Goal: Task Accomplishment & Management: Manage account settings

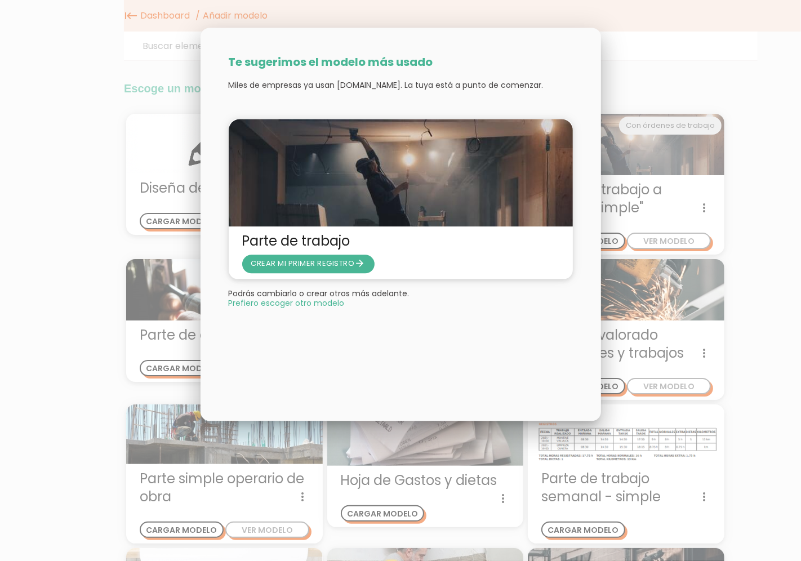
click at [280, 301] on span "Prefiero escoger otro modelo" at bounding box center [287, 303] width 116 height 8
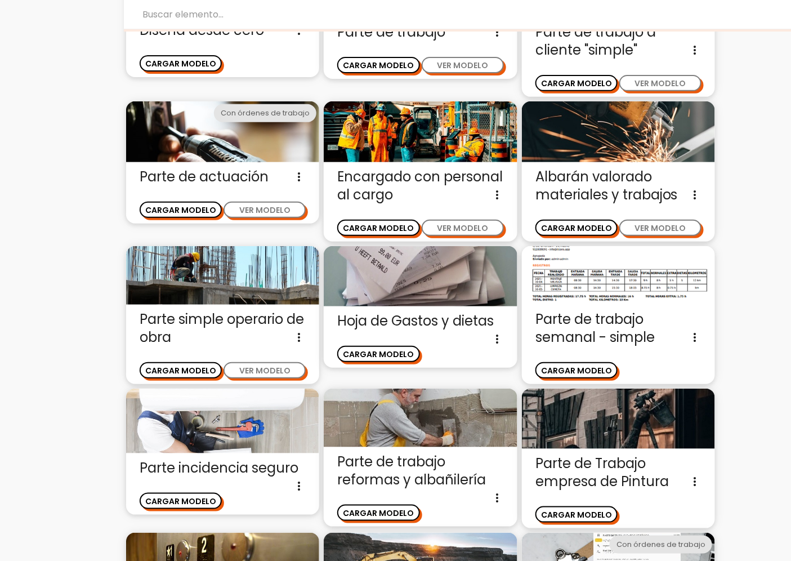
scroll to position [33, 0]
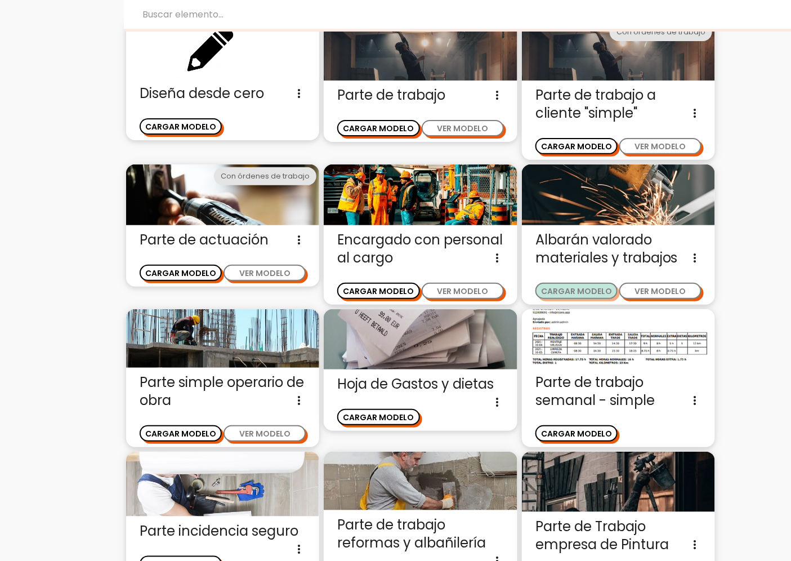
click at [555, 290] on button "CARGAR MODELO" at bounding box center [576, 291] width 82 height 16
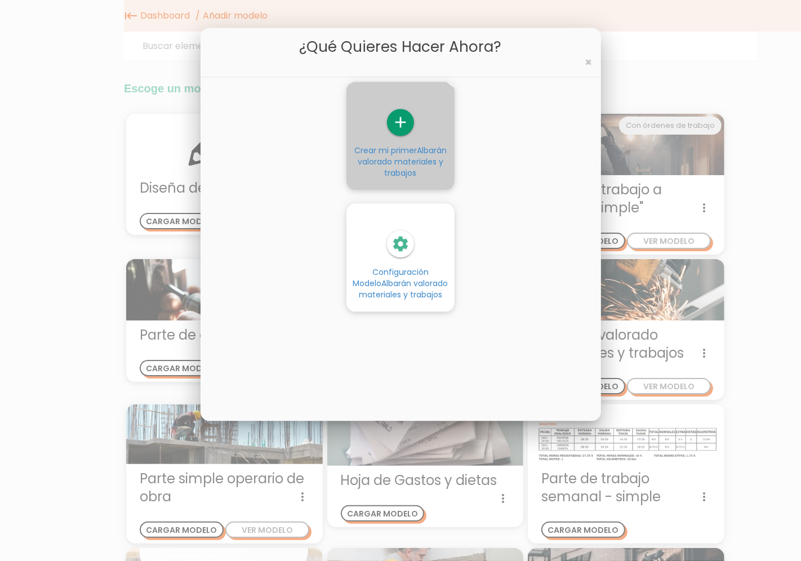
click at [383, 170] on span "Albarán valorado materiales y trabajos" at bounding box center [402, 162] width 89 height 34
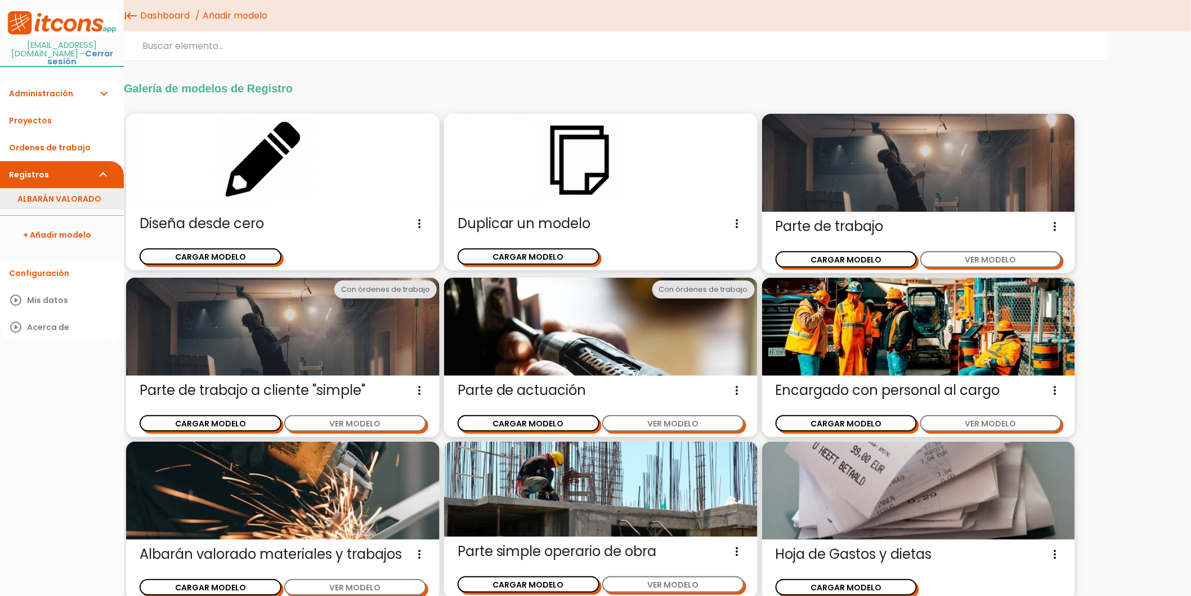
click at [53, 193] on link "ALBARÁN VALORADO" at bounding box center [62, 198] width 124 height 21
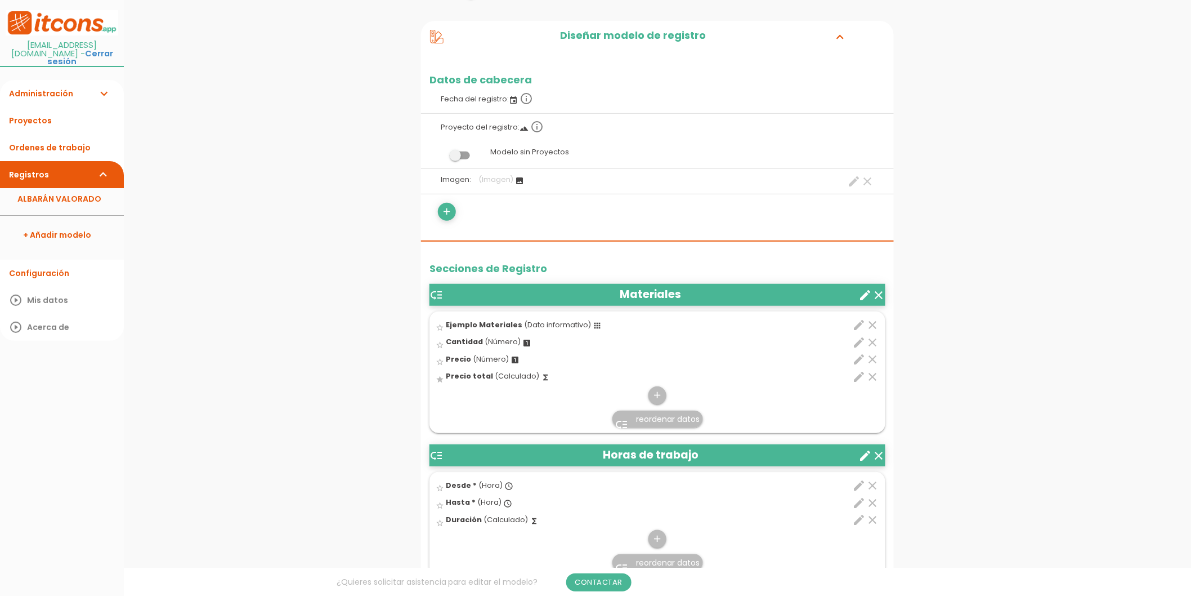
scroll to position [187, 0]
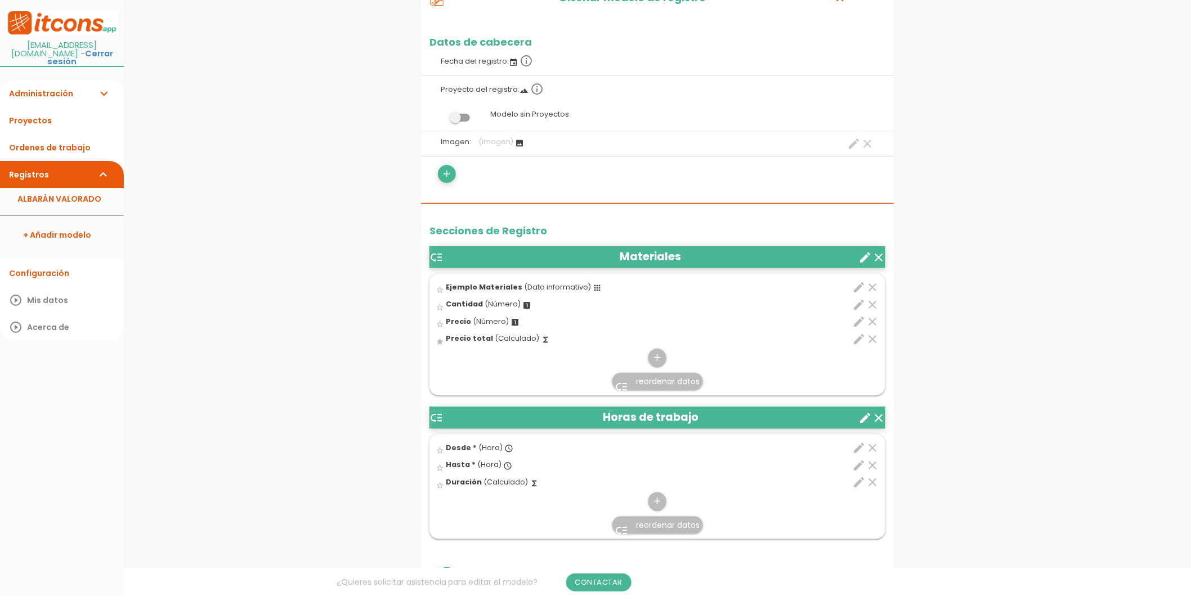
click at [860, 256] on icon "create" at bounding box center [866, 258] width 14 height 14
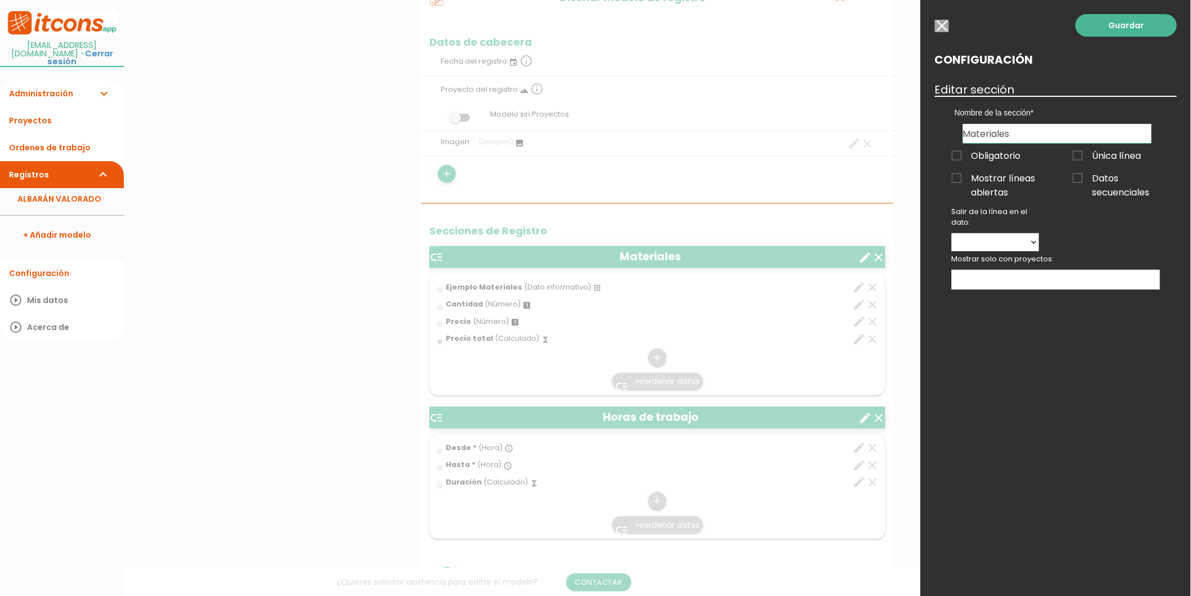
drag, startPoint x: 1016, startPoint y: 137, endPoint x: 1024, endPoint y: 136, distance: 7.9
click at [1016, 136] on input "Materiales" at bounding box center [1057, 133] width 189 height 19
type input "Materiales utilizados"
click at [944, 27] on input "button" at bounding box center [942, 26] width 14 height 12
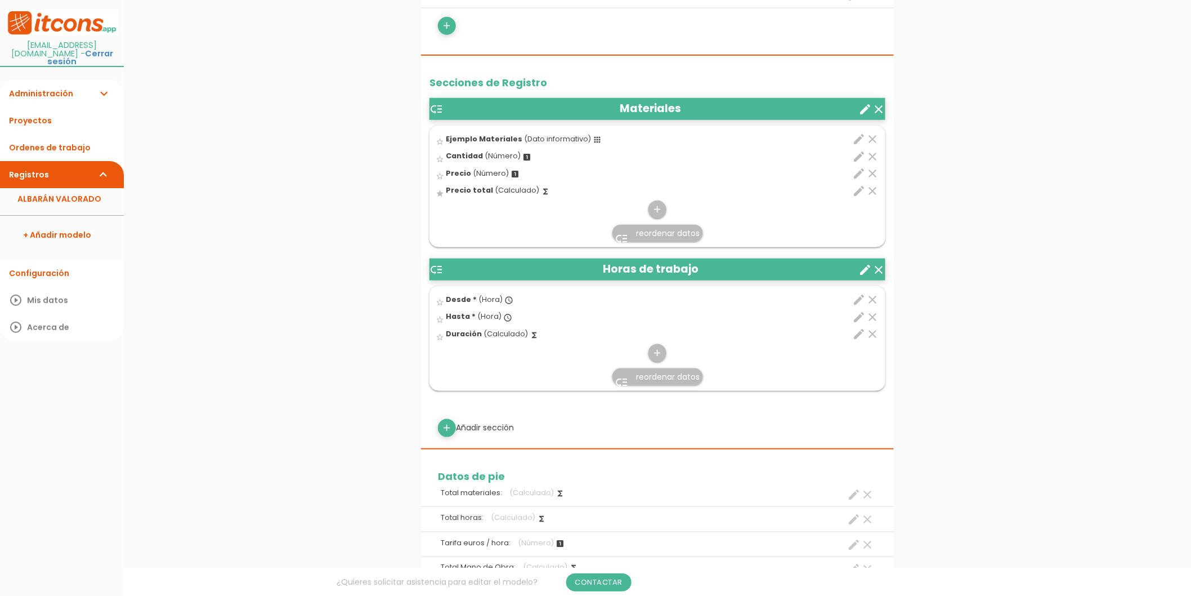
scroll to position [375, 0]
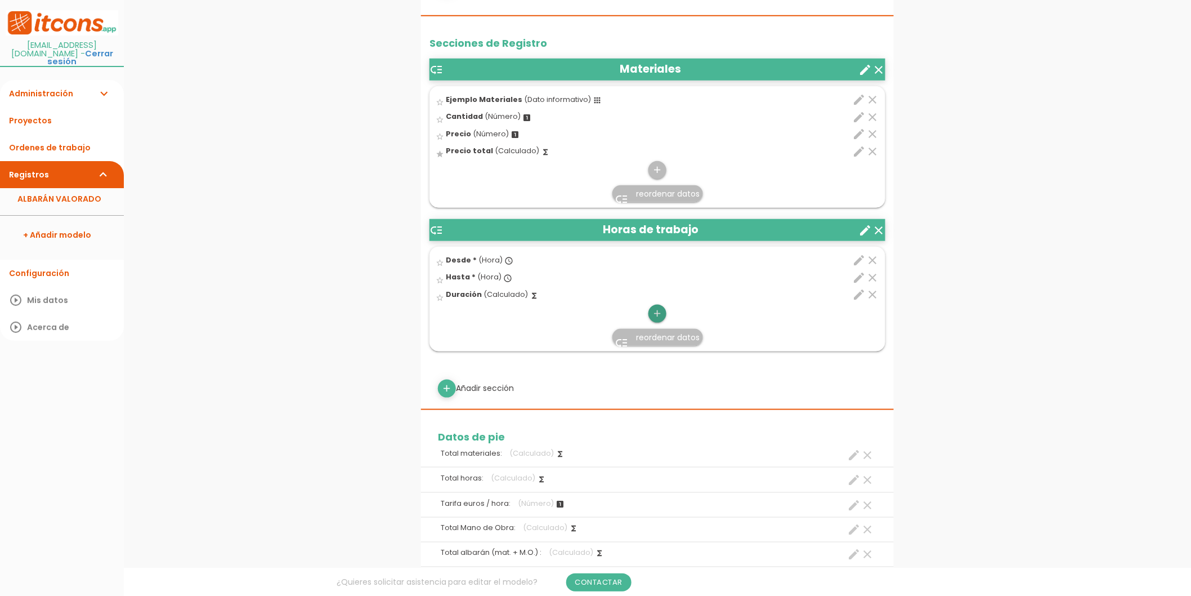
click at [663, 311] on link "add" at bounding box center [658, 314] width 18 height 18
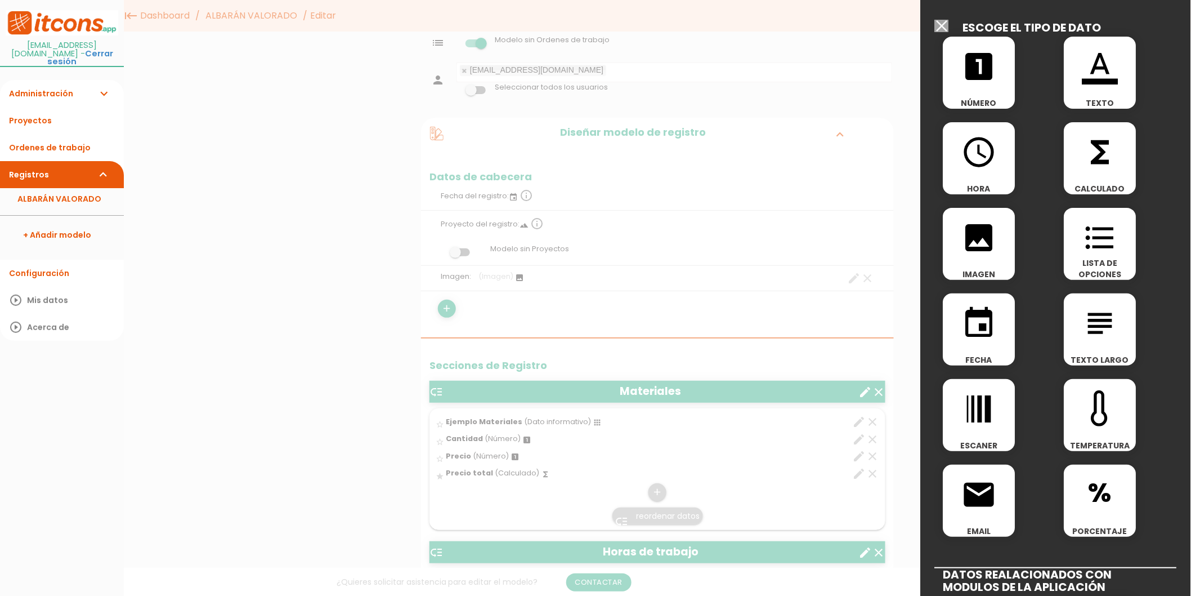
scroll to position [0, 0]
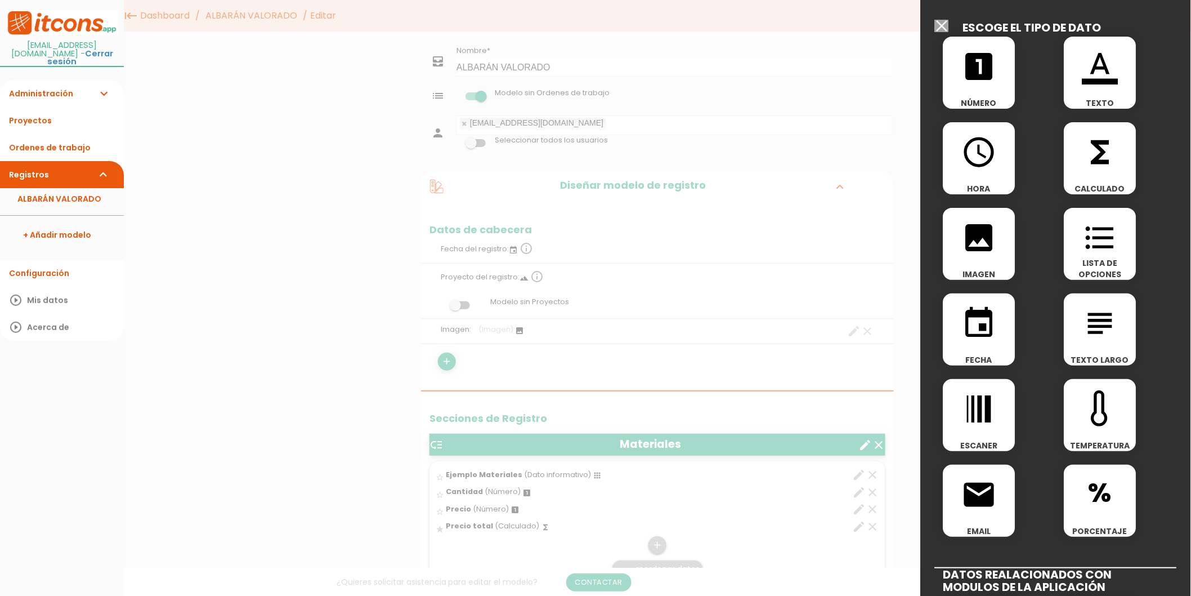
click at [942, 25] on input "Modelo sin Ordenes de trabajo" at bounding box center [942, 26] width 14 height 12
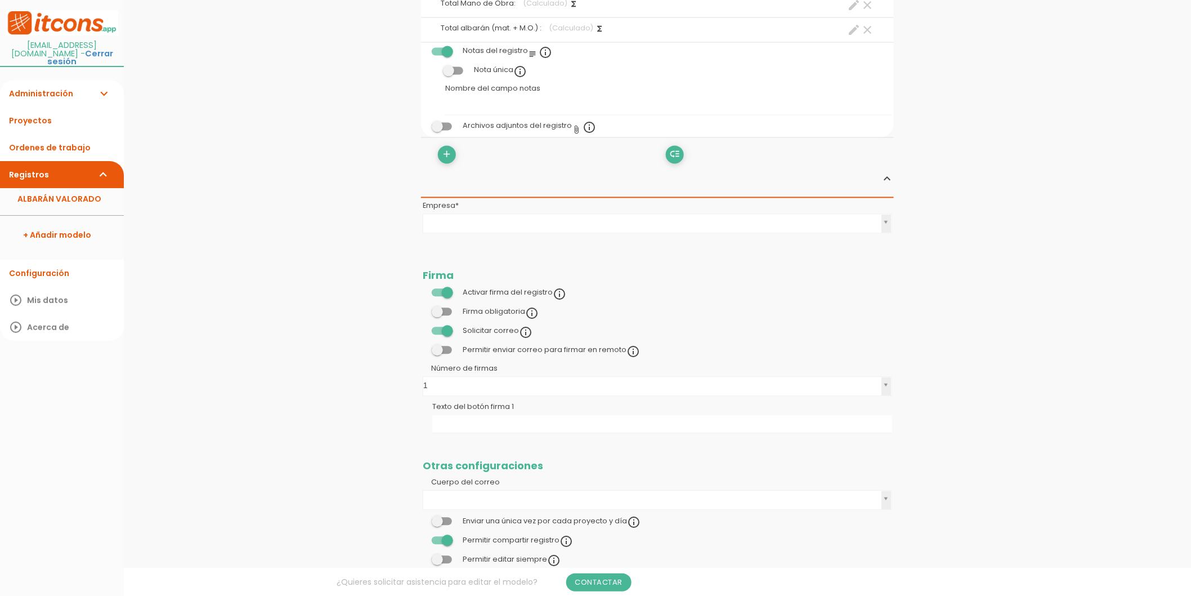
scroll to position [938, 0]
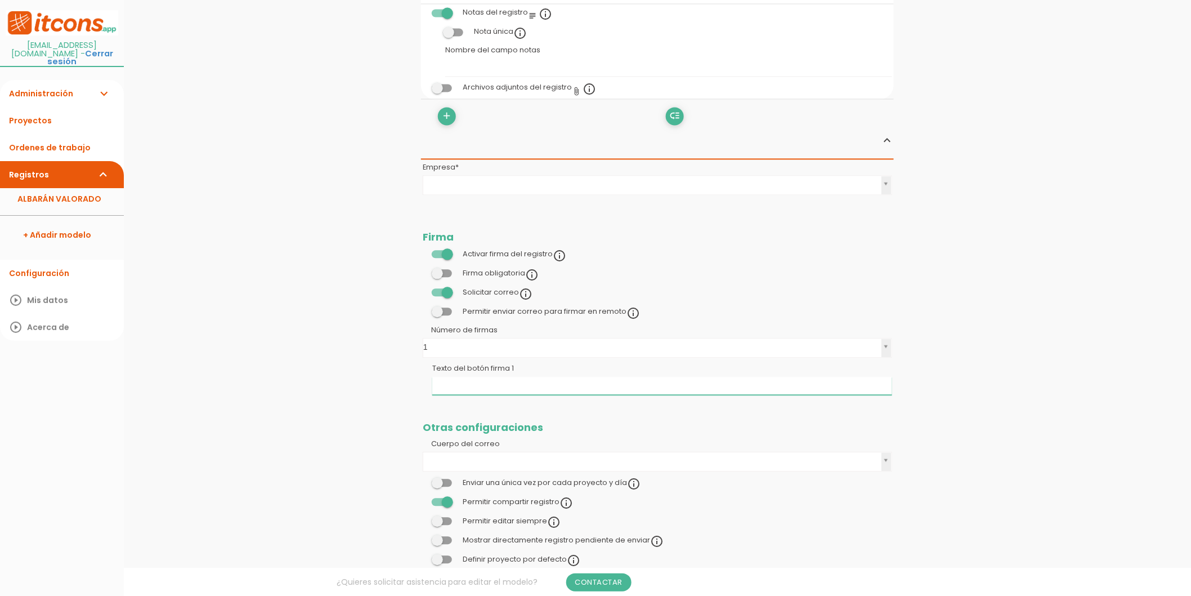
click at [489, 382] on input "Texto del botón firma 1" at bounding box center [662, 386] width 460 height 18
type input "Firma cliente"
click at [624, 47] on link "Guardar" at bounding box center [630, 38] width 68 height 20
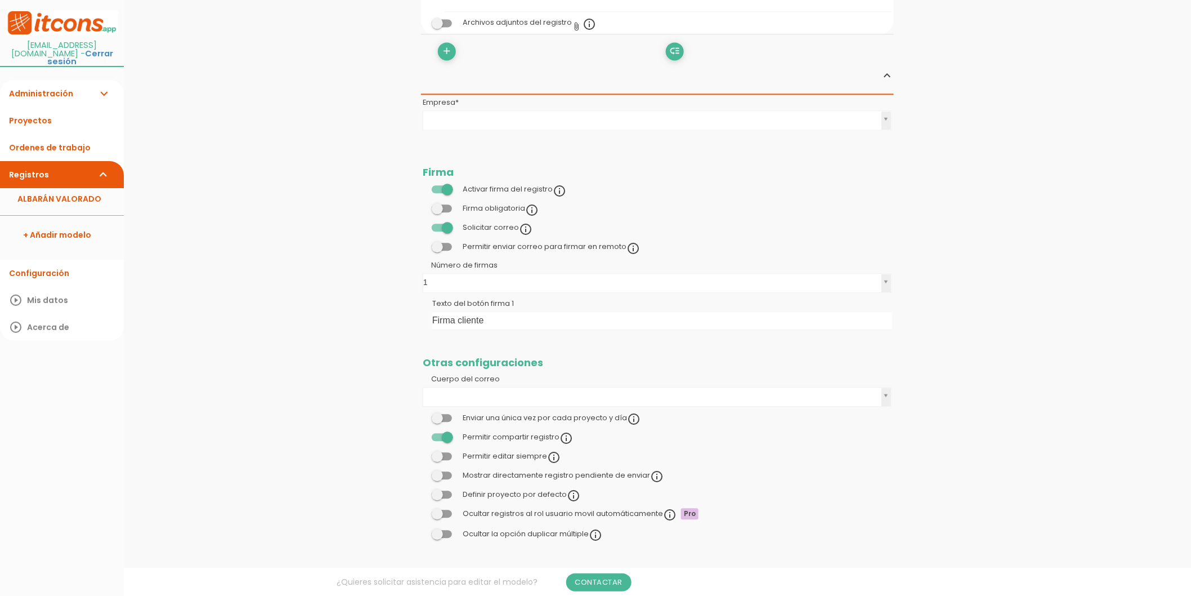
scroll to position [1011, 0]
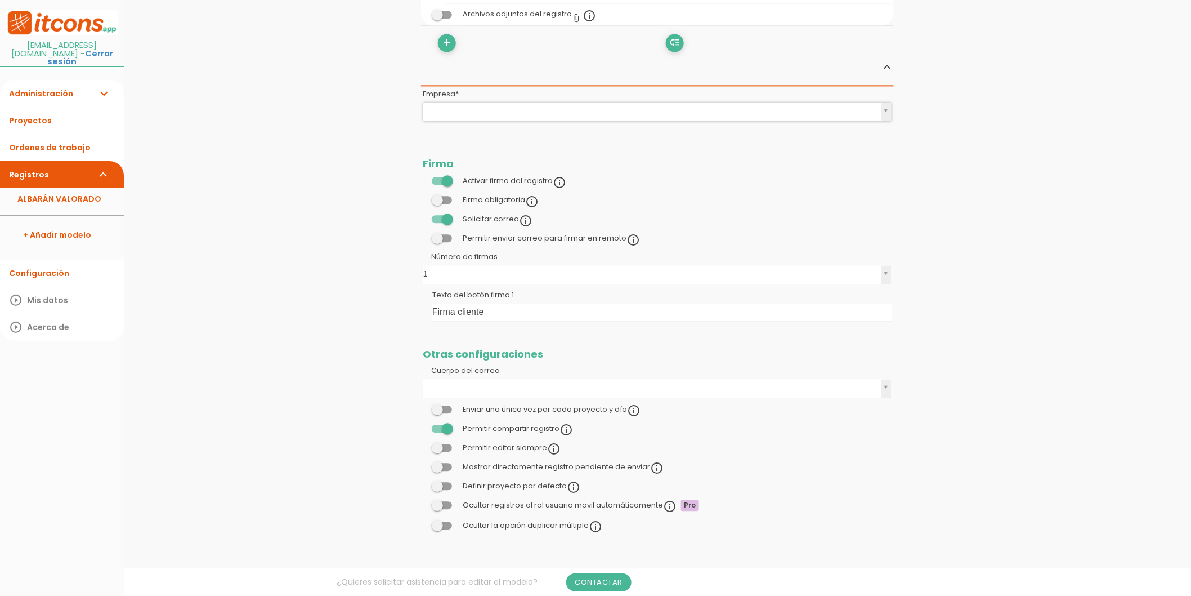
drag, startPoint x: 497, startPoint y: 109, endPoint x: 482, endPoint y: 109, distance: 14.6
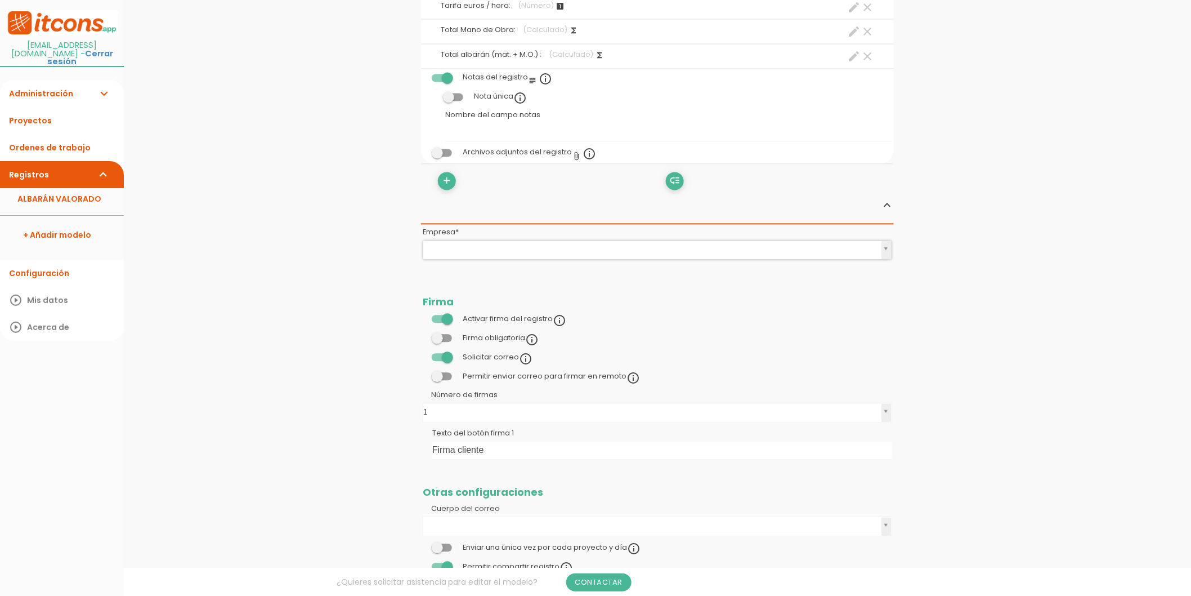
scroll to position [824, 0]
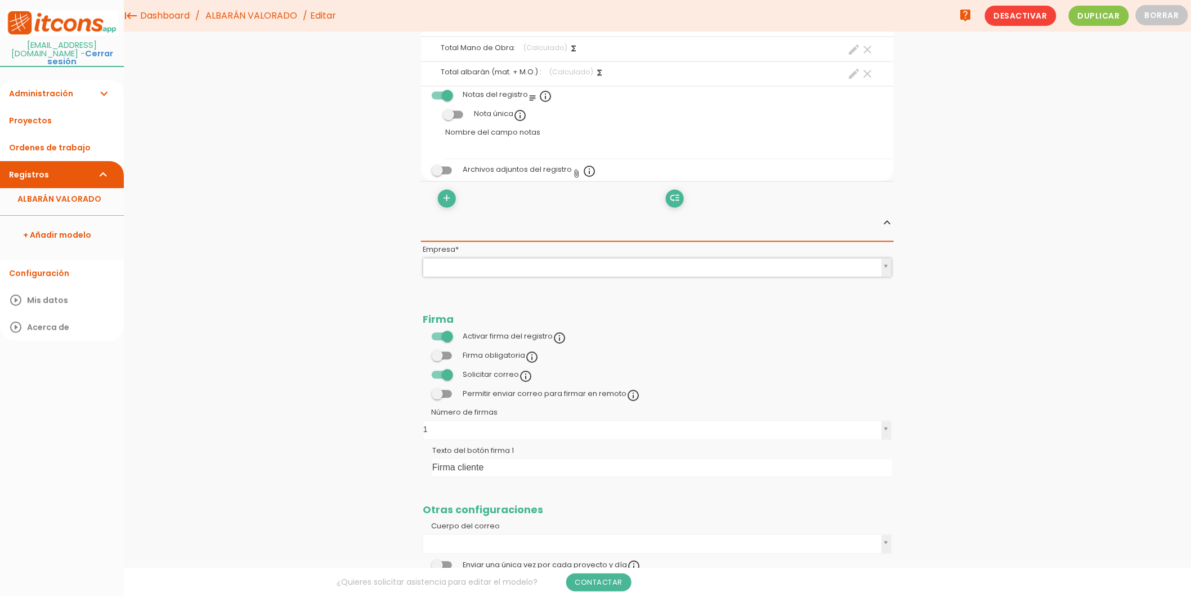
click at [60, 80] on link "Administración expand_more" at bounding box center [62, 93] width 124 height 27
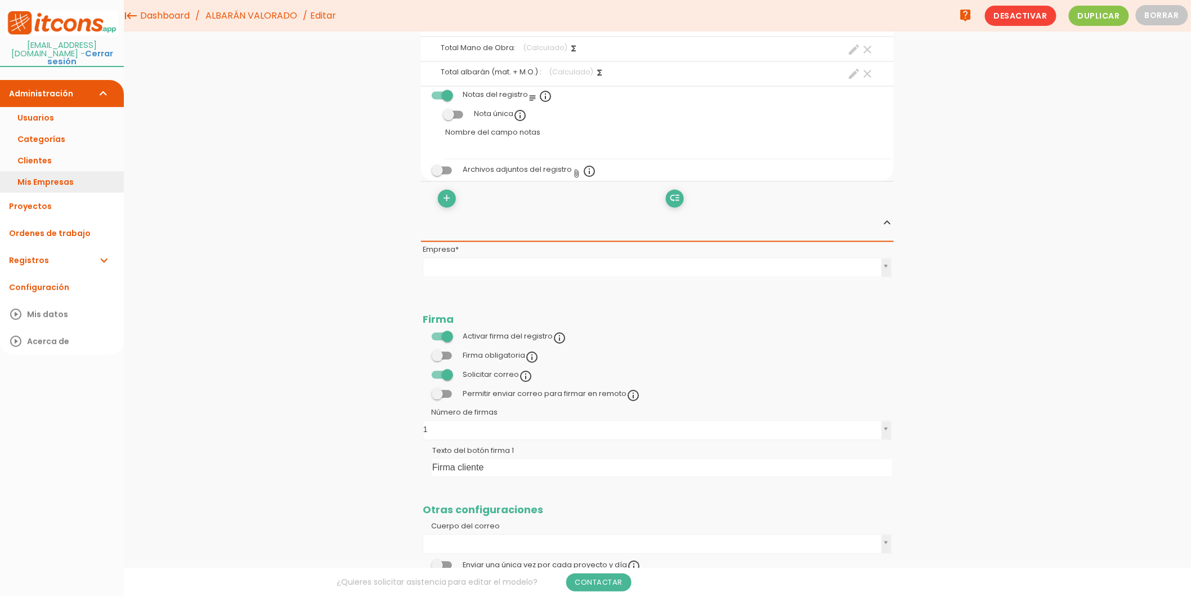
click at [43, 178] on link "Mis Empresas" at bounding box center [62, 181] width 124 height 21
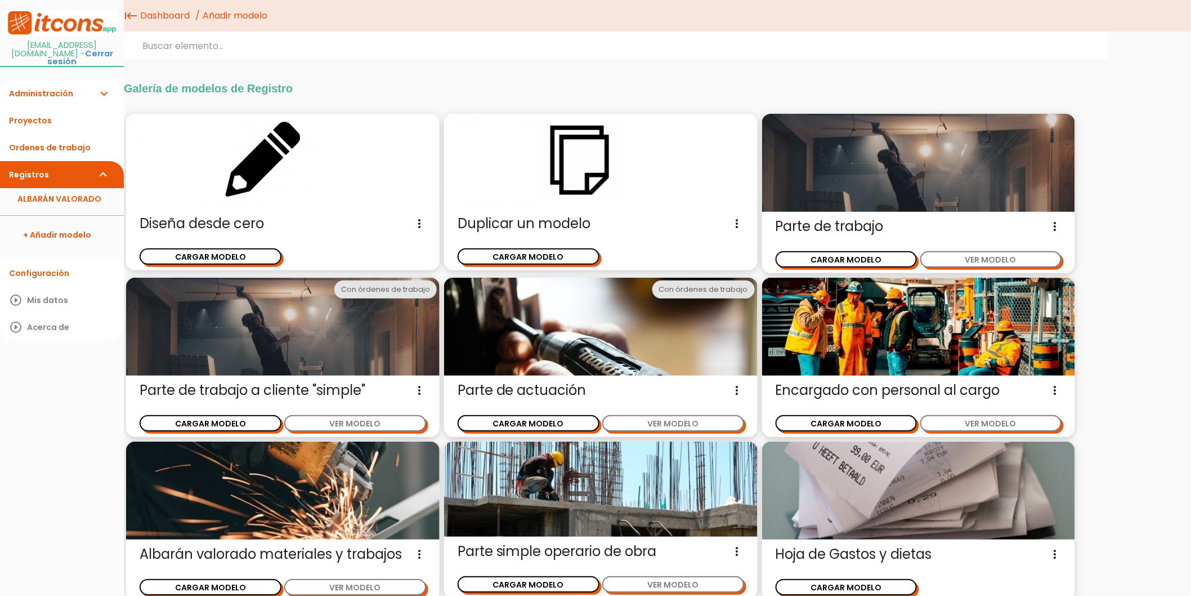
click at [82, 88] on link "Administración expand_more" at bounding box center [62, 93] width 124 height 27
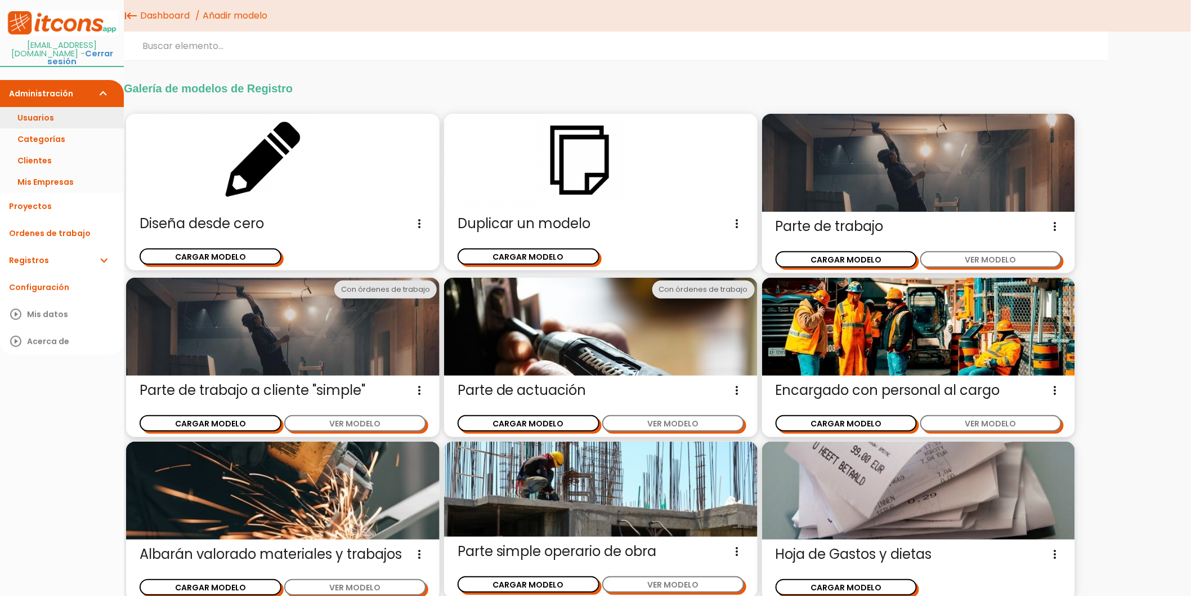
click at [49, 115] on link "Usuarios" at bounding box center [62, 117] width 124 height 21
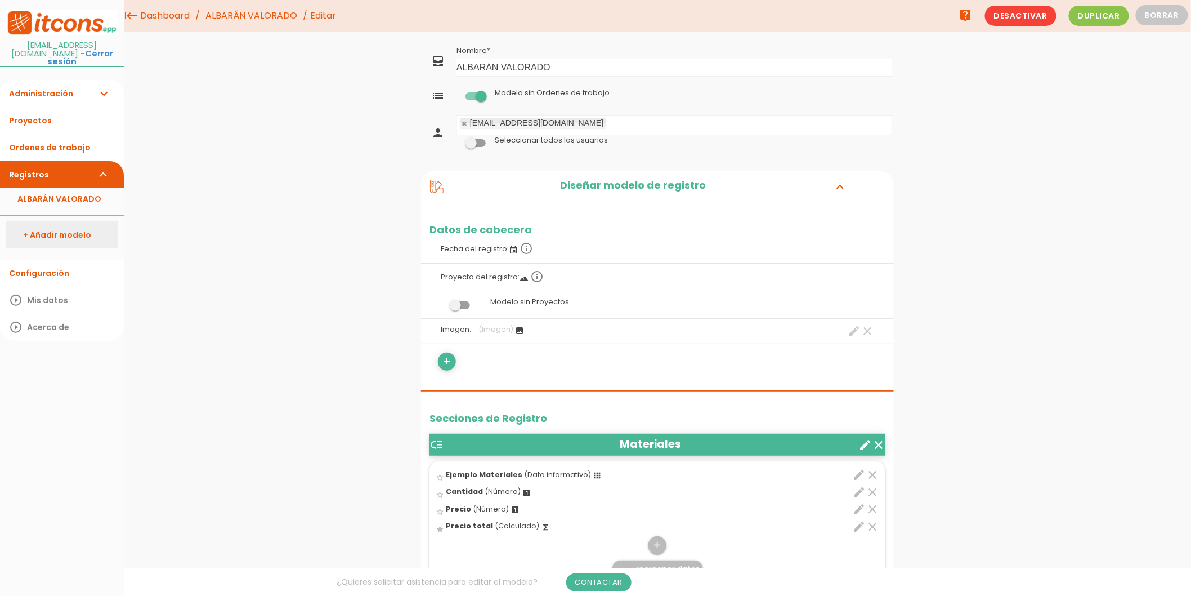
click at [69, 221] on link "+ Añadir modelo" at bounding box center [62, 234] width 113 height 27
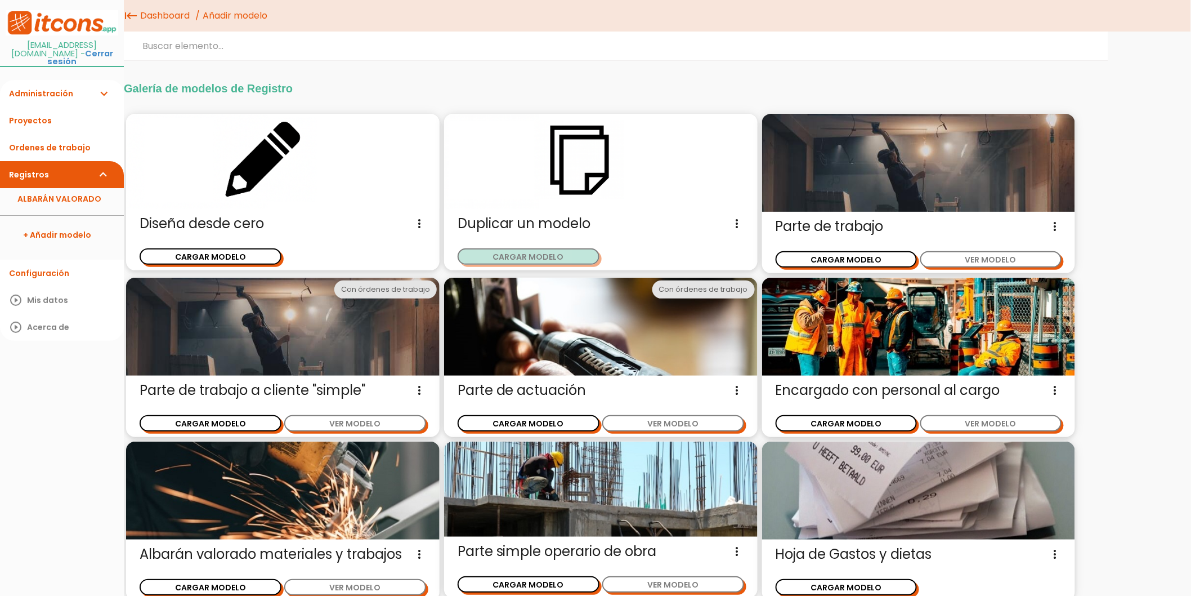
click at [517, 260] on button "CARGAR MODELO" at bounding box center [529, 256] width 142 height 16
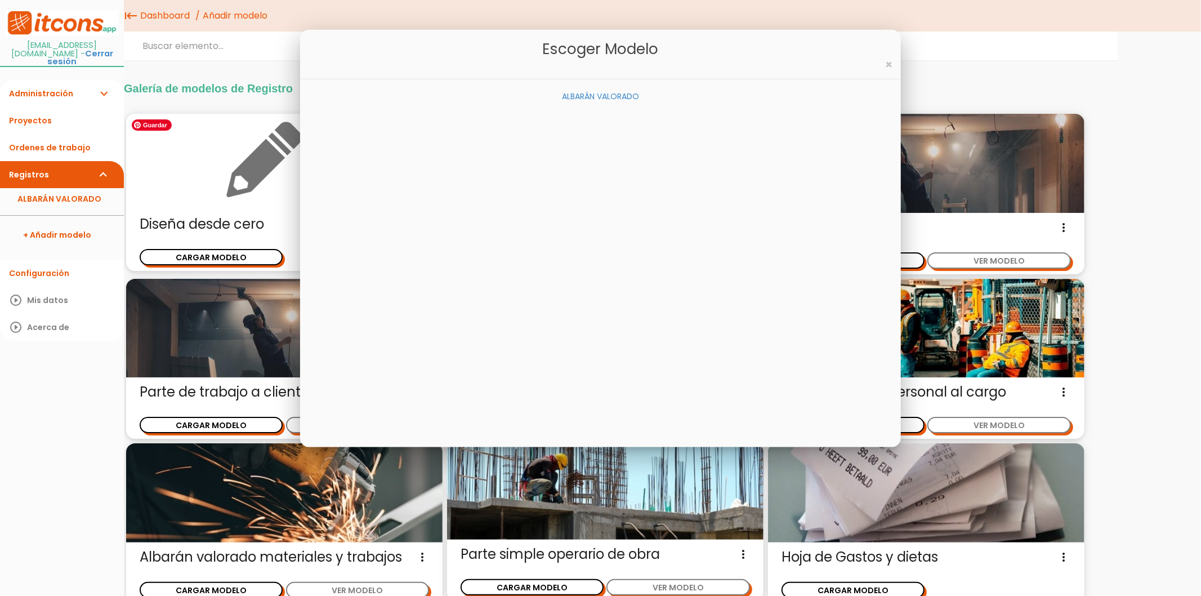
drag, startPoint x: 268, startPoint y: 153, endPoint x: 251, endPoint y: 187, distance: 38.8
click at [267, 153] on img at bounding box center [284, 162] width 316 height 96
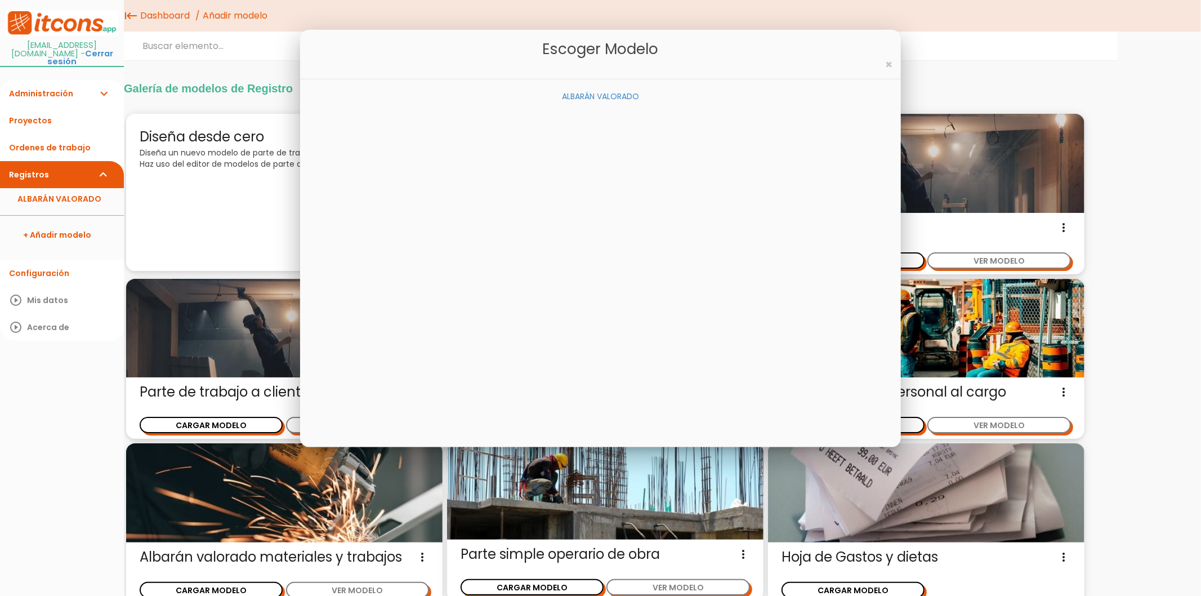
click at [886, 65] on span "×" at bounding box center [888, 64] width 7 height 16
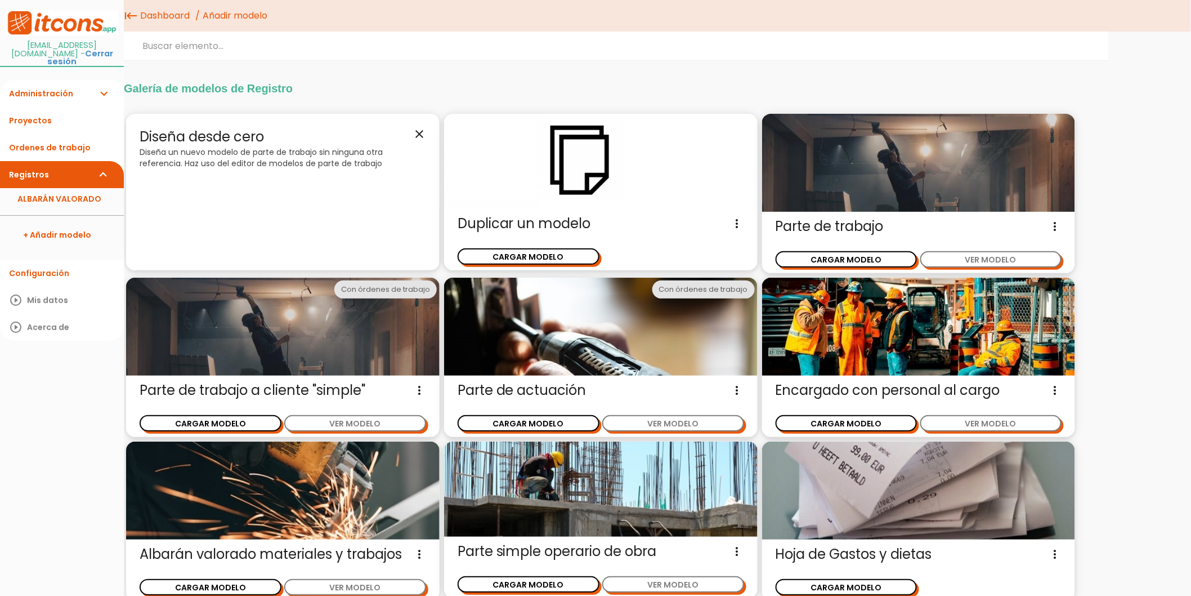
click at [420, 137] on icon "close" at bounding box center [420, 134] width 14 height 14
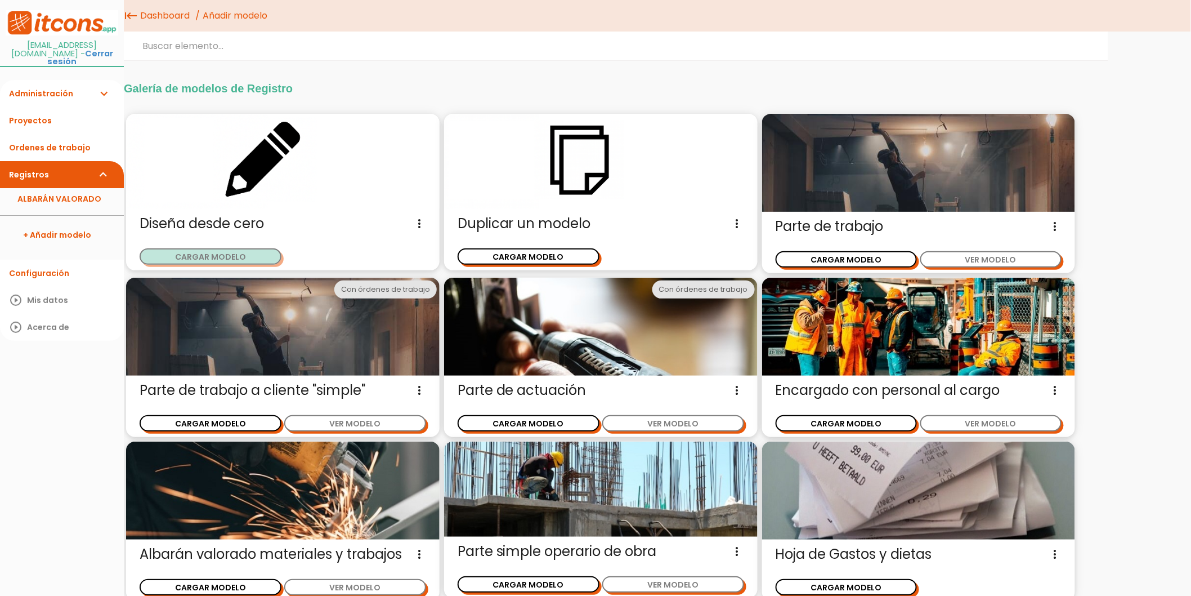
click at [238, 254] on button "CARGAR MODELO" at bounding box center [211, 256] width 142 height 16
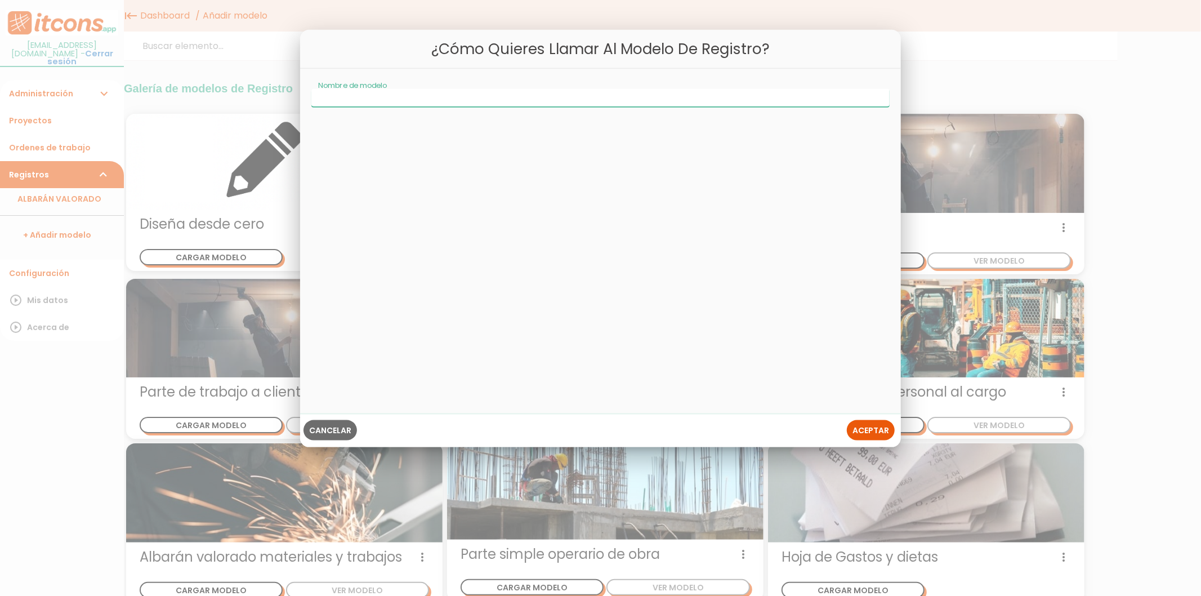
click at [532, 102] on input "Nombre de modelo" at bounding box center [600, 97] width 578 height 18
type input "albaran de trabajos"
click at [875, 436] on button "Aceptar" at bounding box center [871, 430] width 48 height 20
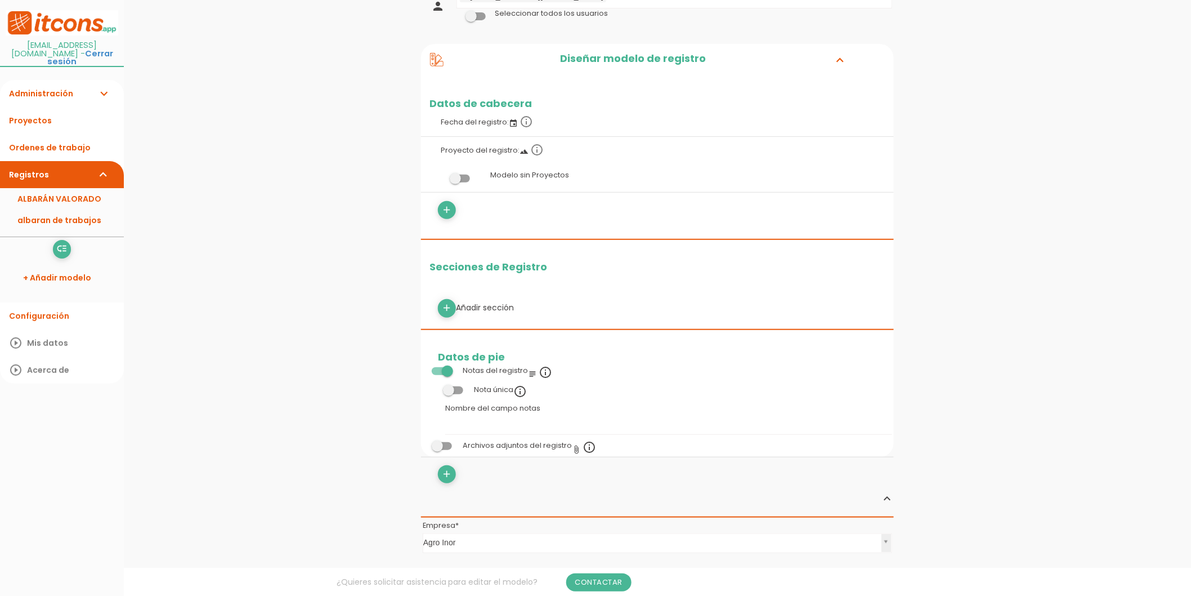
scroll to position [187, 0]
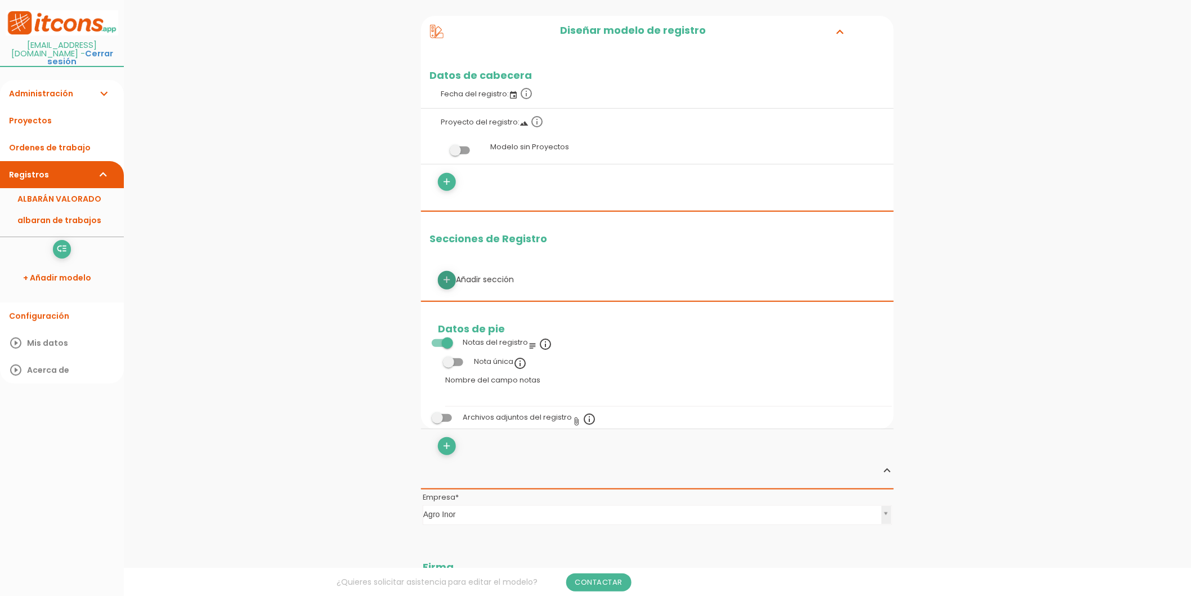
click at [449, 277] on icon "add" at bounding box center [447, 280] width 11 height 18
select select
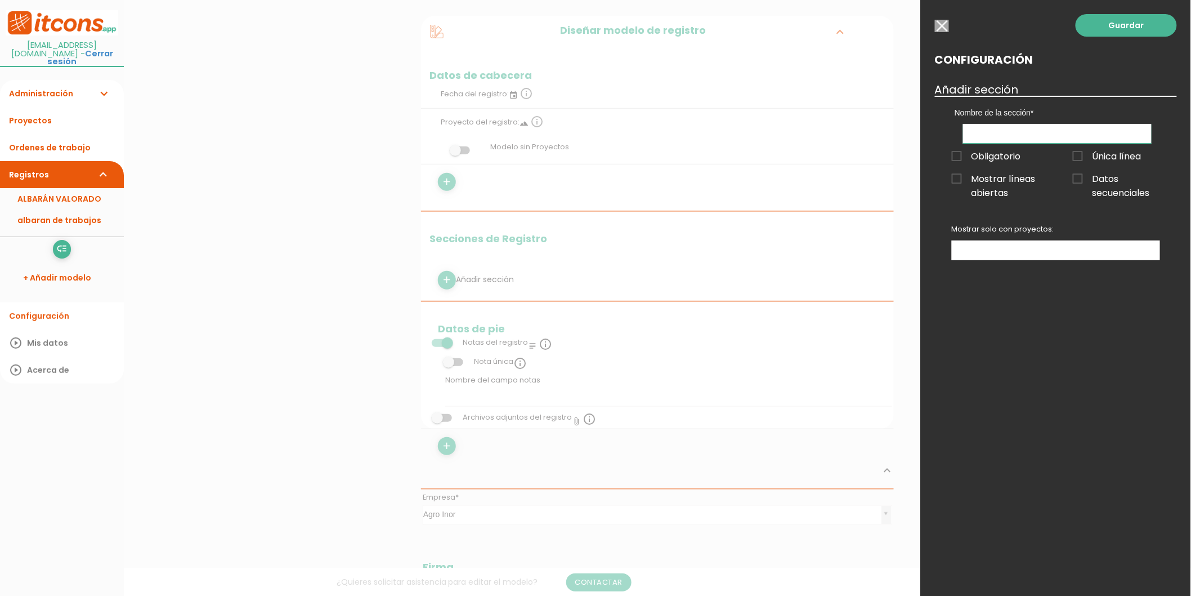
click at [997, 142] on input "text" at bounding box center [1057, 134] width 189 height 20
type input "m"
type input "Maquina"
click at [1001, 156] on span "Obligatorio" at bounding box center [986, 156] width 69 height 14
click at [0, 0] on input "Obligatorio" at bounding box center [0, 0] width 0 height 0
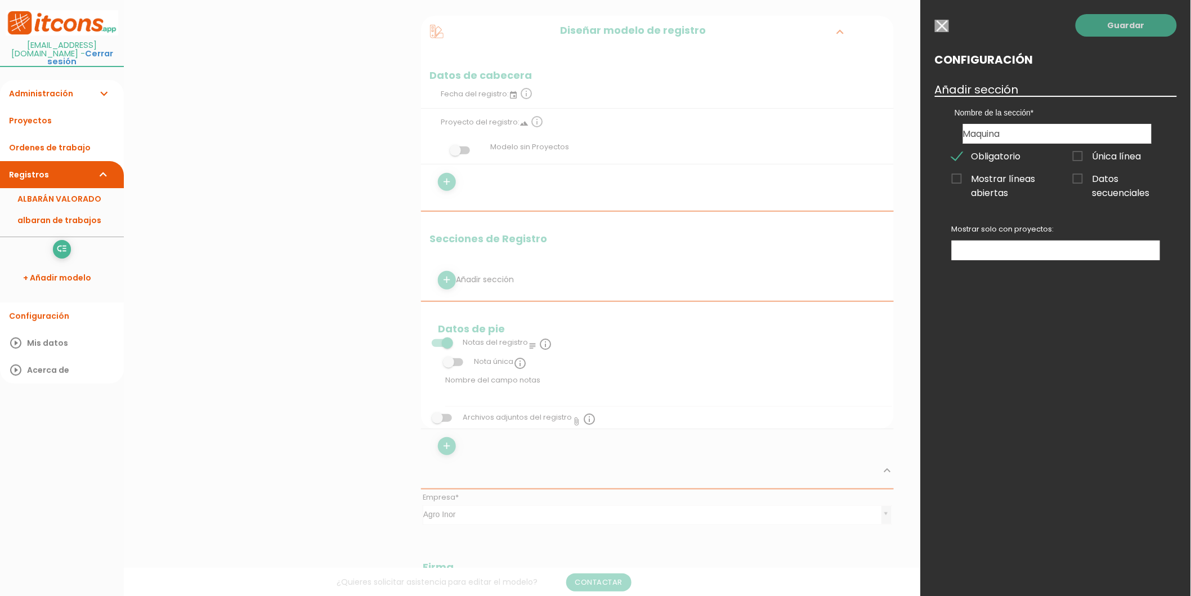
click at [1127, 34] on link "Guardar" at bounding box center [1126, 25] width 101 height 23
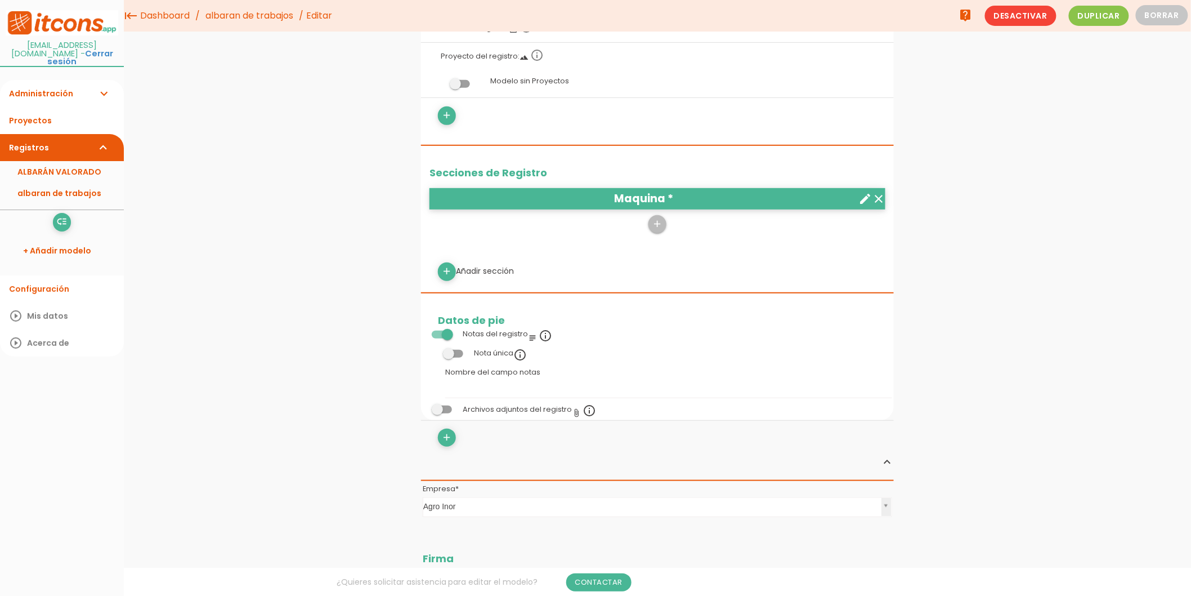
scroll to position [70, 0]
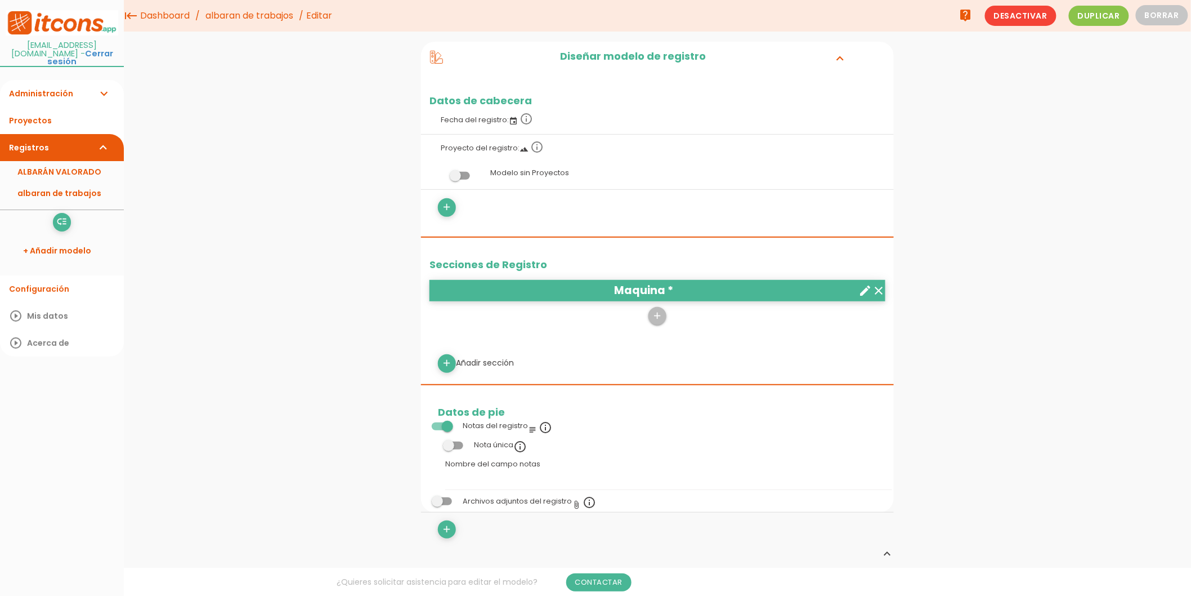
click at [72, 80] on link "Administración expand_more" at bounding box center [62, 93] width 124 height 27
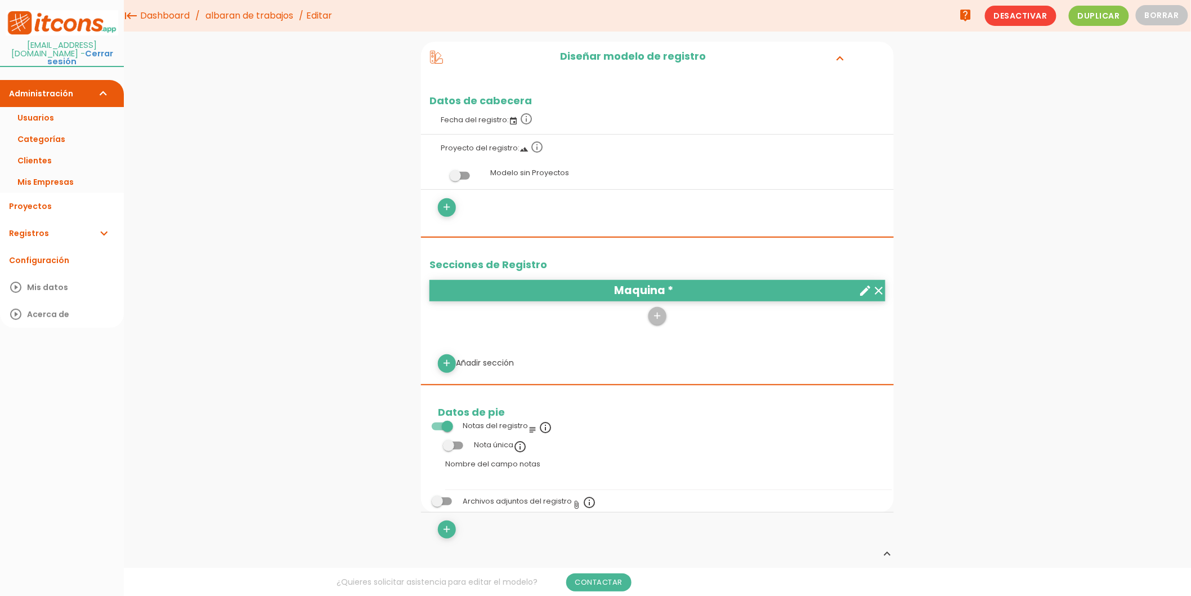
click at [82, 226] on link "Registros expand_more" at bounding box center [62, 233] width 124 height 27
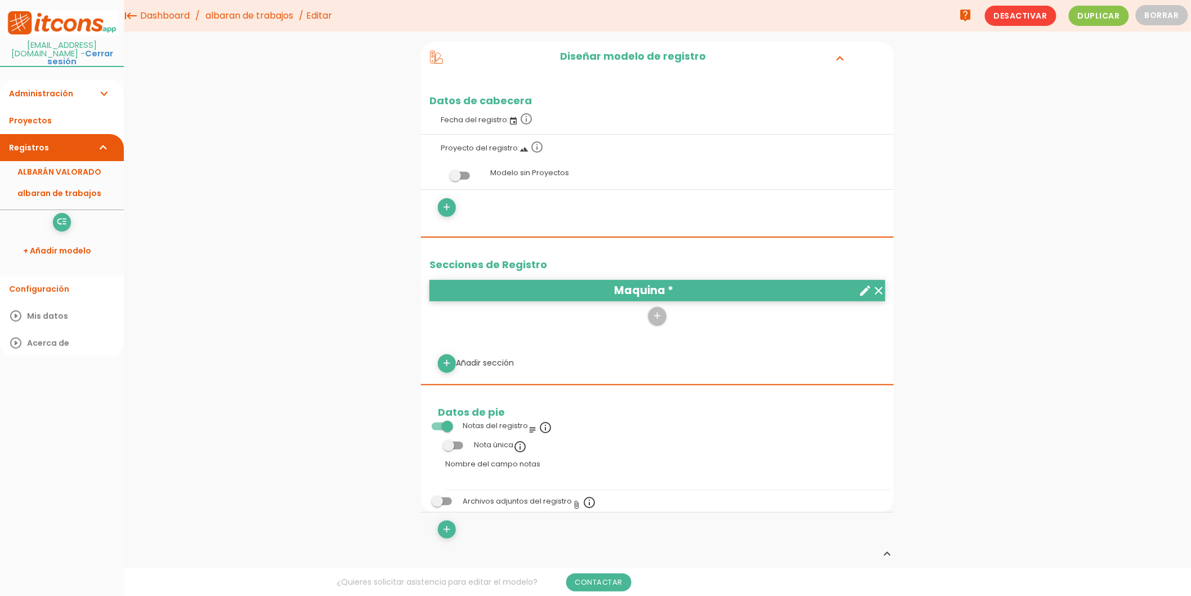
click at [72, 82] on link "Administración expand_more" at bounding box center [62, 93] width 124 height 27
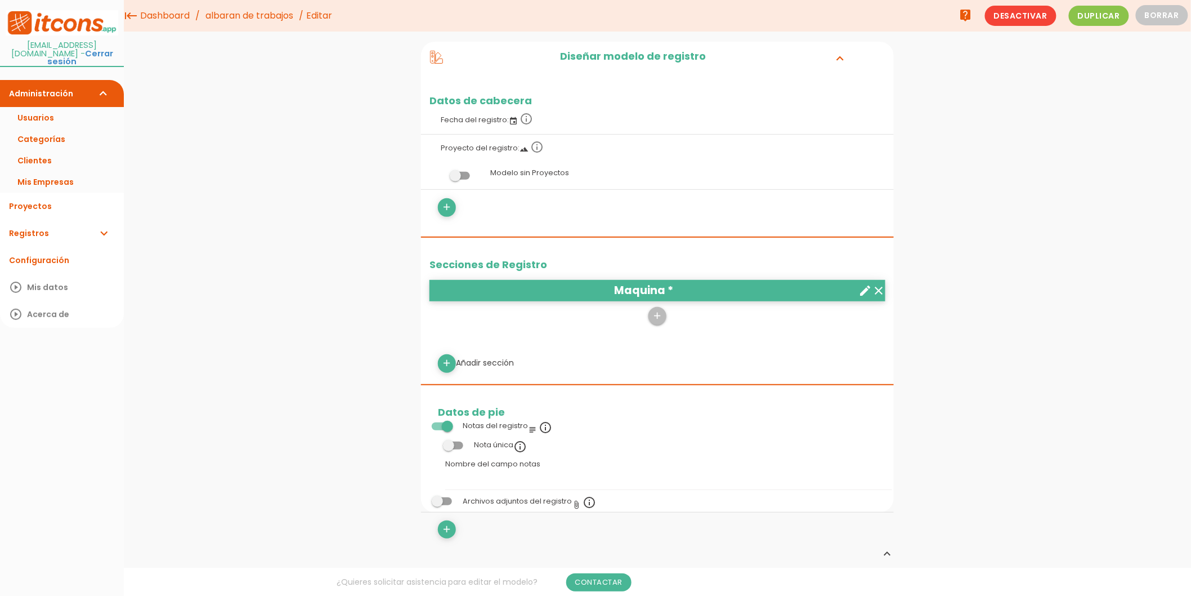
click at [57, 223] on link "Registros expand_more" at bounding box center [62, 233] width 124 height 27
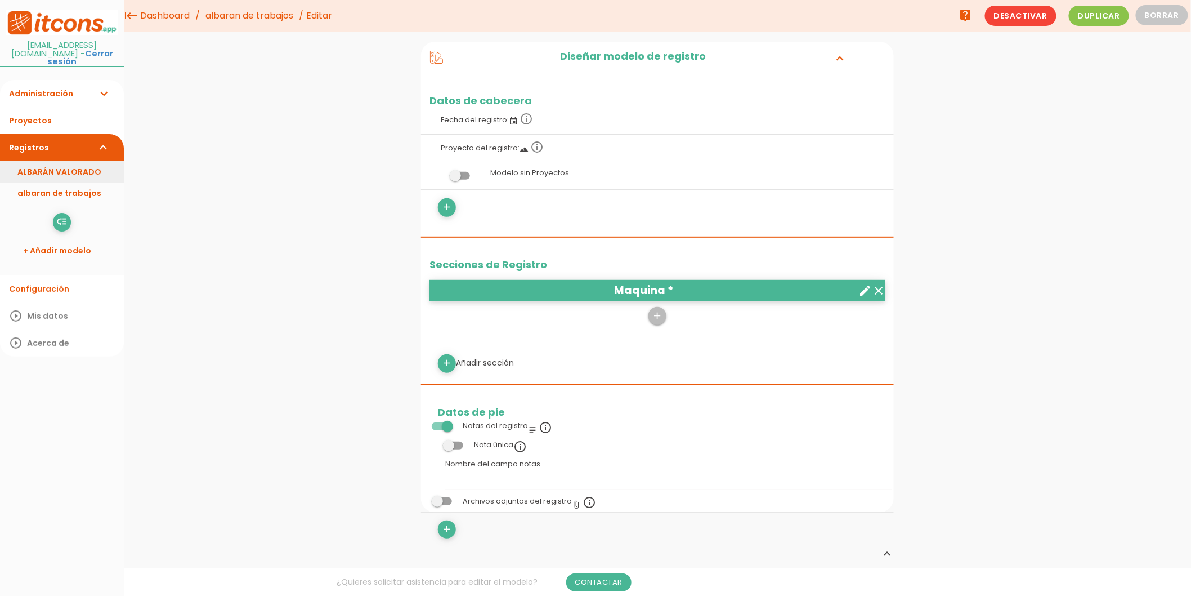
click at [74, 167] on link "ALBARÁN VALORADO" at bounding box center [62, 171] width 124 height 21
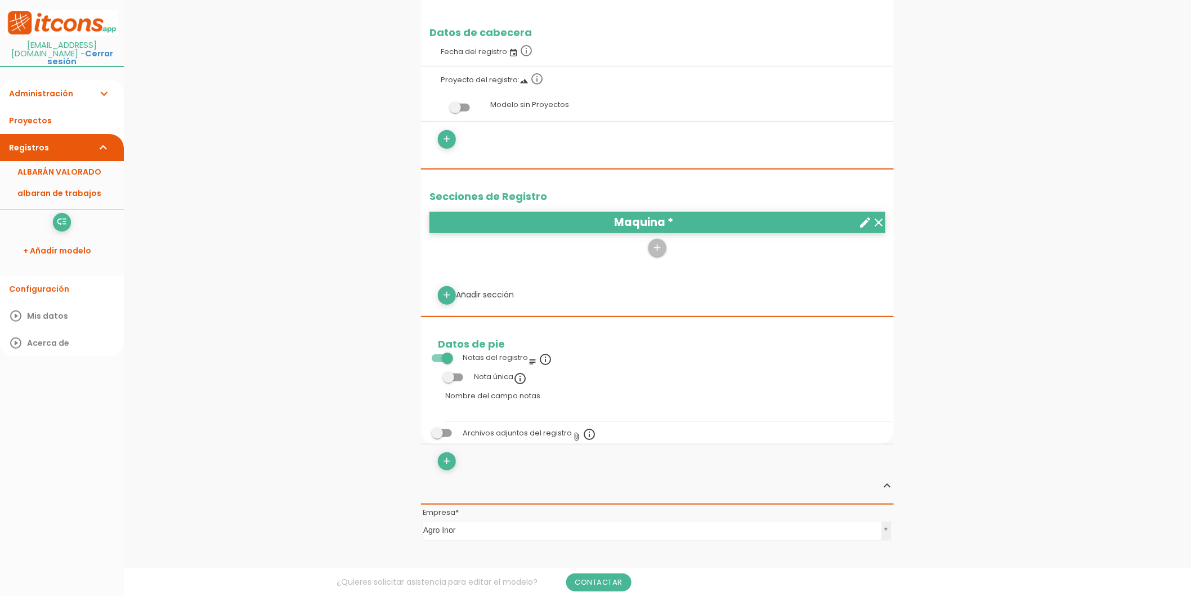
scroll to position [187, 0]
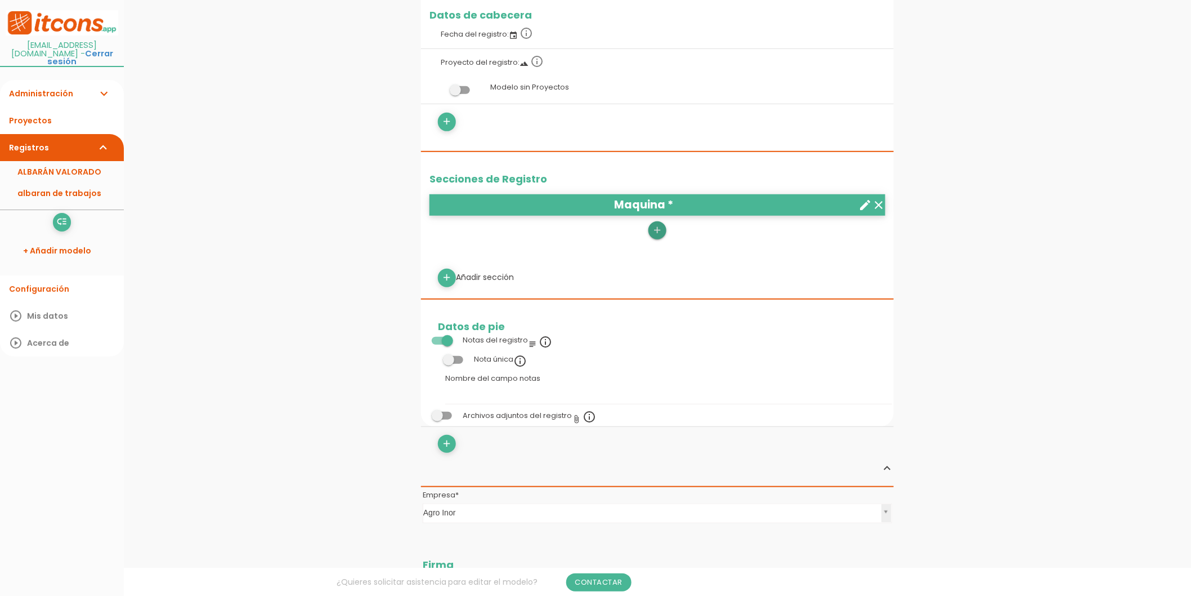
click at [654, 233] on icon "add" at bounding box center [657, 230] width 11 height 18
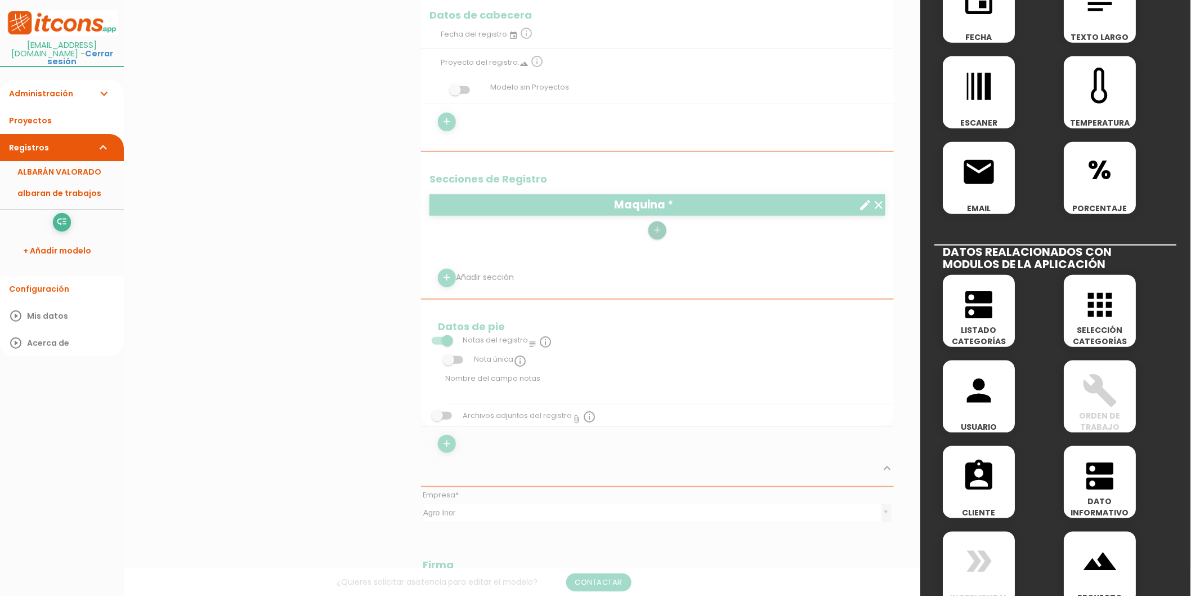
scroll to position [424, 0]
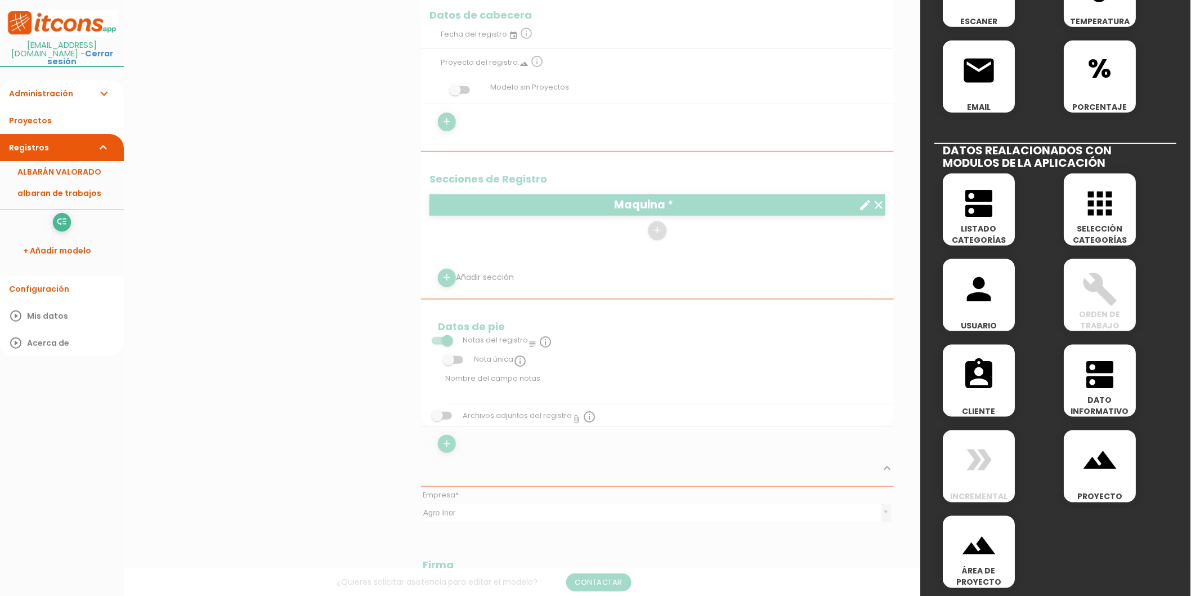
click at [1117, 220] on div "apps SELECCIÓN CATEGORÍAS" at bounding box center [1101, 209] width 72 height 72
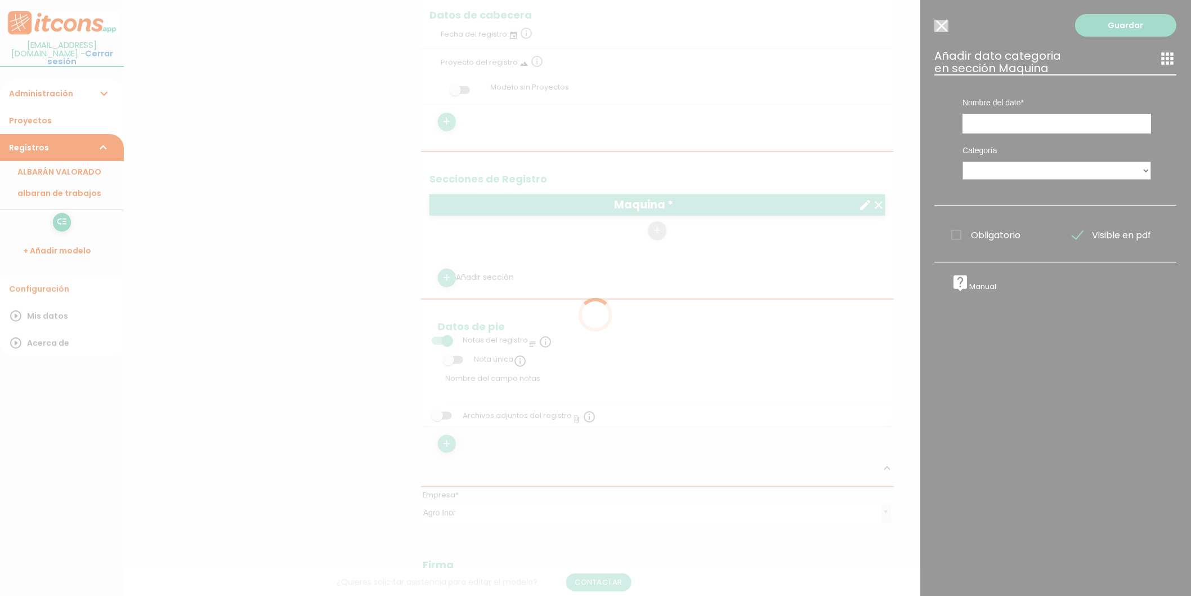
scroll to position [0, 0]
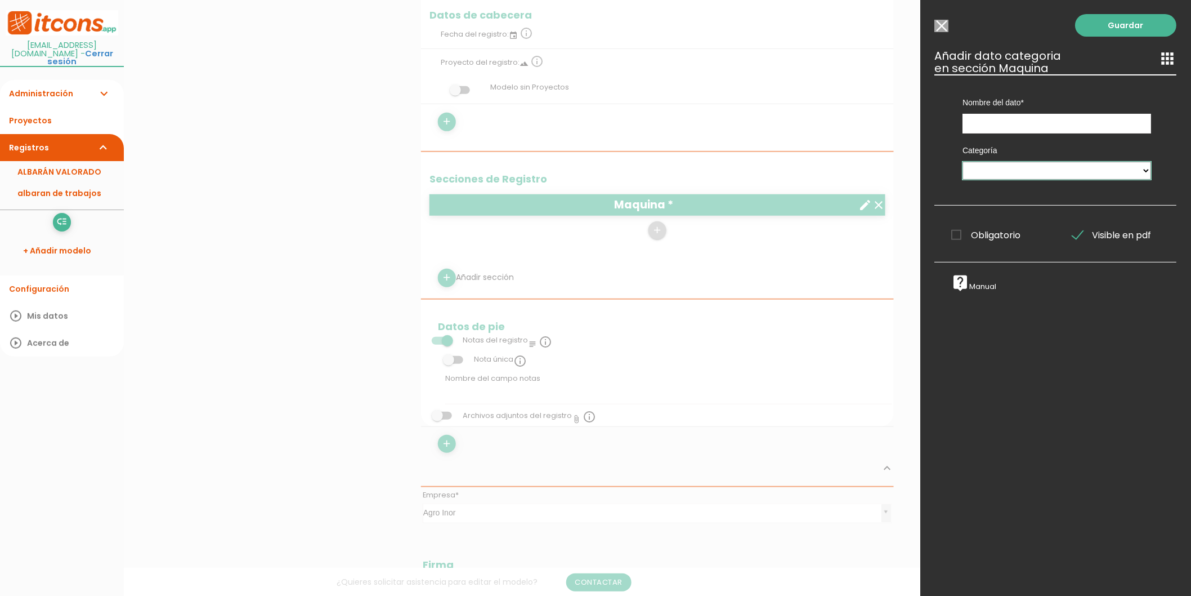
click at [1004, 170] on select "MATERIALES Ejemplo Electricidad Ejemplo Fontanería Ejemplo Albañileria Maquinar…" at bounding box center [1057, 171] width 189 height 18
select select "628"
click at [963, 162] on select "MATERIALES Ejemplo Electricidad Ejemplo Fontanería Ejemplo Albañileria Maquinar…" at bounding box center [1057, 171] width 189 height 18
click at [994, 133] on div "Categoría MATERIALES Ejemplo Electricidad Ejemplo Fontanería Ejemplo Albañileri…" at bounding box center [1057, 160] width 205 height 55
click at [995, 130] on input "text" at bounding box center [1057, 124] width 189 height 20
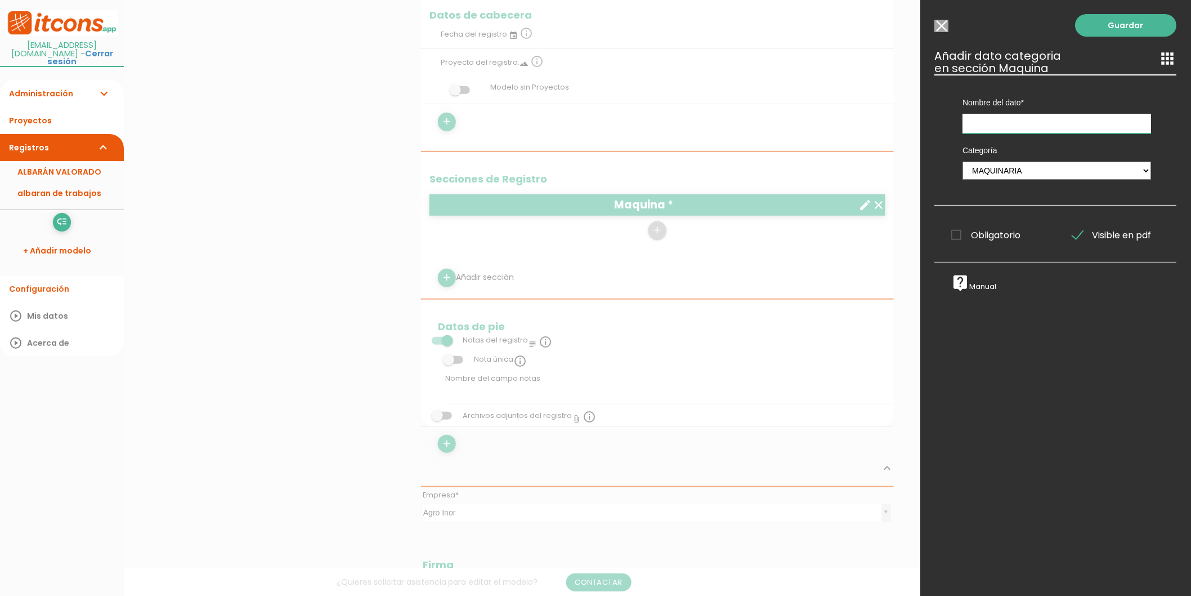
type input "a"
click at [971, 125] on input "maquina" at bounding box center [1057, 124] width 189 height 20
type input "Maquina"
click at [974, 229] on span "Obligatorio" at bounding box center [986, 235] width 69 height 14
click at [0, 0] on input "Obligatorio" at bounding box center [0, 0] width 0 height 0
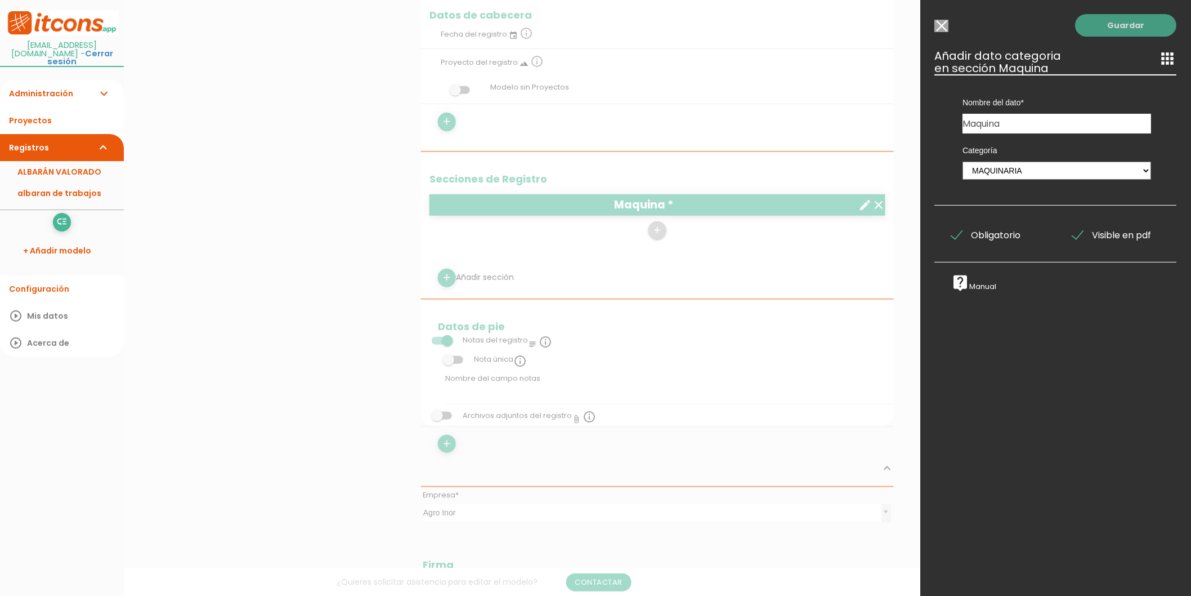
click at [1096, 23] on link "Guardar" at bounding box center [1126, 25] width 101 height 23
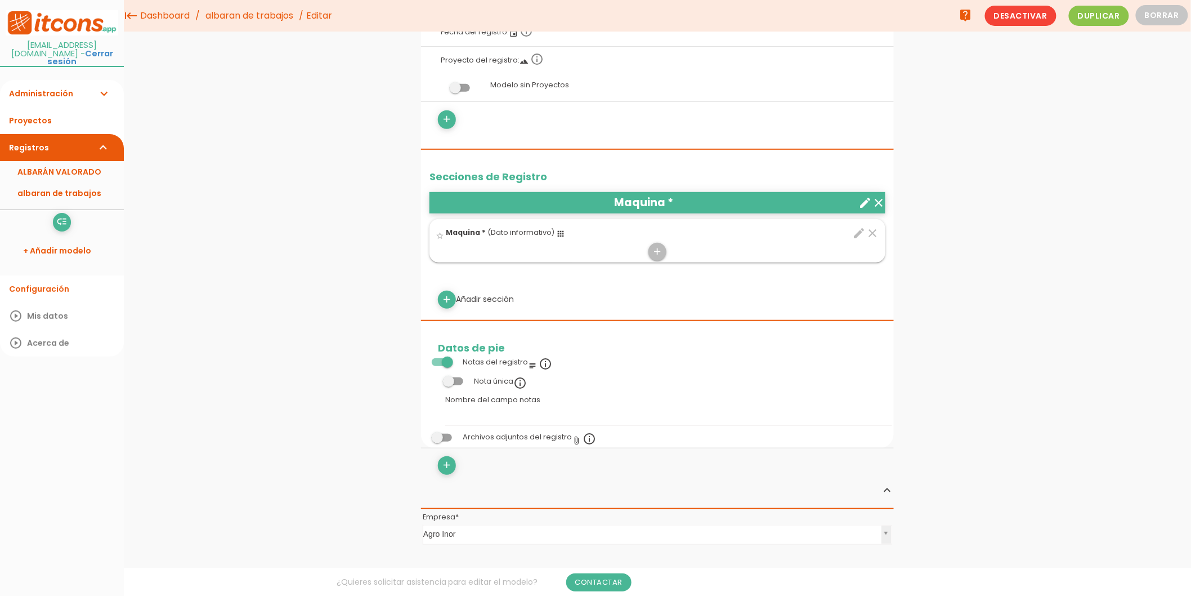
scroll to position [111, 0]
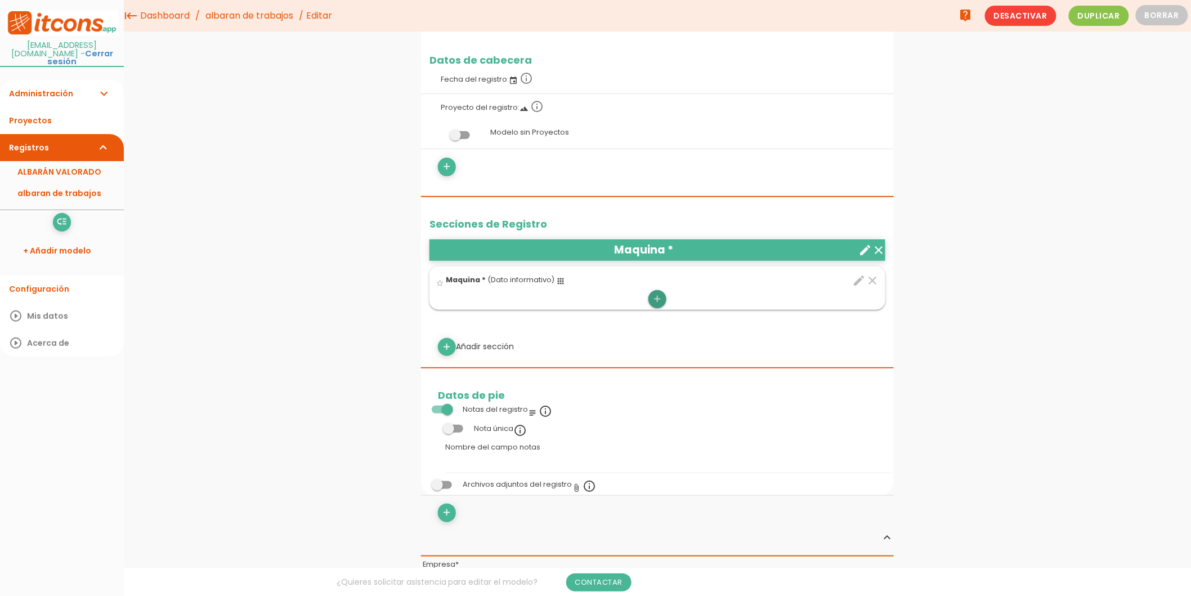
click at [659, 297] on icon "add" at bounding box center [657, 299] width 11 height 18
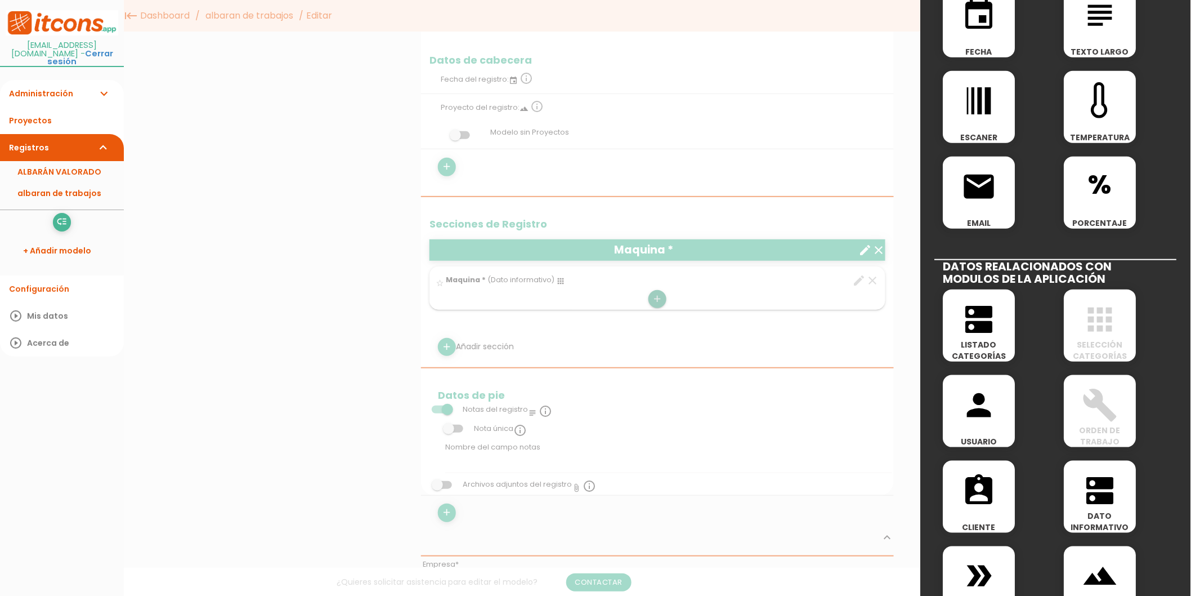
scroll to position [375, 0]
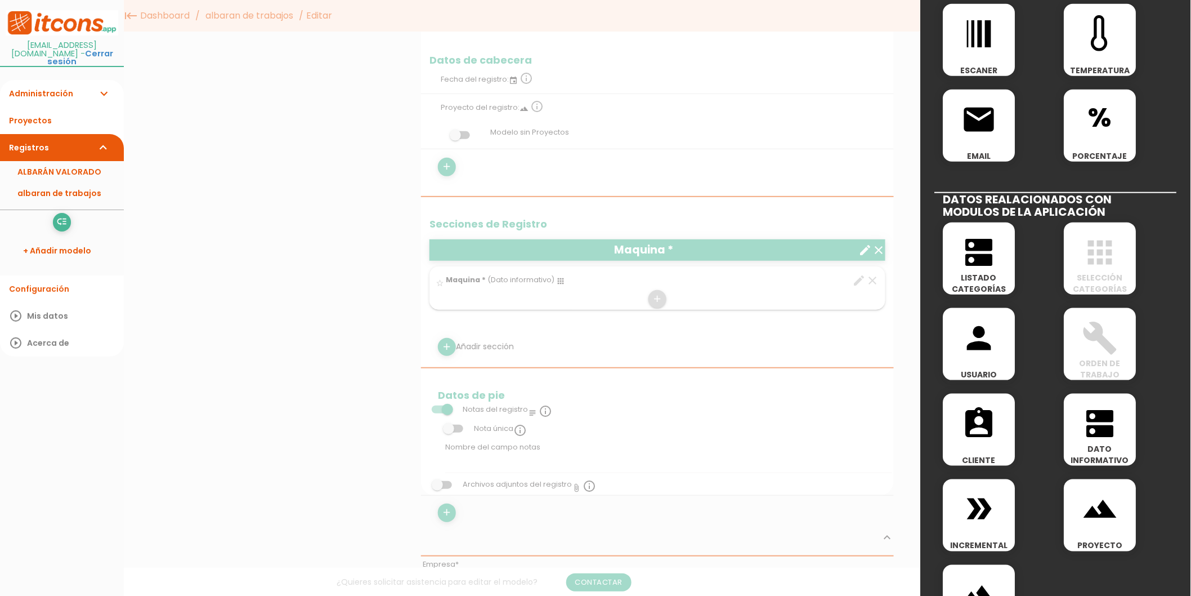
click at [965, 267] on icon "dns" at bounding box center [980, 252] width 36 height 36
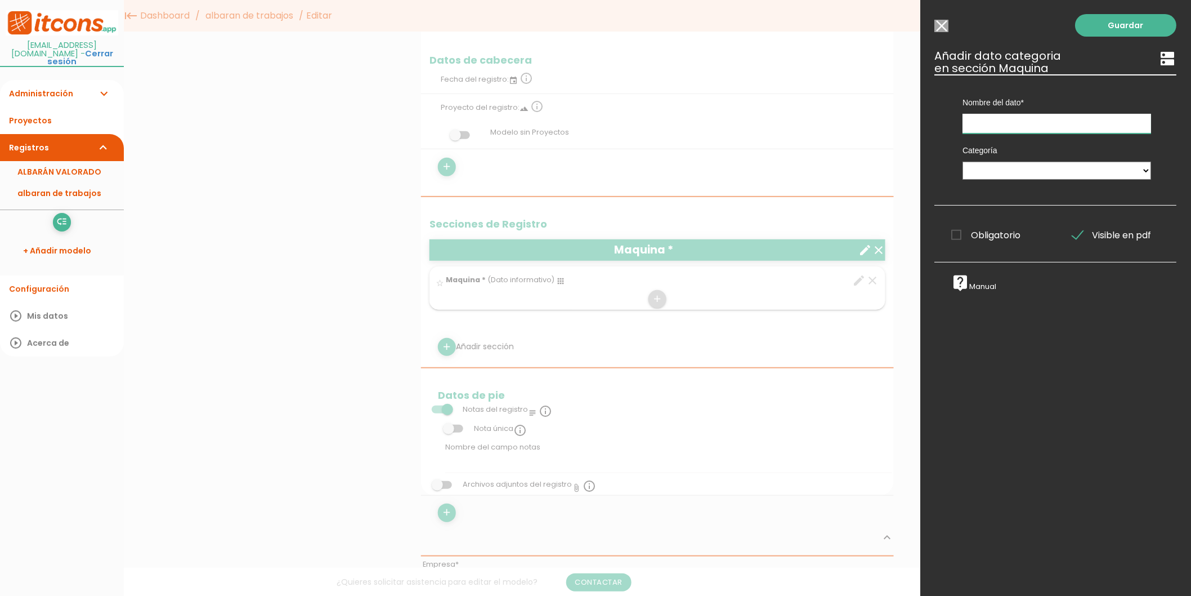
click at [1016, 123] on input "text" at bounding box center [1057, 124] width 189 height 20
type input "Apero"
click at [994, 171] on select "MATERIALES Ejemplo Electricidad Ejemplo Fontanería Ejemplo Albañileria Maquinar…" at bounding box center [1057, 171] width 189 height 18
select select "629"
click at [963, 162] on select "MATERIALES Ejemplo Electricidad Ejemplo Fontanería Ejemplo Albañileria Maquinar…" at bounding box center [1057, 171] width 189 height 18
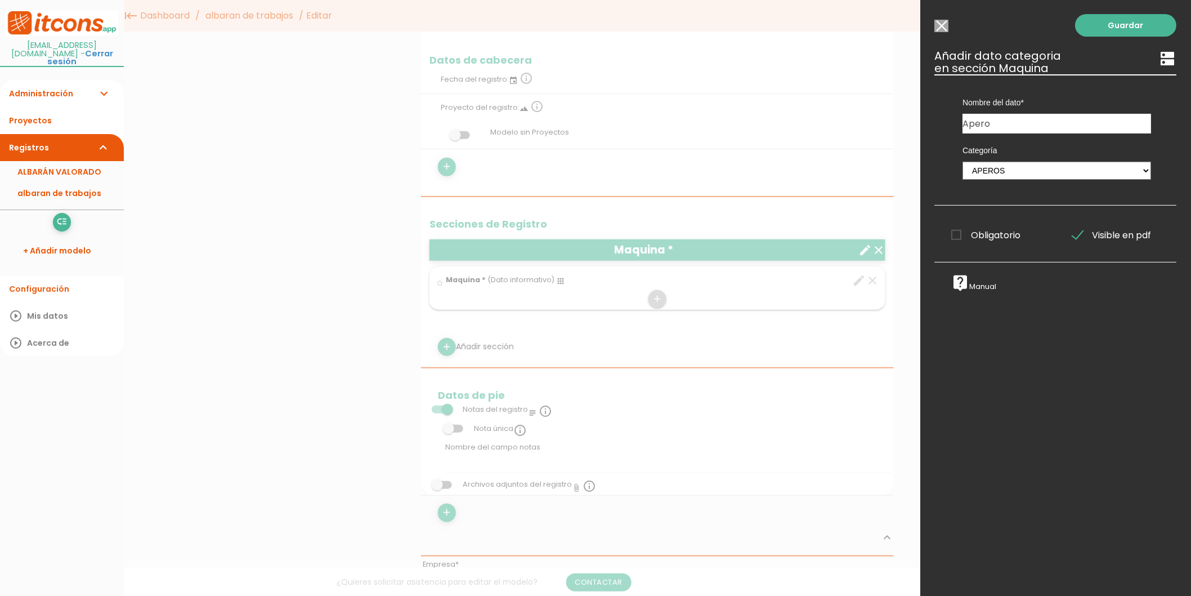
click at [985, 239] on span "Obligatorio" at bounding box center [986, 235] width 69 height 14
click at [0, 0] on input "Obligatorio" at bounding box center [0, 0] width 0 height 0
click at [1150, 30] on link "Guardar" at bounding box center [1126, 25] width 101 height 23
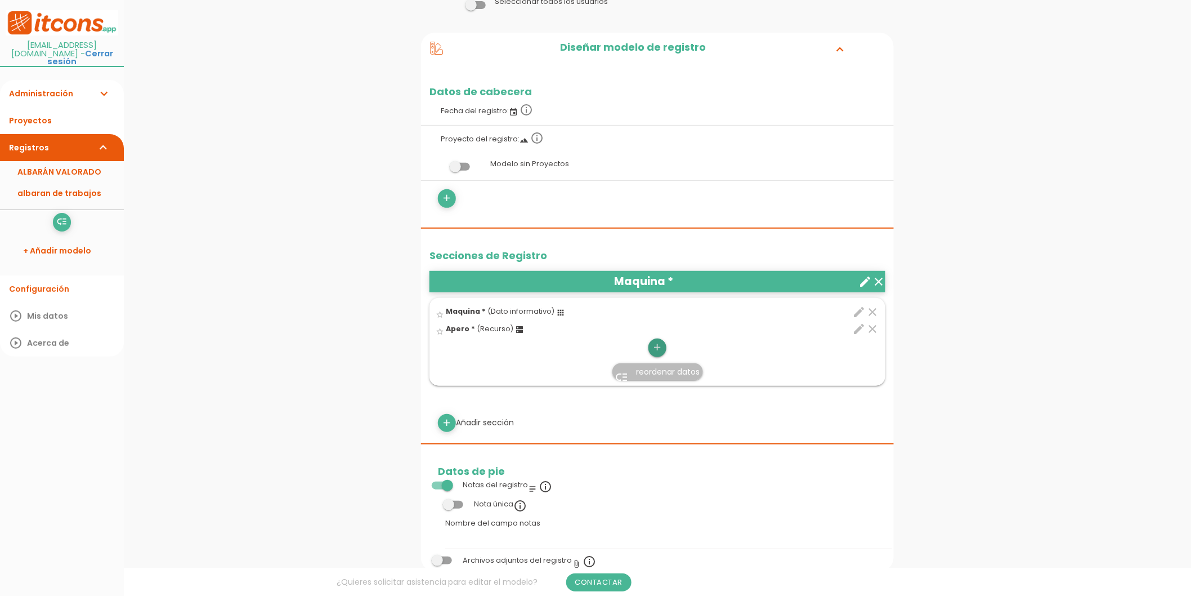
click at [658, 344] on icon "add" at bounding box center [657, 347] width 11 height 18
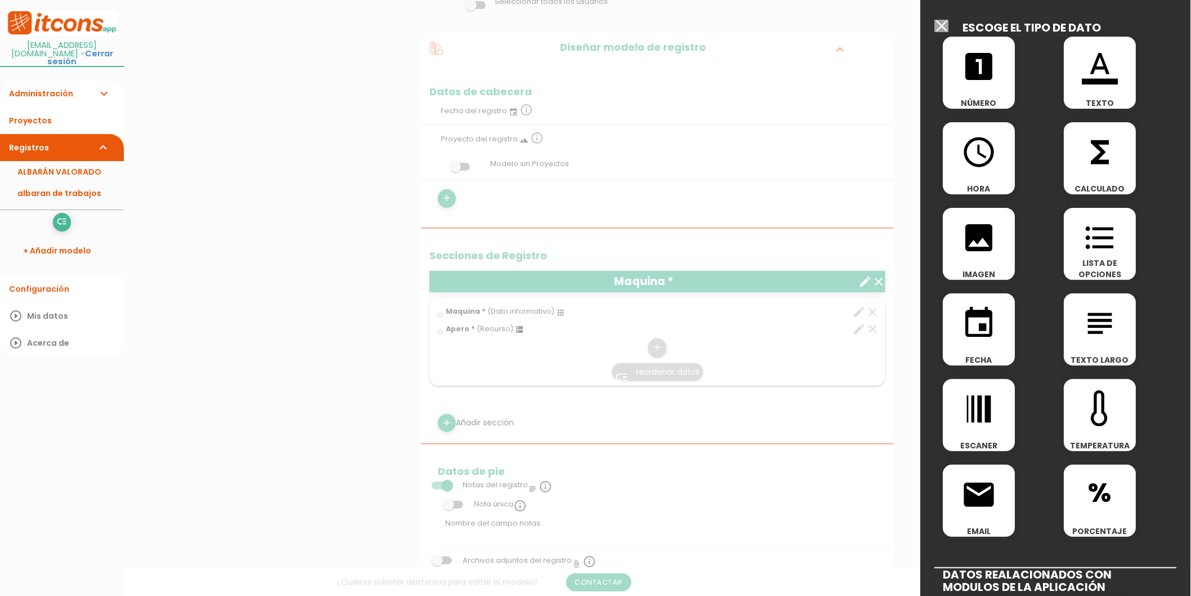
click at [962, 72] on icon "looks_one" at bounding box center [980, 66] width 36 height 36
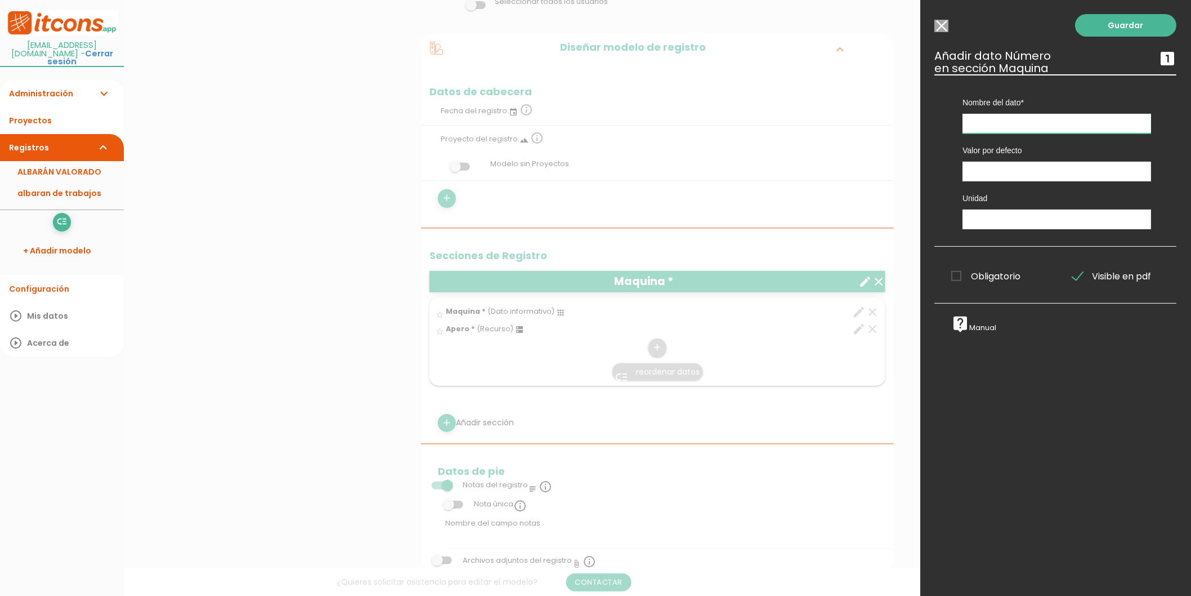
click at [986, 120] on input "text" at bounding box center [1057, 124] width 189 height 20
drag, startPoint x: 965, startPoint y: 120, endPoint x: 978, endPoint y: 118, distance: 13.1
click at [966, 120] on input "Horas" at bounding box center [1057, 124] width 189 height 20
type input "Cantidad de horas"
click at [991, 270] on span "Obligatorio" at bounding box center [986, 276] width 69 height 14
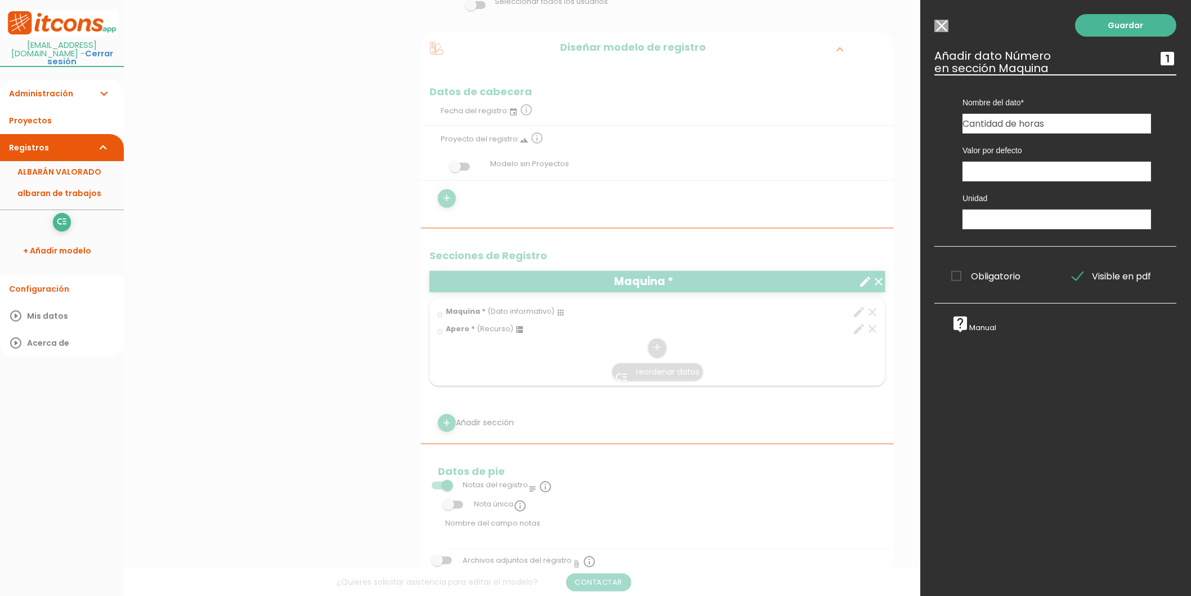
click at [0, 0] on input "Obligatorio" at bounding box center [0, 0] width 0 height 0
click at [988, 213] on input "text" at bounding box center [1057, 219] width 189 height 20
type input "H"
type input "h"
click at [1118, 21] on link "Guardar" at bounding box center [1126, 25] width 101 height 23
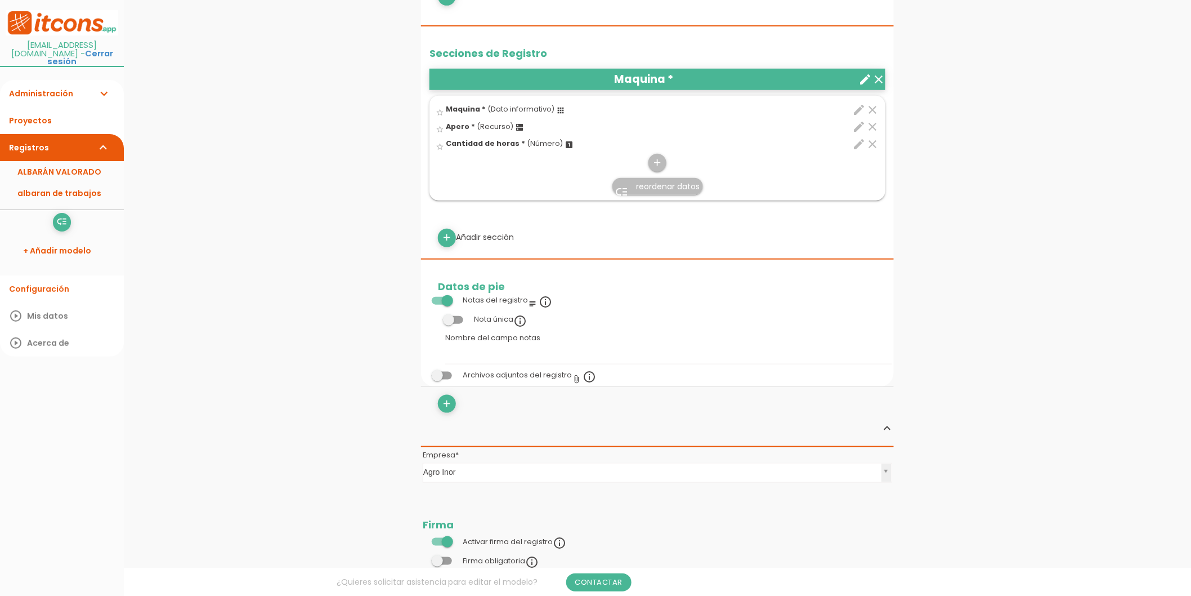
scroll to position [361, 0]
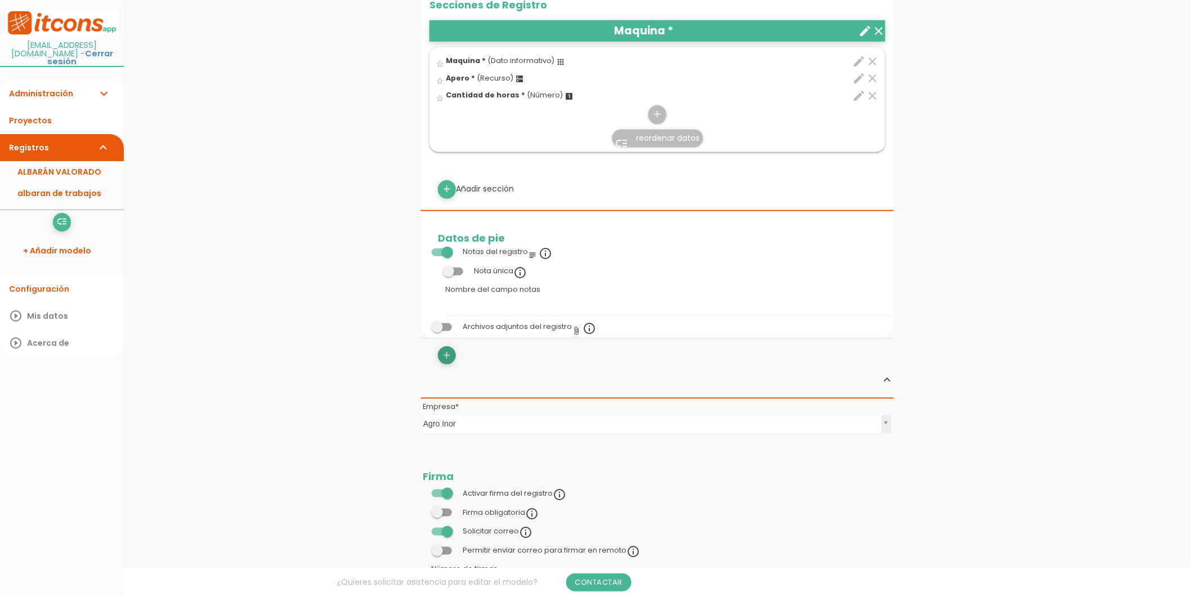
click at [450, 357] on icon "add" at bounding box center [447, 355] width 11 height 18
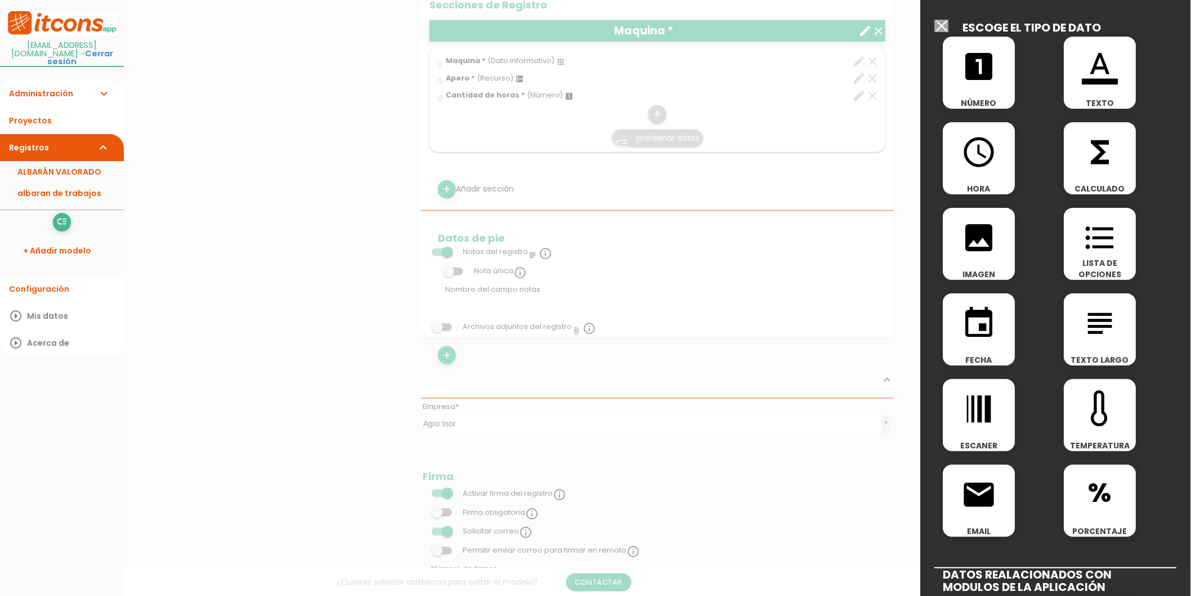
click at [1104, 171] on div "functions CALCULADO" at bounding box center [1101, 158] width 72 height 72
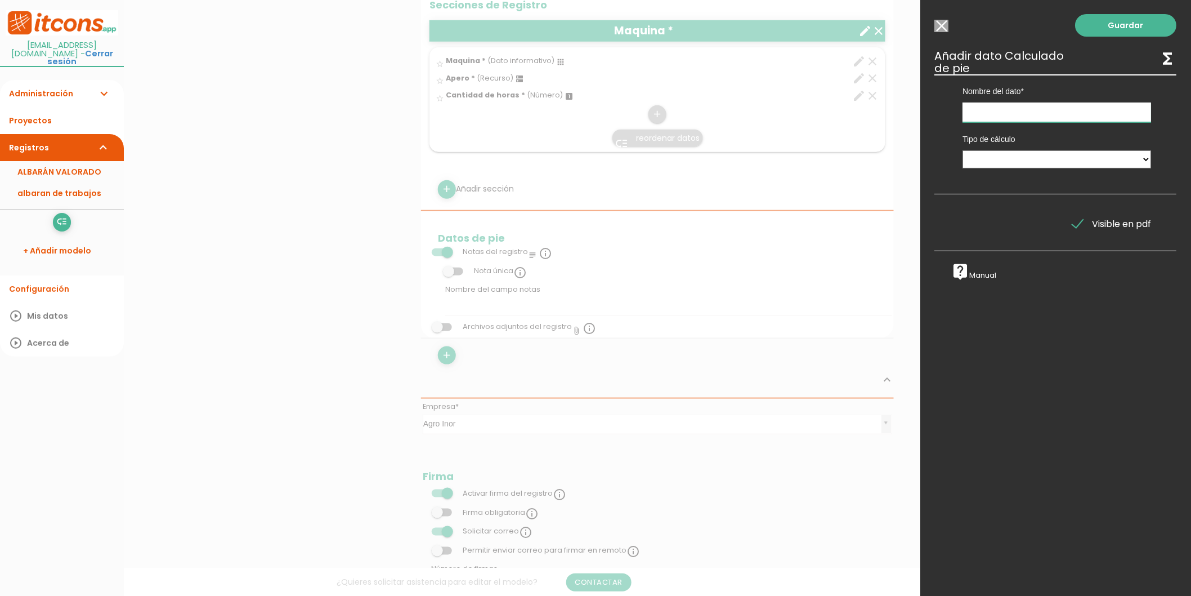
click at [967, 106] on input "text" at bounding box center [1057, 112] width 189 height 20
type input "Total de horas trabajadas"
click at [1044, 164] on select "Suma de totales Calculado entre datos" at bounding box center [1057, 159] width 189 height 18
click at [963, 150] on select "Suma de totales Calculado entre datos" at bounding box center [1057, 159] width 189 height 18
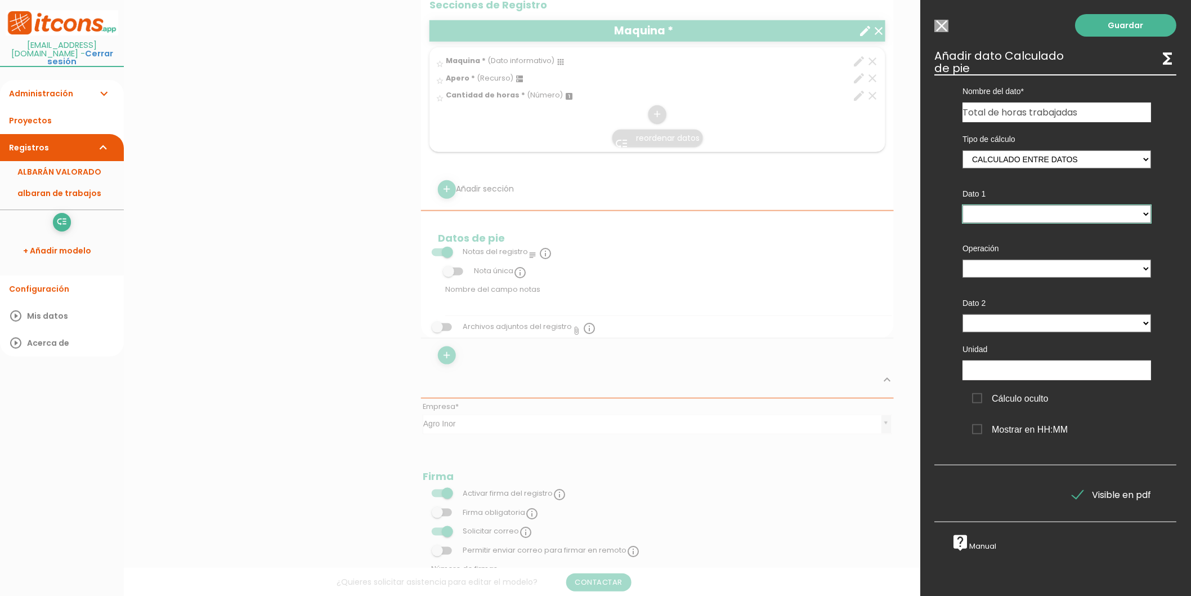
click at [1012, 213] on select at bounding box center [1057, 214] width 189 height 18
click at [1012, 165] on select "Suma de totales Calculado entre datos" at bounding box center [1057, 159] width 189 height 18
select select "0"
click at [963, 150] on select "Suma de totales Calculado entre datos" at bounding box center [1057, 159] width 189 height 18
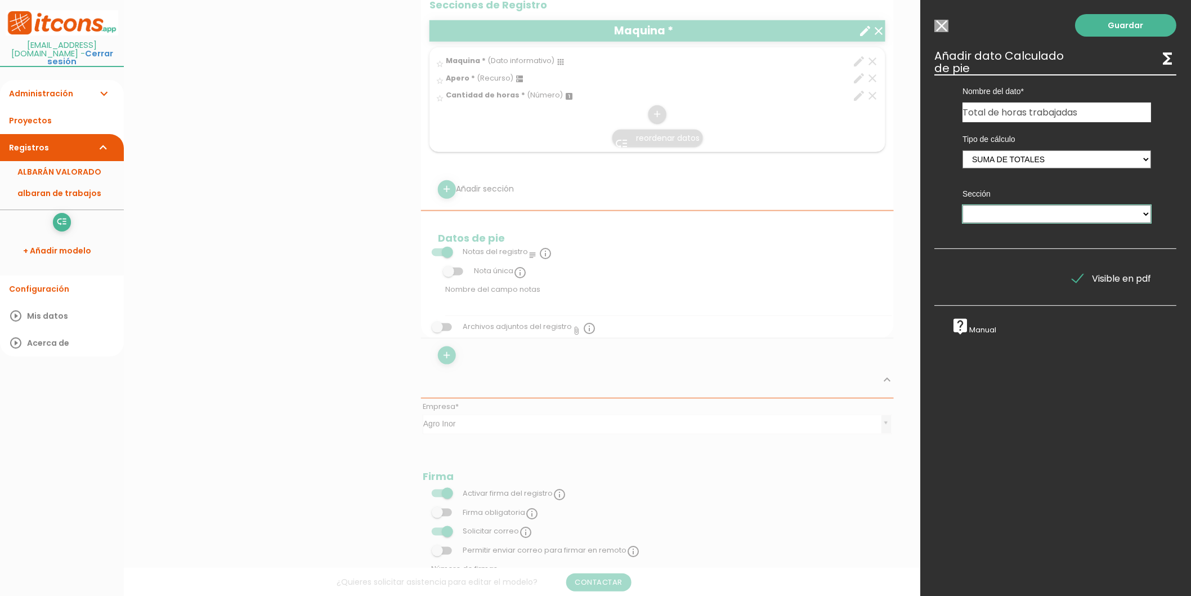
click at [1008, 217] on select "Maquina" at bounding box center [1057, 214] width 189 height 18
select select "1158"
click at [963, 205] on select "Maquina" at bounding box center [1057, 214] width 189 height 18
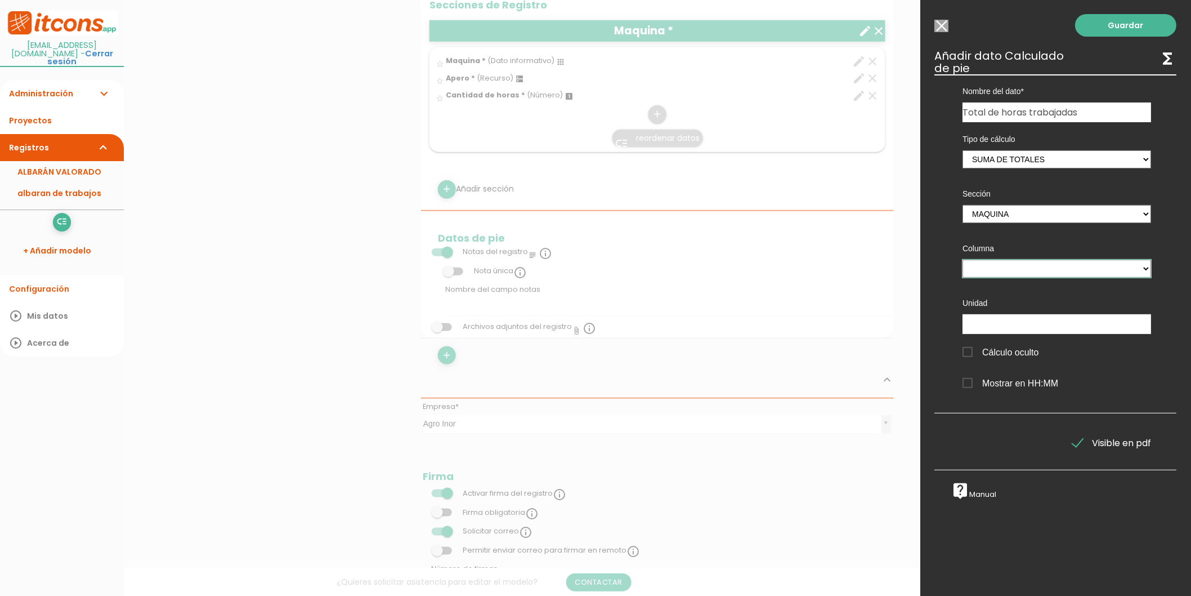
click at [1011, 261] on select "Maquina Cantidad de horas" at bounding box center [1057, 269] width 189 height 18
select select "1158_pos3"
click at [963, 260] on select "Maquina Cantidad de horas" at bounding box center [1057, 269] width 189 height 18
click at [999, 327] on input "text" at bounding box center [1057, 324] width 189 height 20
type input "h"
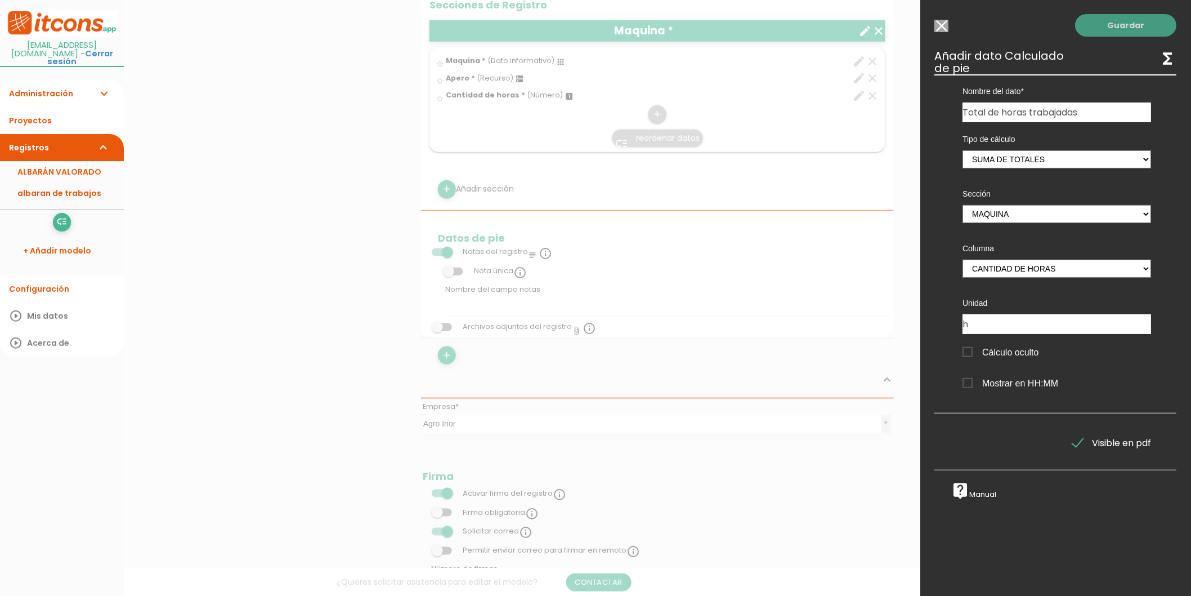
click at [1104, 32] on link "Guardar" at bounding box center [1126, 25] width 101 height 23
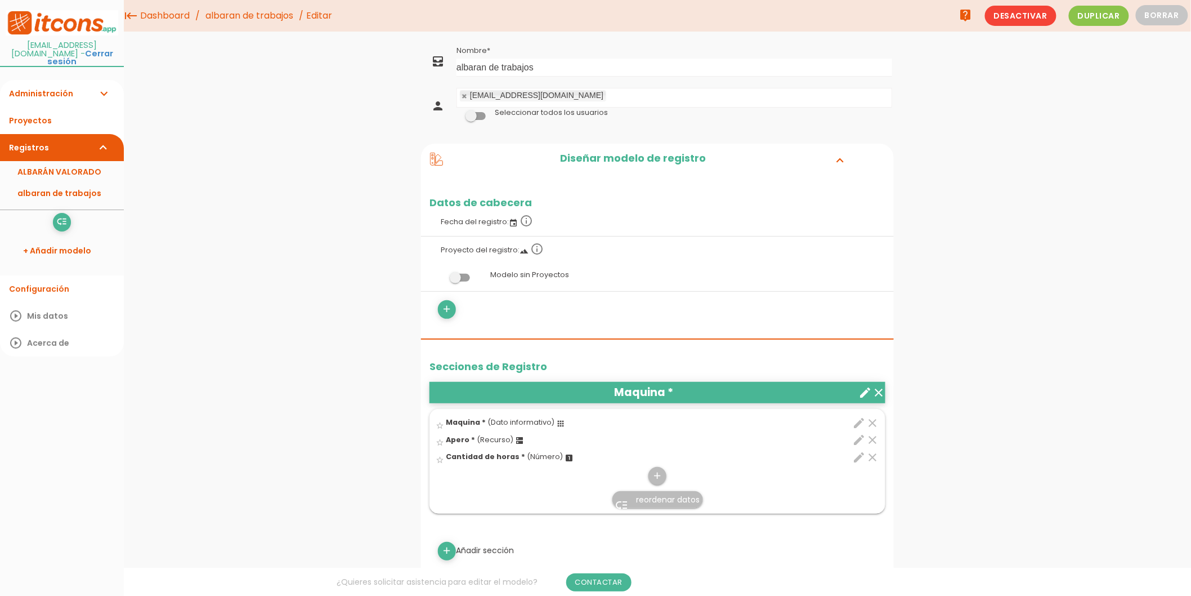
click at [272, 23] on link "albaran de trabajos" at bounding box center [249, 16] width 93 height 32
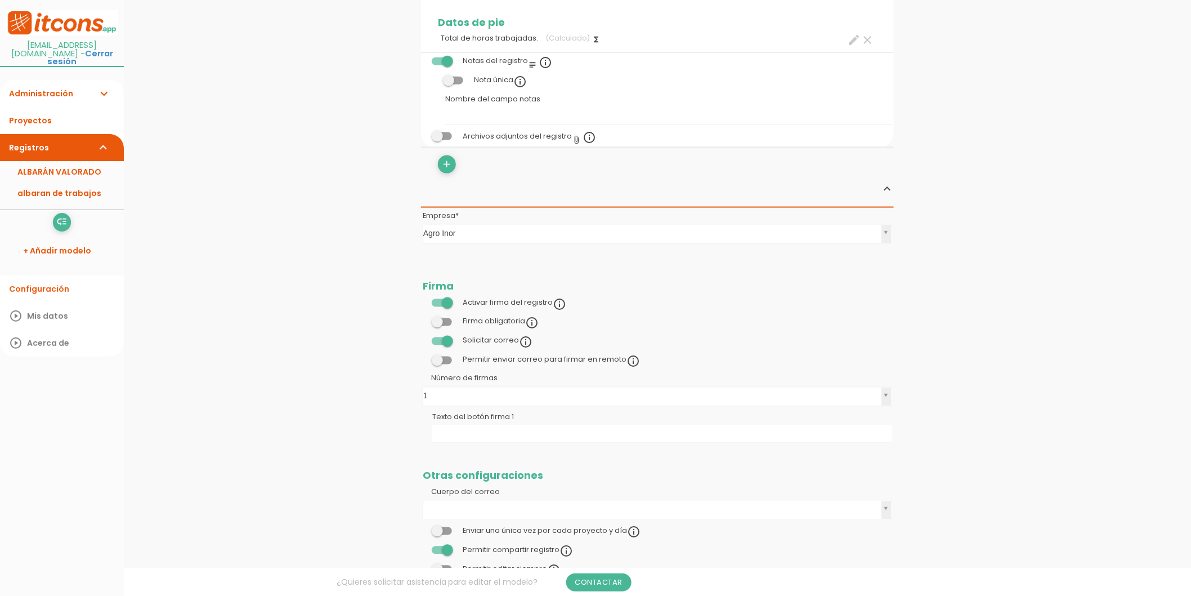
scroll to position [699, 0]
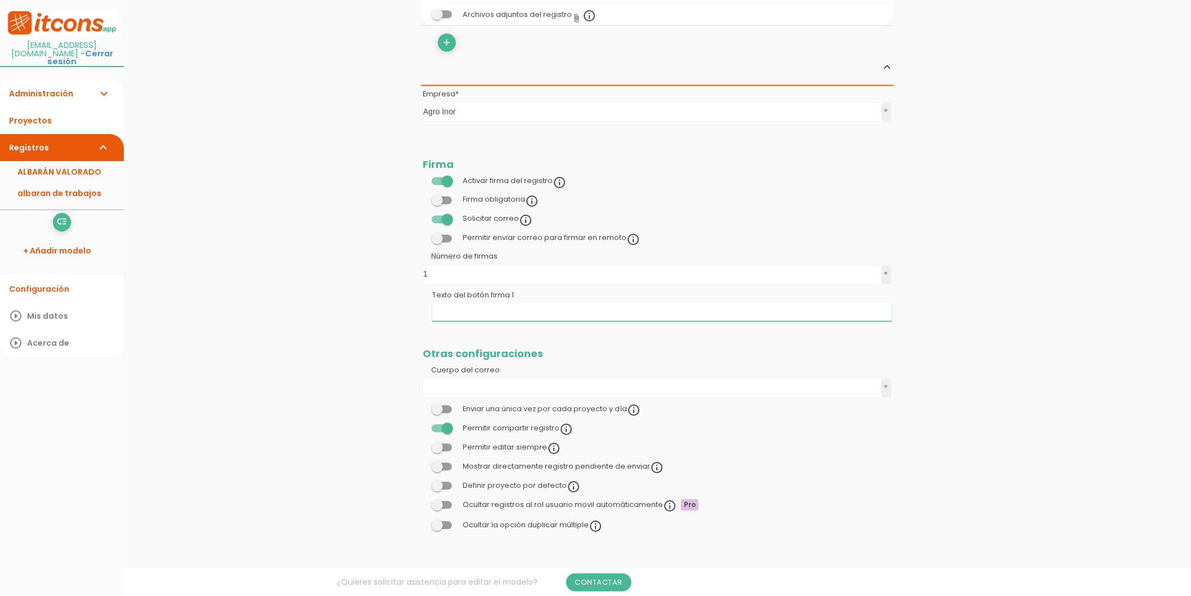
click at [460, 310] on input "Texto del botón firma 1" at bounding box center [662, 312] width 460 height 18
drag, startPoint x: 538, startPoint y: 312, endPoint x: 503, endPoint y: 307, distance: 35.9
click at [503, 307] on input "Firma encargado tracsa" at bounding box center [662, 312] width 460 height 18
type input "Firma encargado"
click at [623, 37] on link "Guardar" at bounding box center [630, 38] width 68 height 20
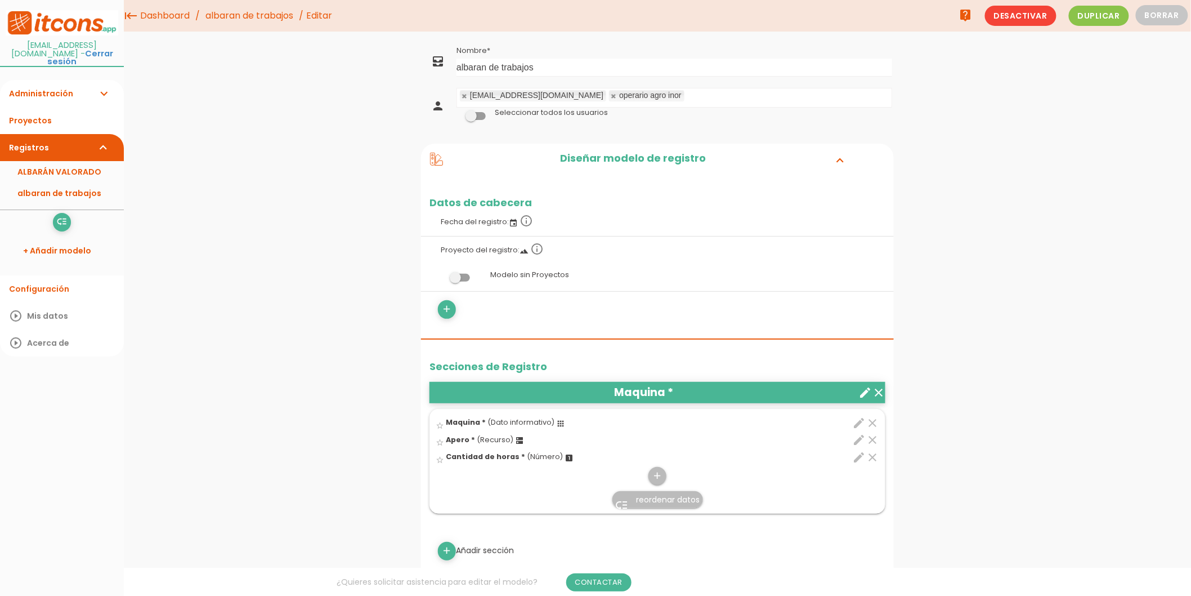
click at [56, 182] on link "albaran de trabajos" at bounding box center [62, 192] width 124 height 21
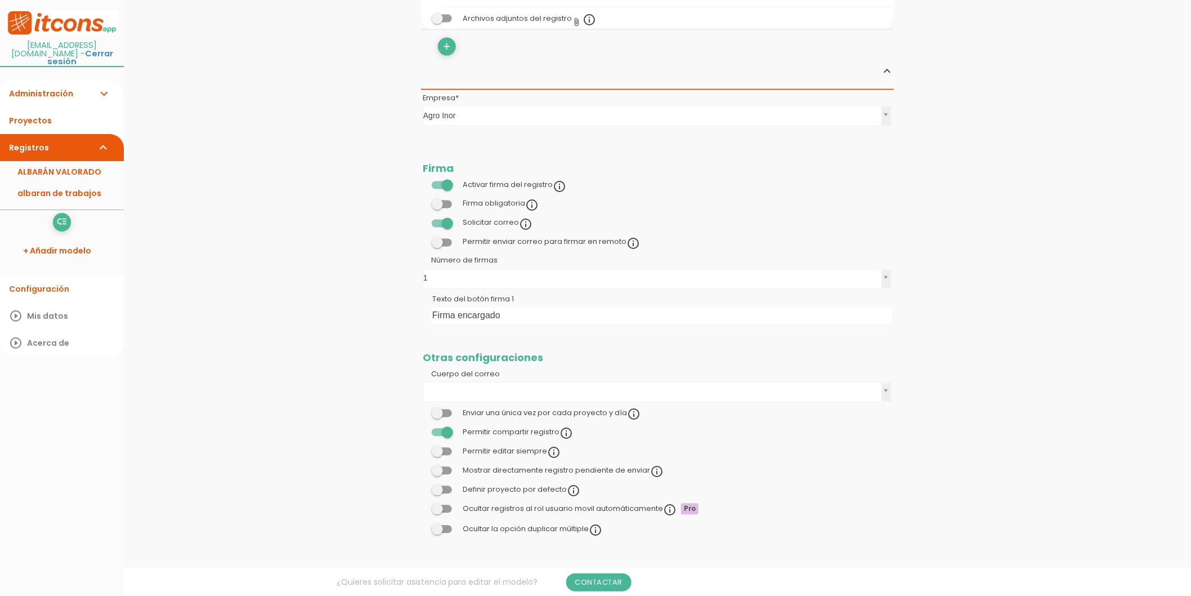
scroll to position [699, 0]
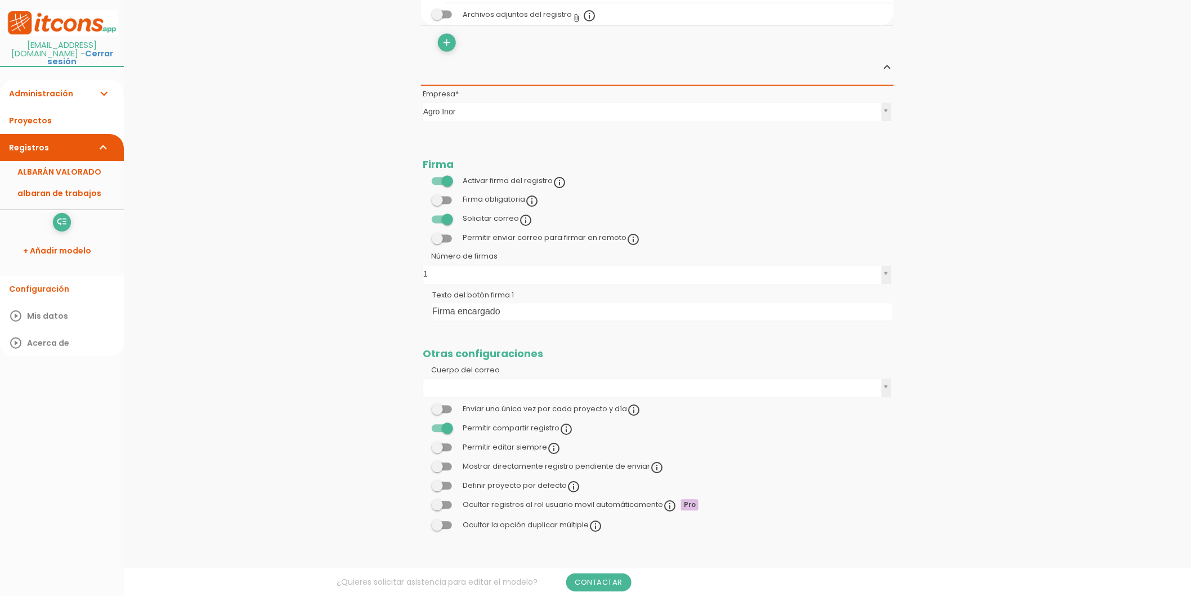
click at [448, 197] on span at bounding box center [442, 200] width 20 height 8
click at [423, 197] on input "checkbox" at bounding box center [423, 197] width 0 height 0
click at [639, 42] on link "Guardar" at bounding box center [630, 38] width 68 height 20
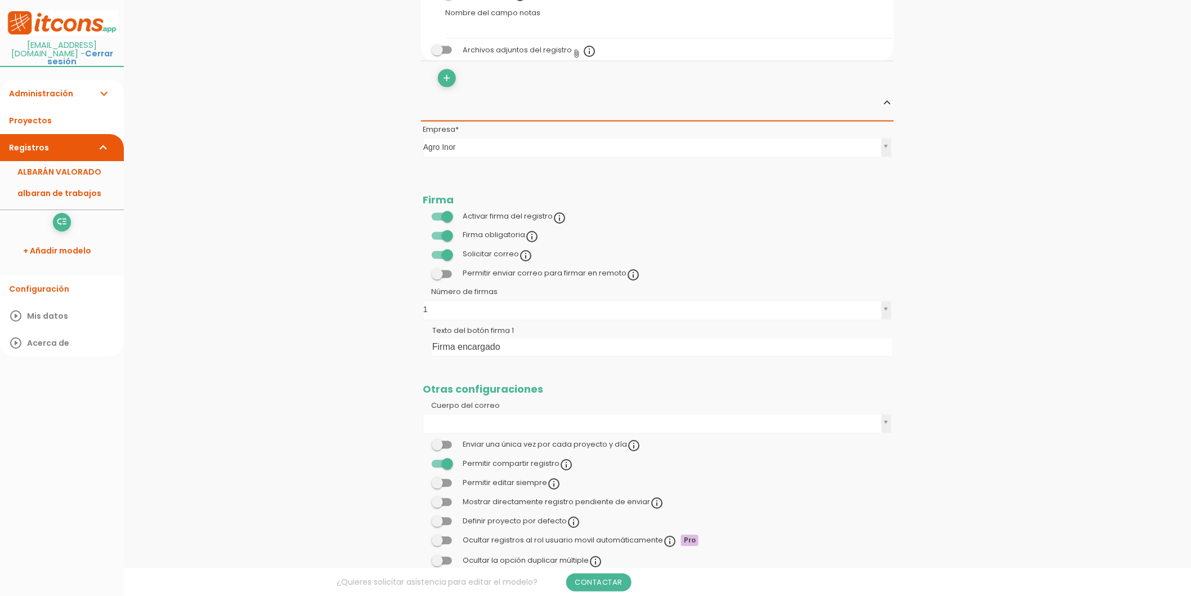
scroll to position [636, 0]
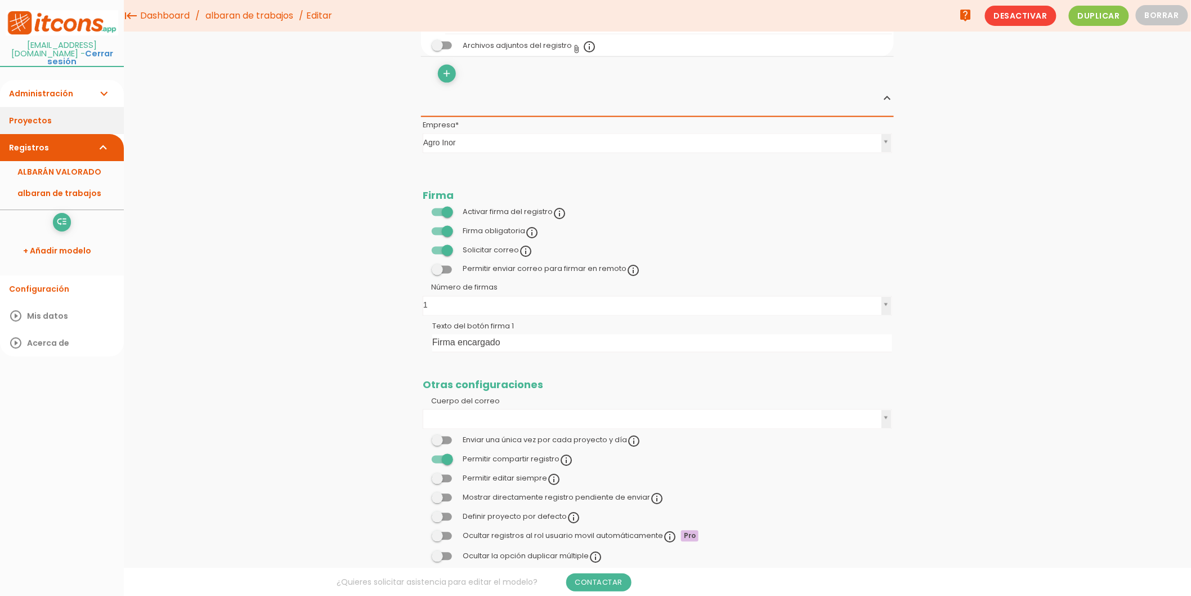
click at [47, 109] on link "Proyectos" at bounding box center [62, 120] width 124 height 27
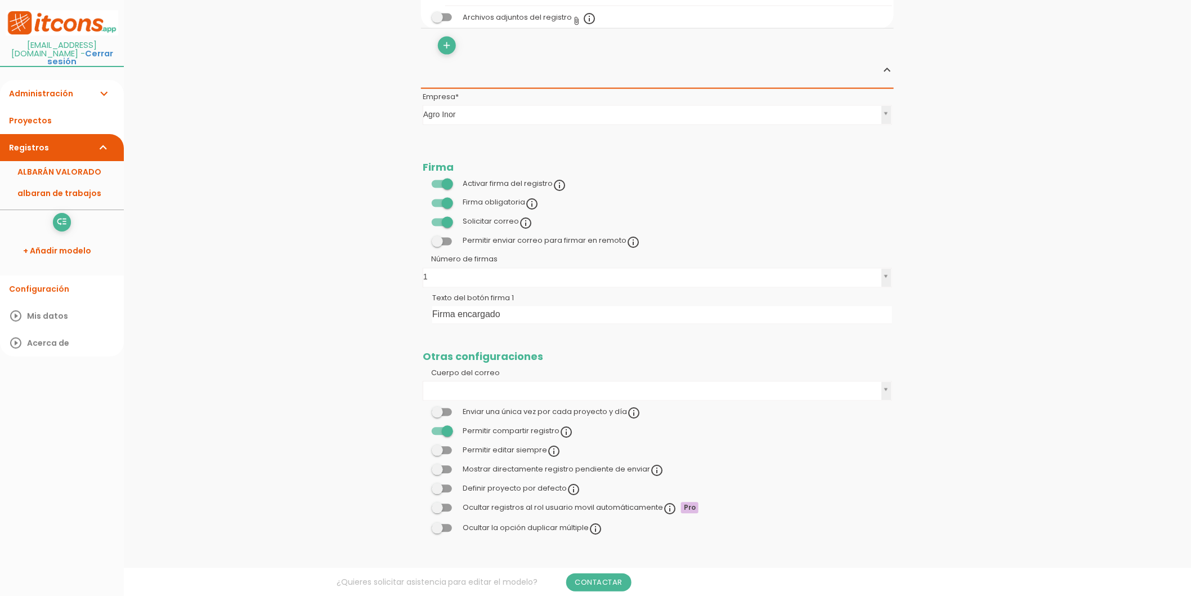
scroll to position [699, 0]
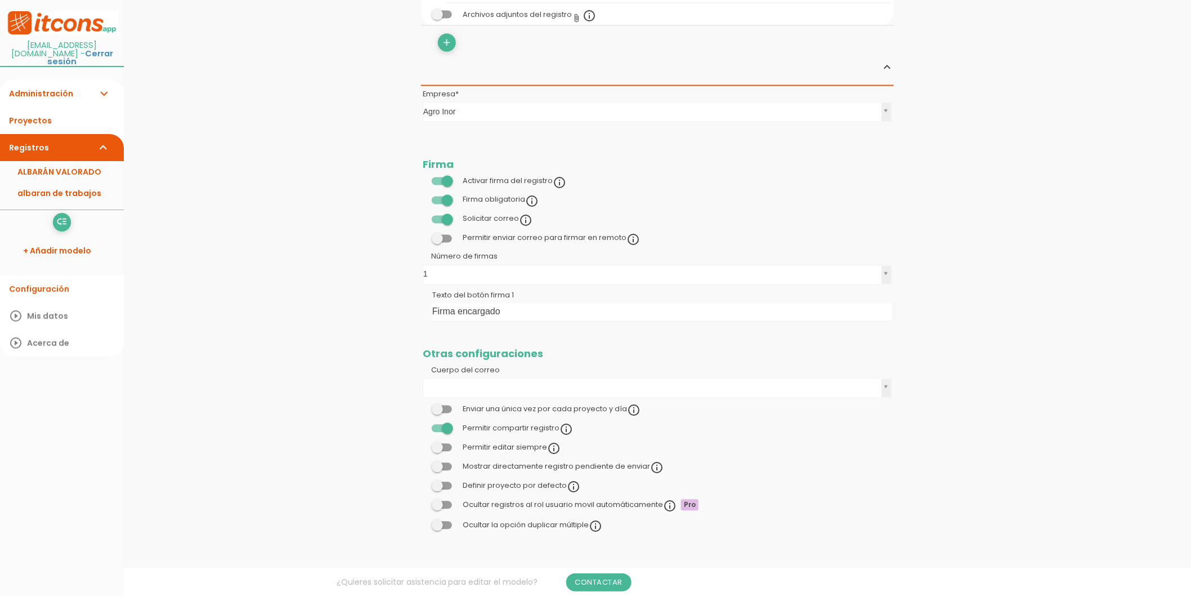
click at [445, 409] on span at bounding box center [442, 409] width 20 height 8
click at [423, 406] on input "checkbox" at bounding box center [423, 406] width 0 height 0
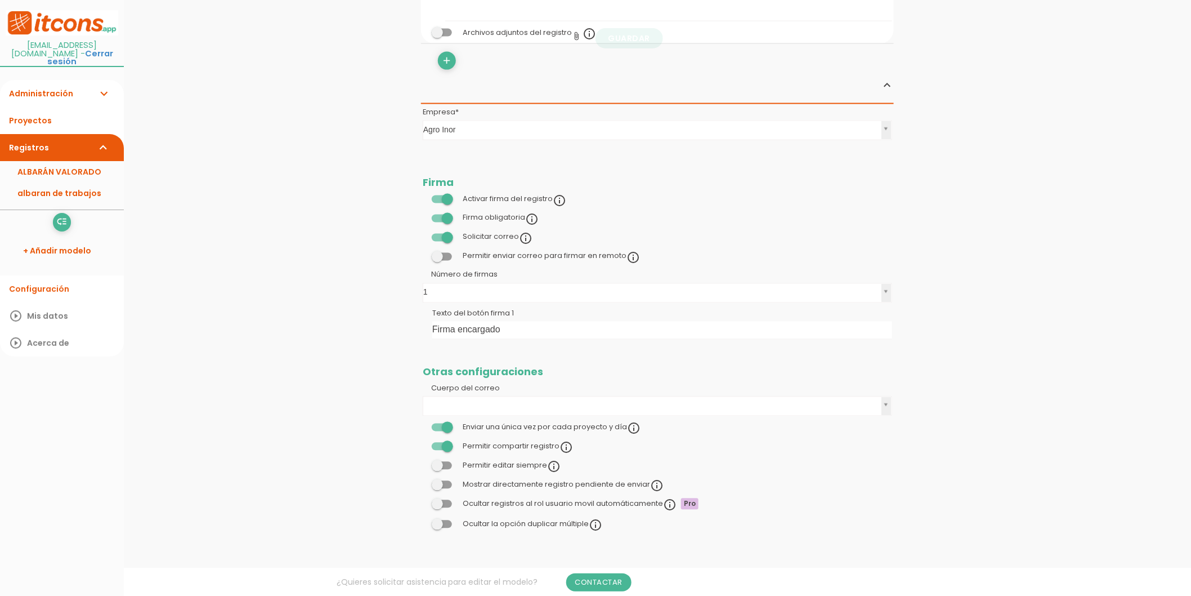
scroll to position [648, 0]
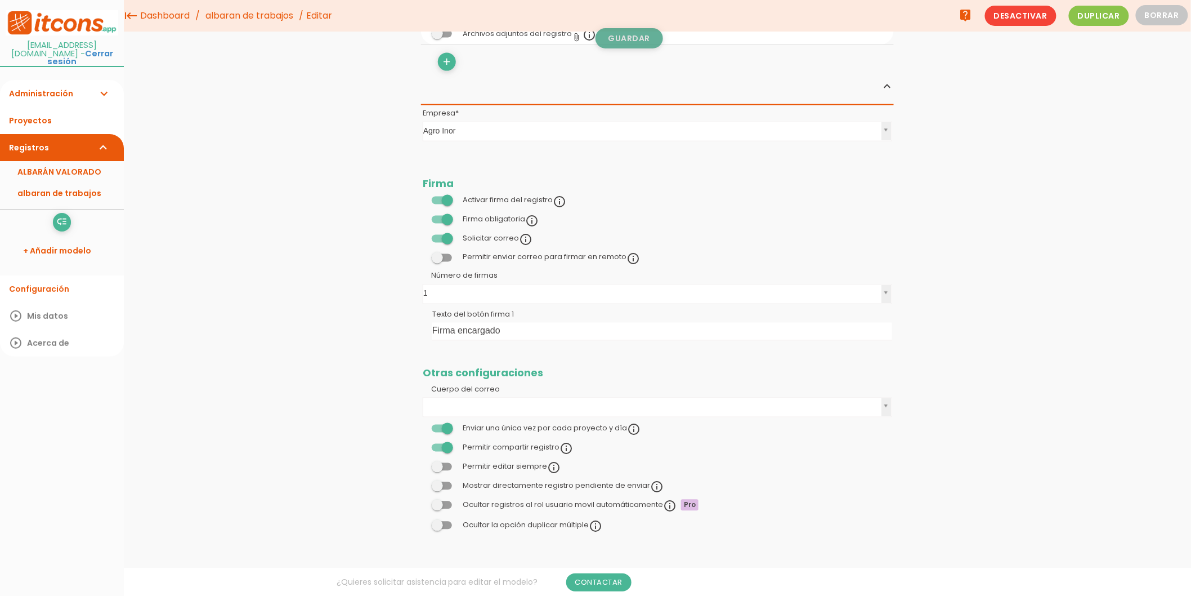
click at [633, 36] on link "Guardar" at bounding box center [630, 38] width 68 height 20
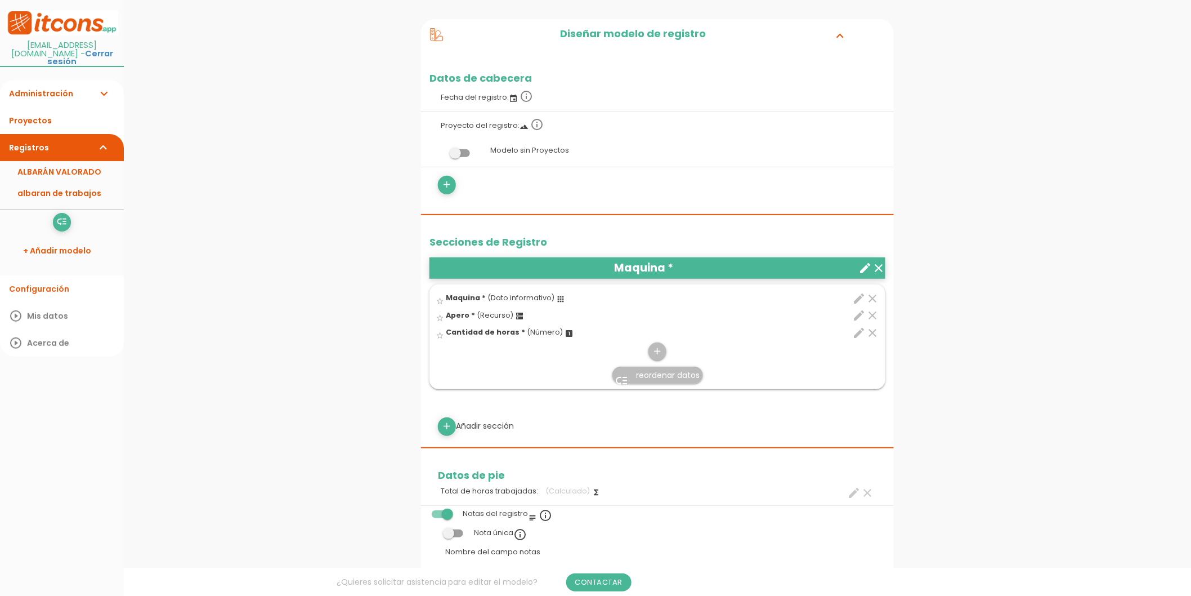
drag, startPoint x: 241, startPoint y: 244, endPoint x: 137, endPoint y: 181, distance: 121.3
click at [241, 244] on div "menu keyboard_tab Dashboard albaran de trabajos Editar" at bounding box center [657, 514] width 1067 height 1276
click at [28, 111] on link "Proyectos" at bounding box center [62, 120] width 124 height 27
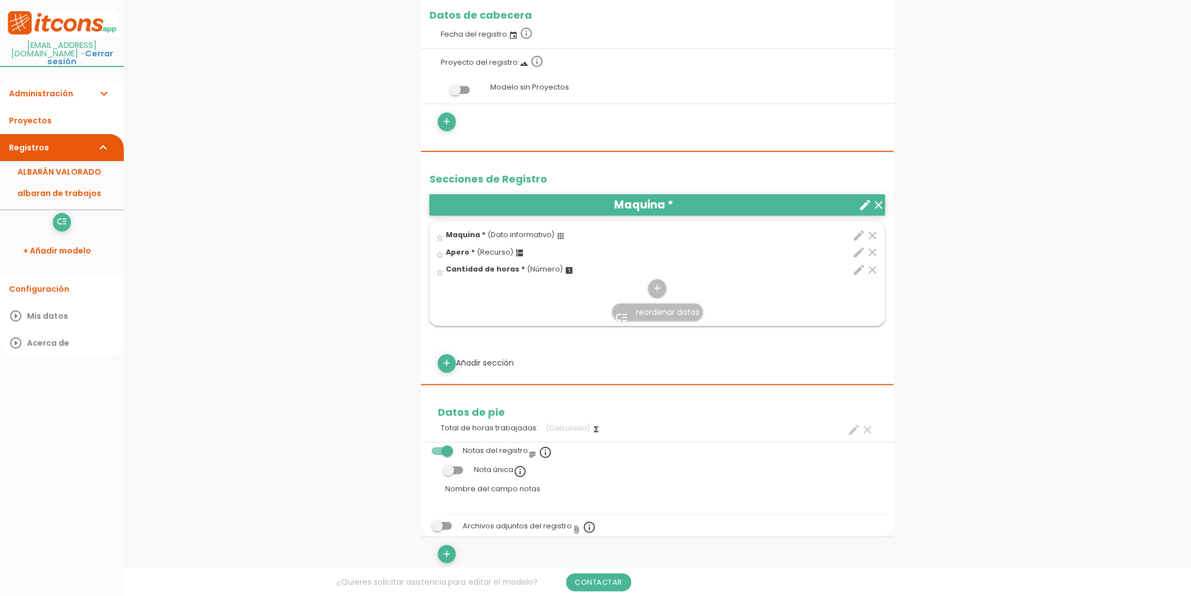
scroll to position [250, 0]
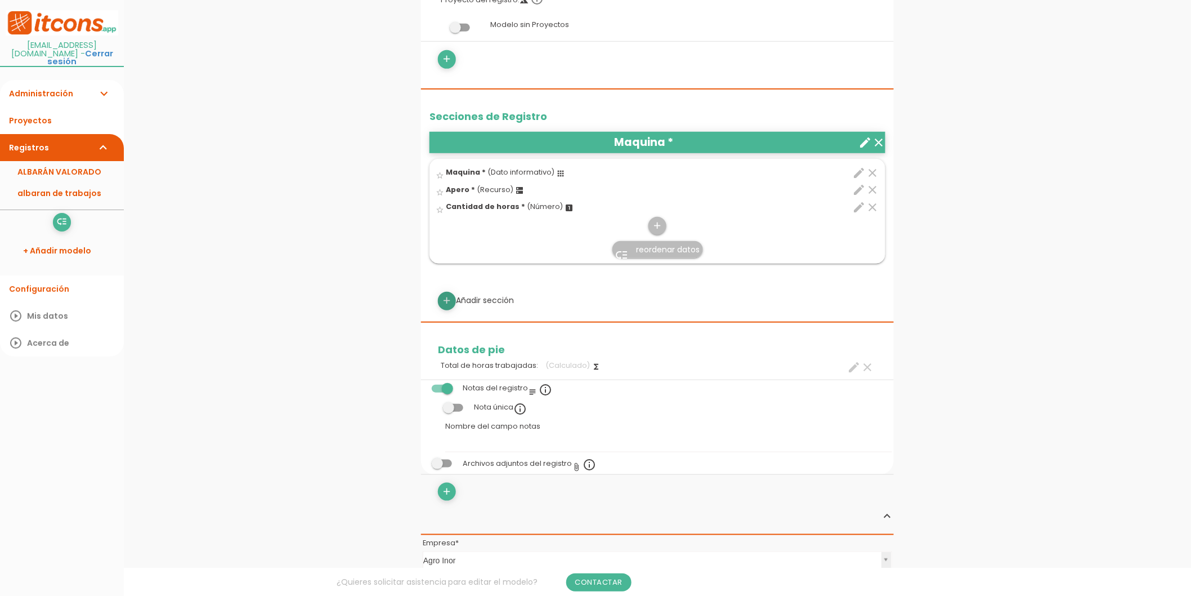
click at [450, 299] on icon "add" at bounding box center [447, 301] width 11 height 18
select select
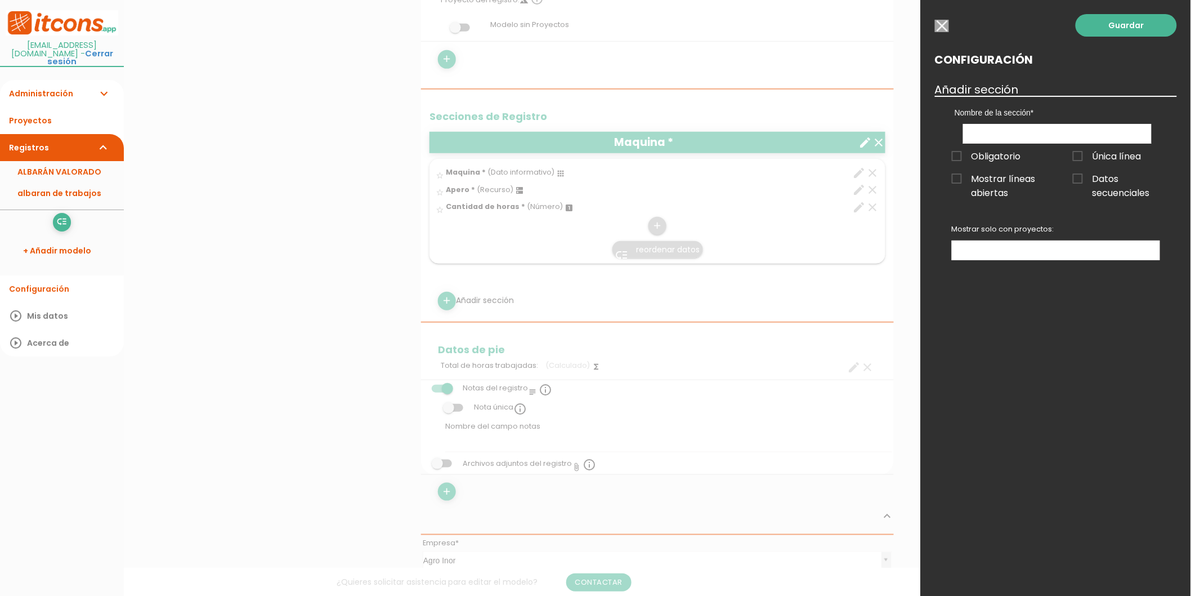
click at [942, 23] on input "button" at bounding box center [942, 26] width 14 height 12
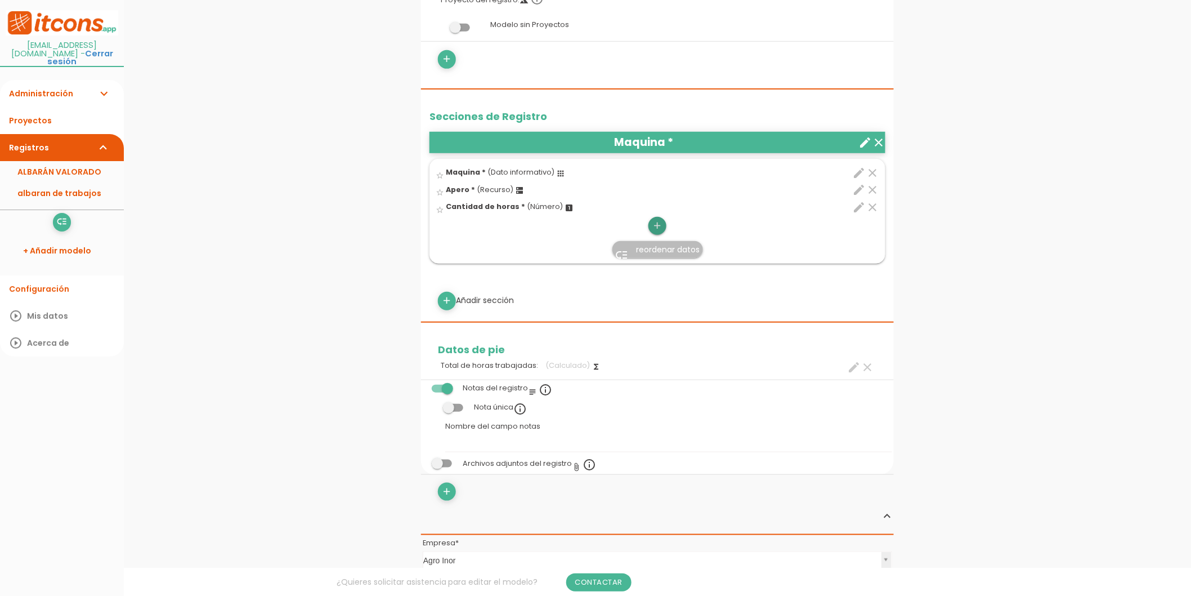
click at [663, 230] on icon "add" at bounding box center [657, 226] width 11 height 18
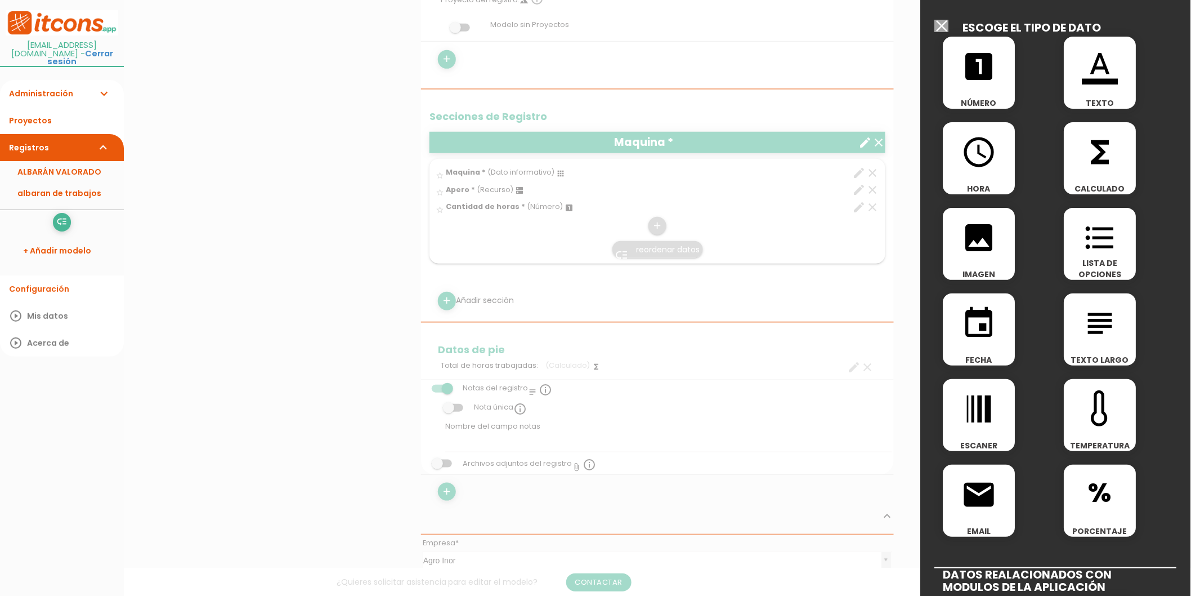
click at [981, 337] on icon "event" at bounding box center [980, 323] width 36 height 36
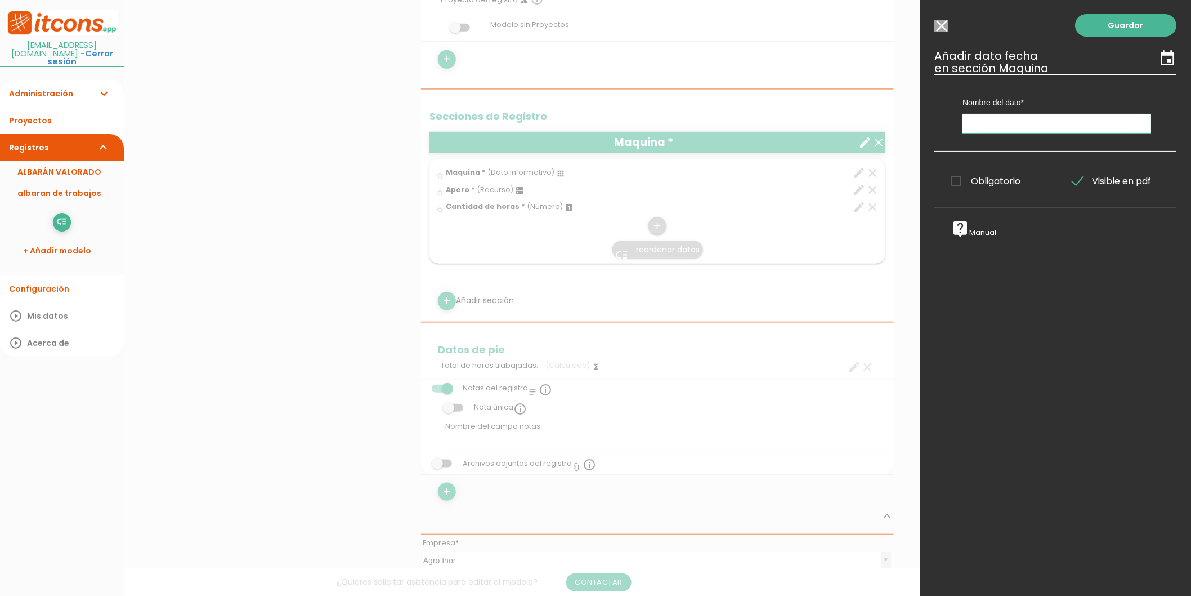
click at [1006, 124] on input "text" at bounding box center [1057, 124] width 189 height 20
type input "Fecha"
click at [980, 189] on div "Obligatorio Obligatorio Obligatorio Obligatorio" at bounding box center [995, 179] width 121 height 23
click at [969, 178] on span "Obligatorio" at bounding box center [986, 181] width 69 height 14
click at [0, 0] on input "Obligatorio" at bounding box center [0, 0] width 0 height 0
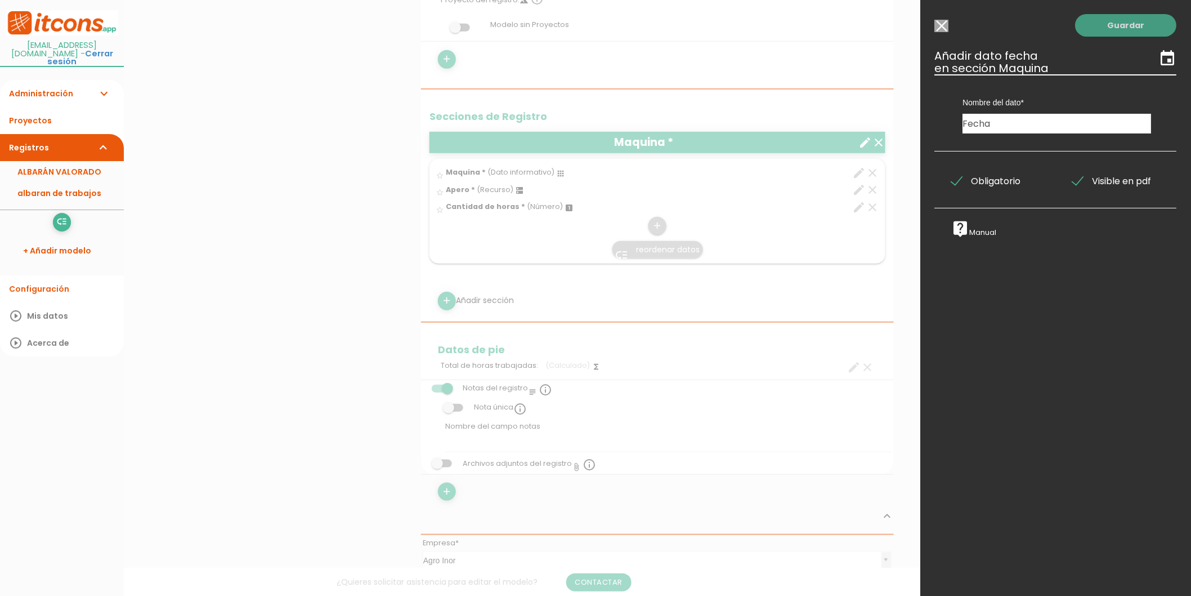
click at [1114, 28] on link "Guardar" at bounding box center [1126, 25] width 101 height 23
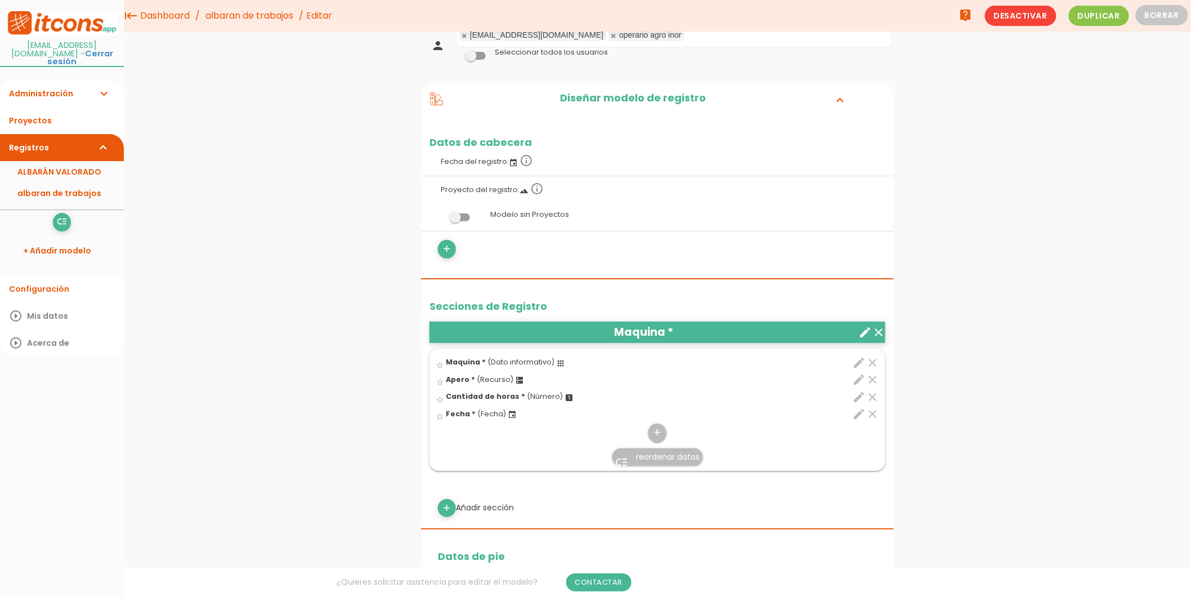
scroll to position [150, 0]
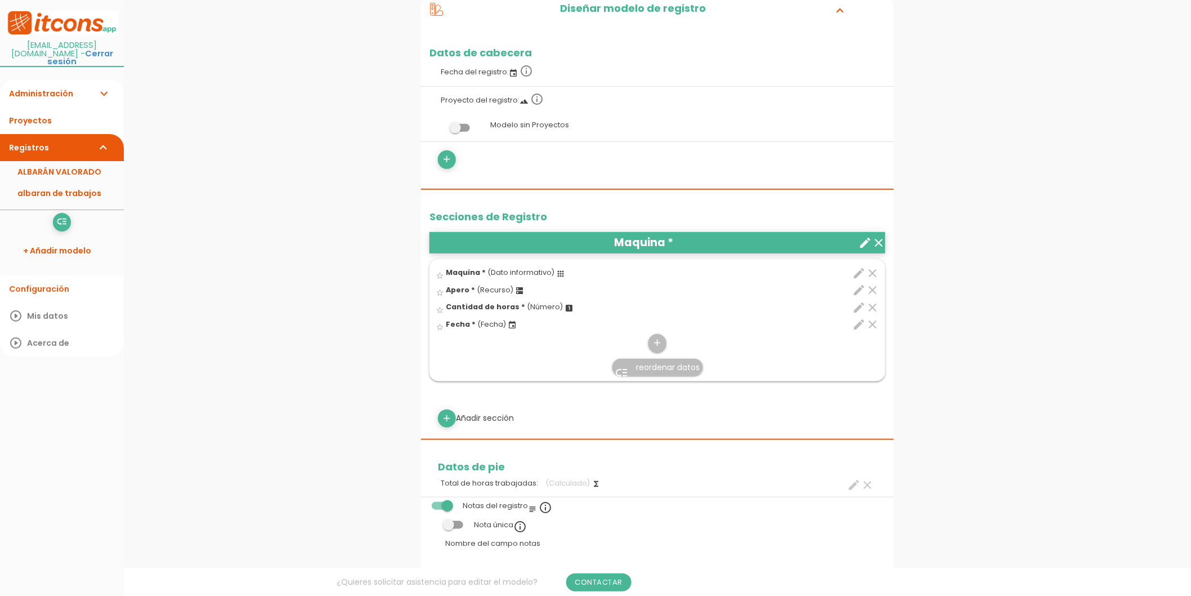
click at [654, 369] on span "reordenar datos" at bounding box center [669, 366] width 64 height 11
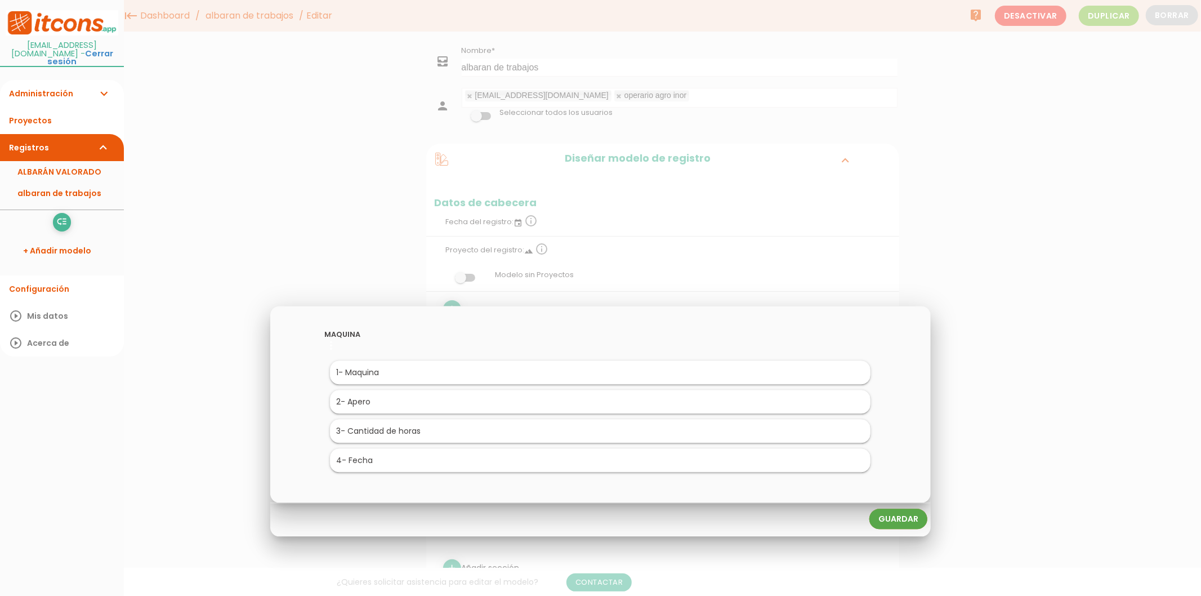
click at [897, 520] on link "Guardar" at bounding box center [898, 518] width 58 height 20
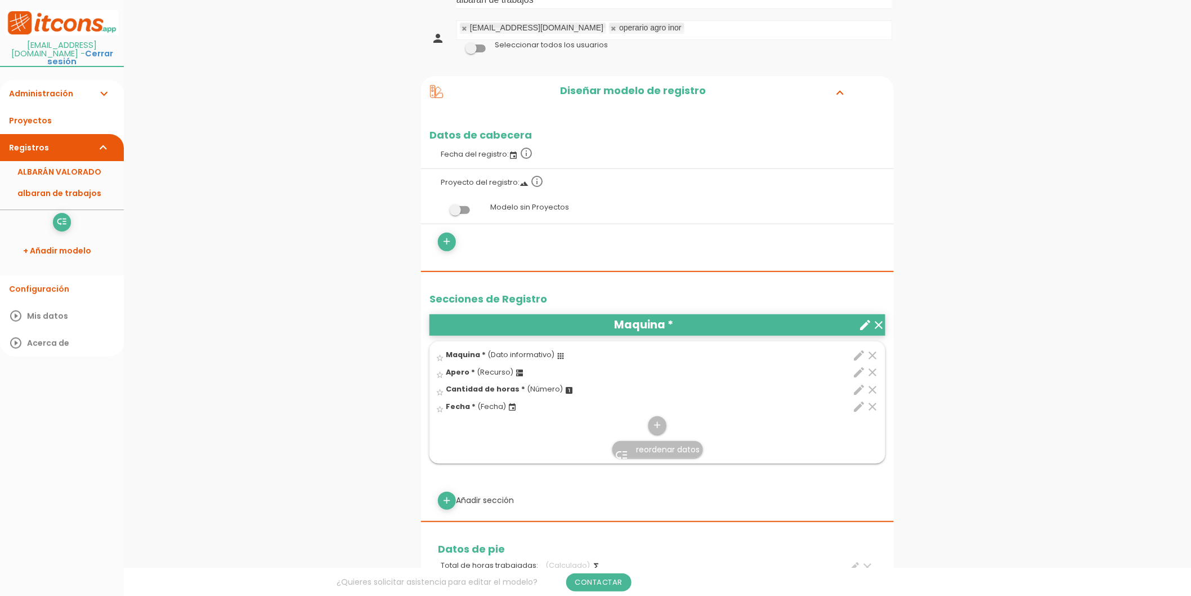
scroll to position [125, 0]
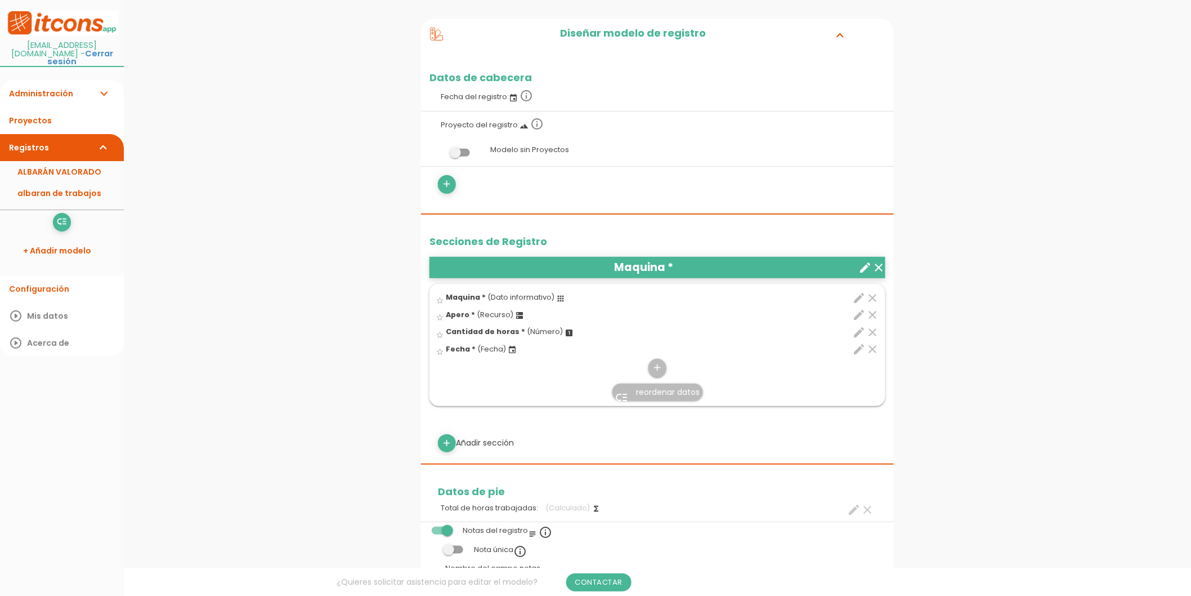
click at [623, 392] on icon "low_priority" at bounding box center [622, 398] width 14 height 14
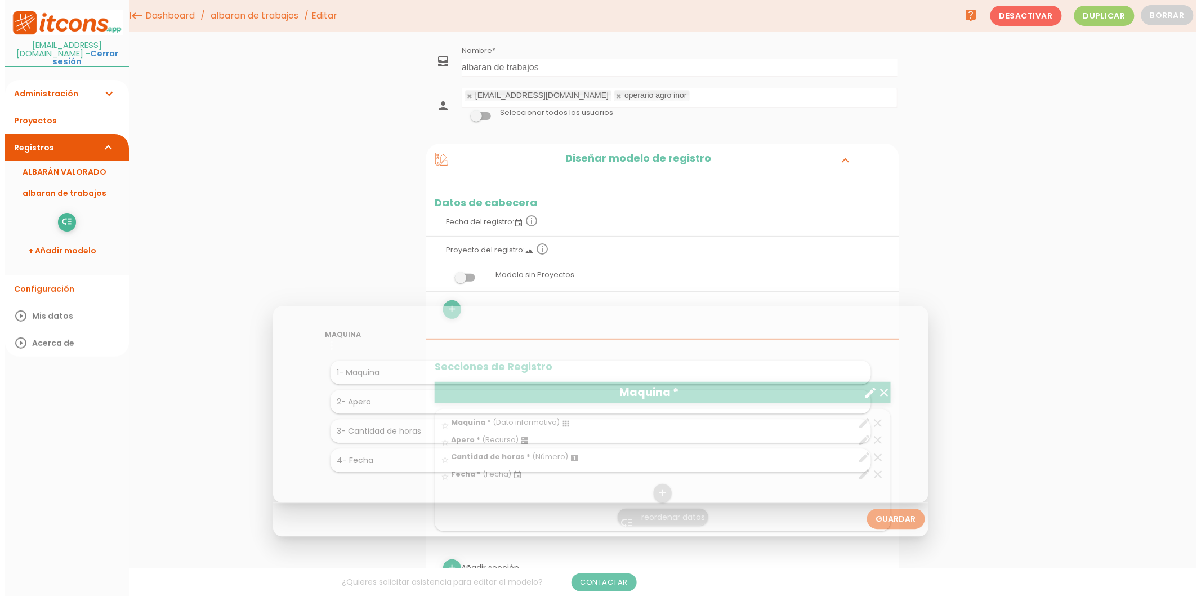
scroll to position [0, 0]
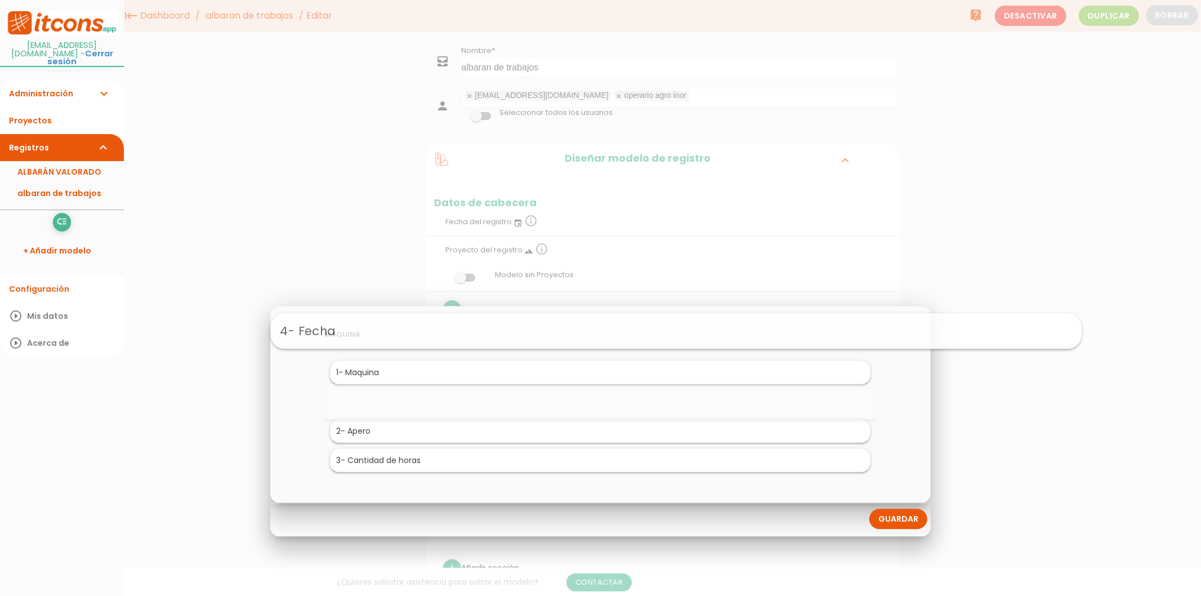
drag, startPoint x: 390, startPoint y: 455, endPoint x: 465, endPoint y: 325, distance: 149.9
click at [902, 521] on link "Guardar" at bounding box center [898, 518] width 58 height 20
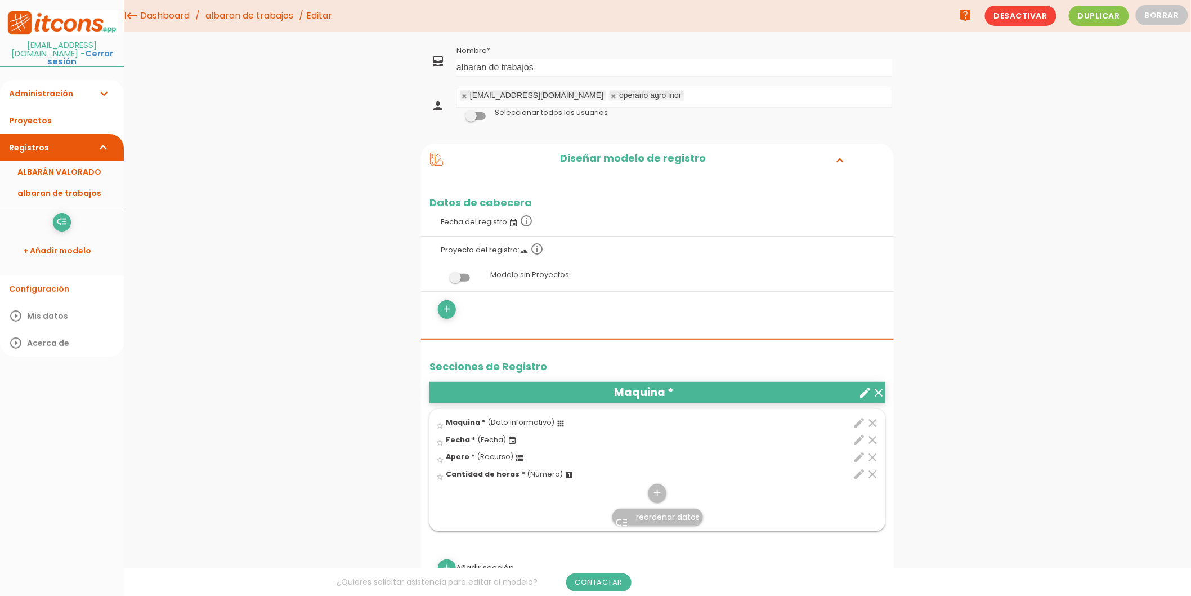
click at [876, 419] on icon "clear" at bounding box center [873, 423] width 14 height 14
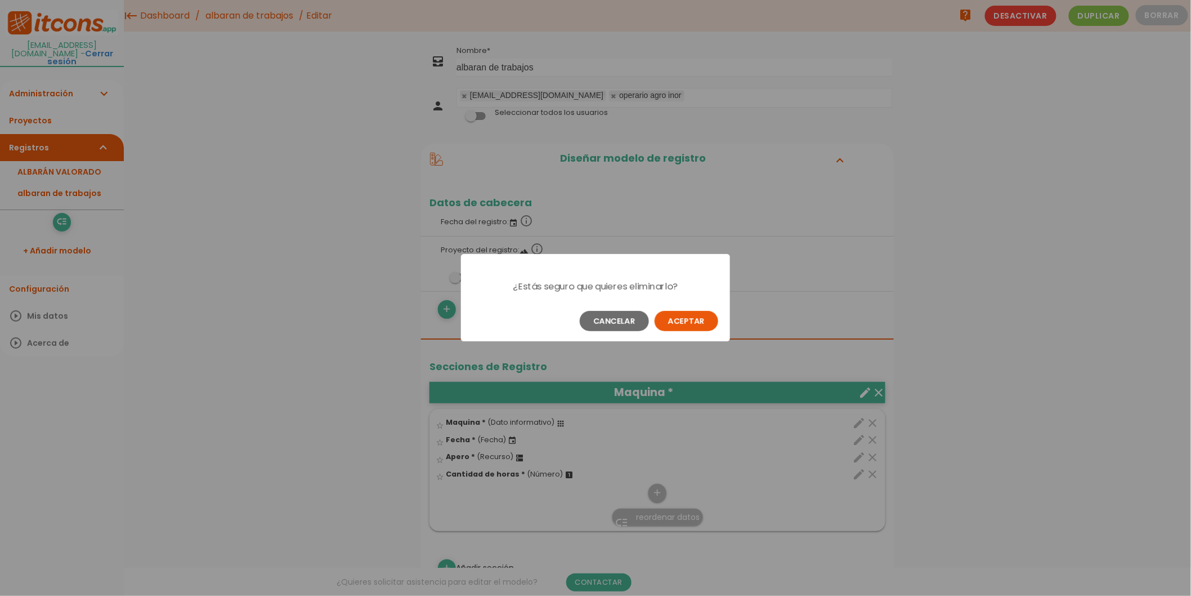
click at [673, 325] on button "Aceptar" at bounding box center [687, 321] width 64 height 20
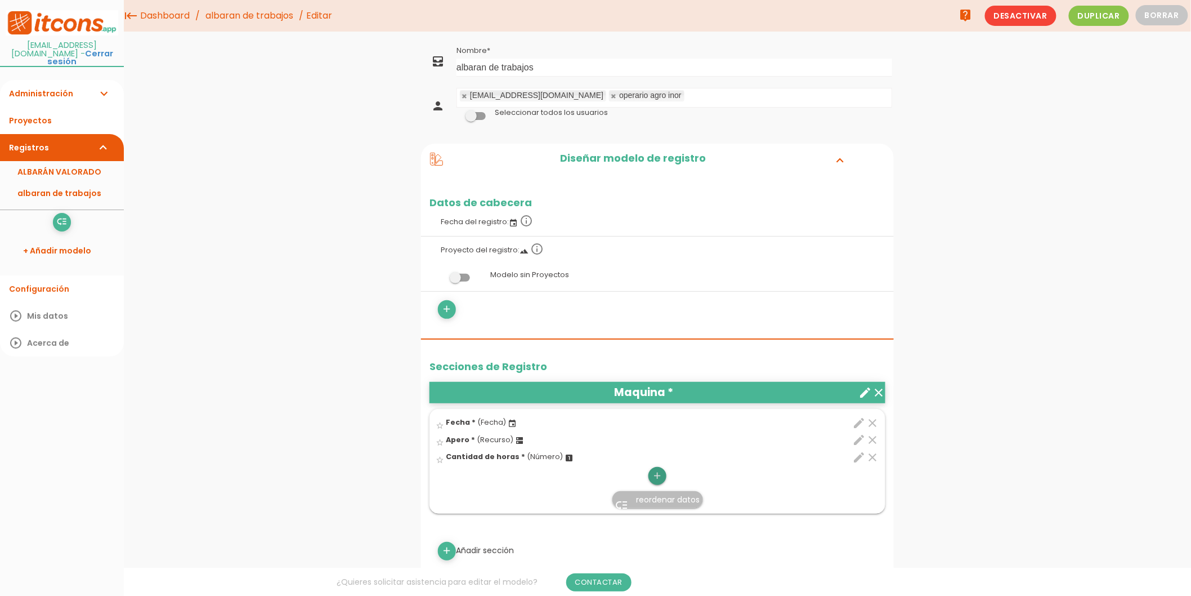
click at [656, 476] on icon "add" at bounding box center [657, 476] width 11 height 18
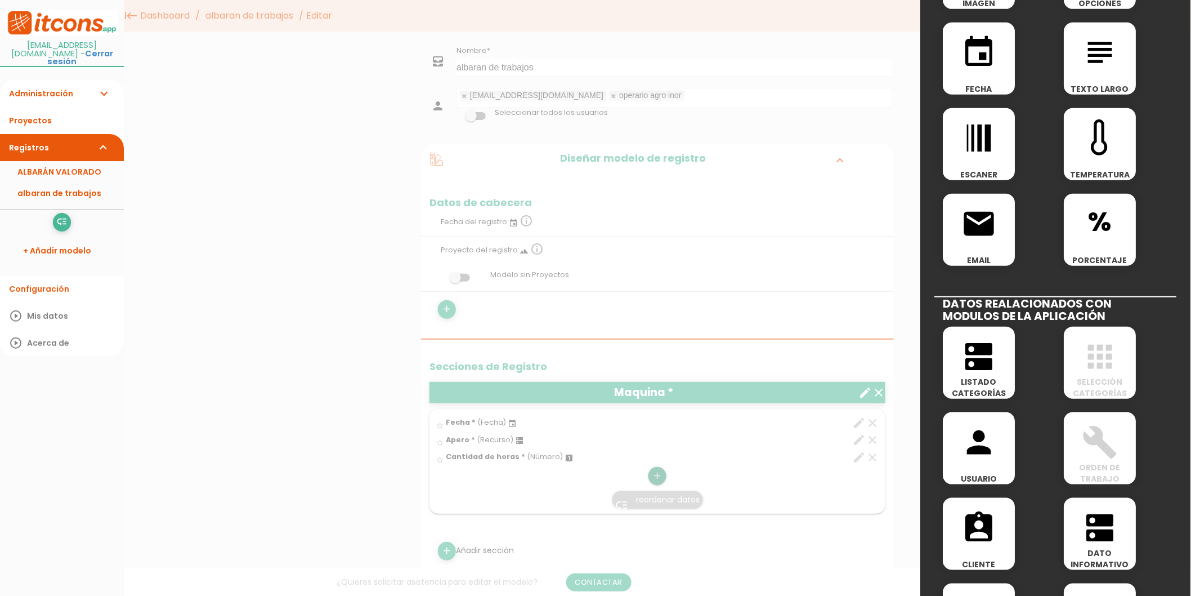
scroll to position [312, 0]
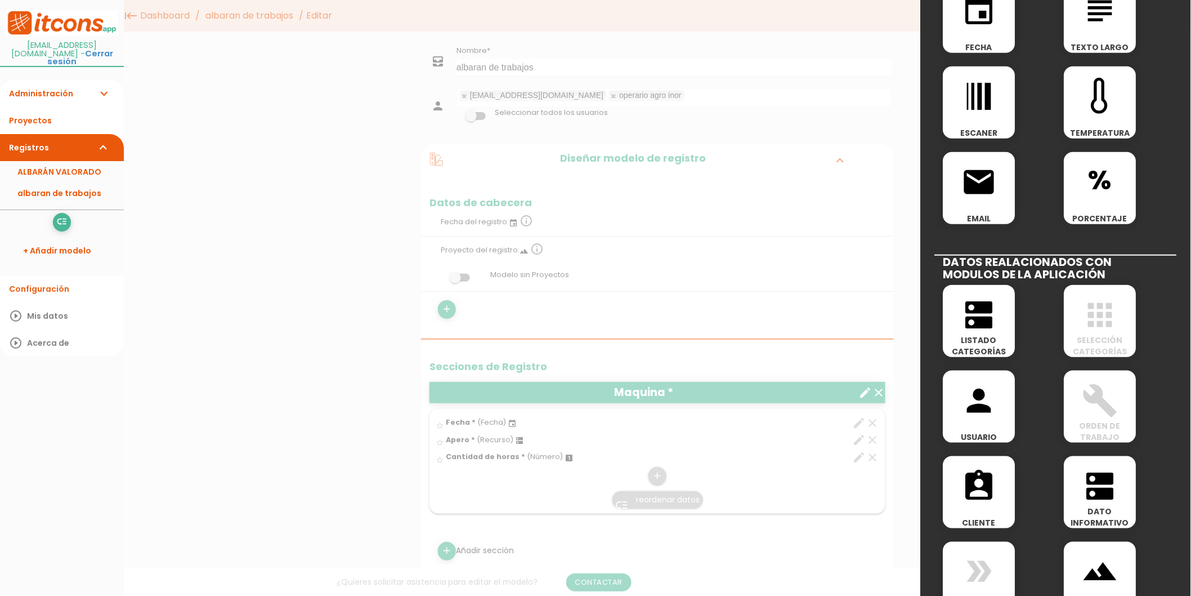
click at [988, 337] on span "LISTADO CATEGORÍAS" at bounding box center [980, 345] width 72 height 23
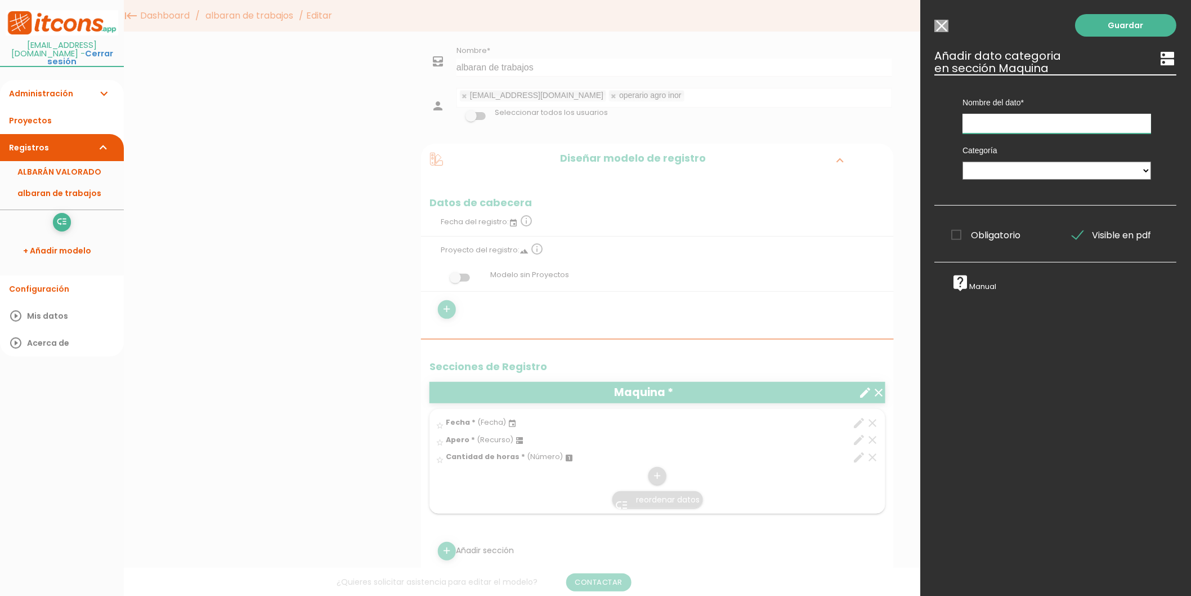
click at [999, 126] on input "text" at bounding box center [1057, 124] width 189 height 20
type input "Maquina"
click at [992, 164] on select "MATERIALES Ejemplo Electricidad Ejemplo Fontanería Ejemplo Albañileria Maquinar…" at bounding box center [1057, 171] width 189 height 18
select select "628"
click at [963, 162] on select "MATERIALES Ejemplo Electricidad Ejemplo Fontanería Ejemplo Albañileria Maquinar…" at bounding box center [1057, 171] width 189 height 18
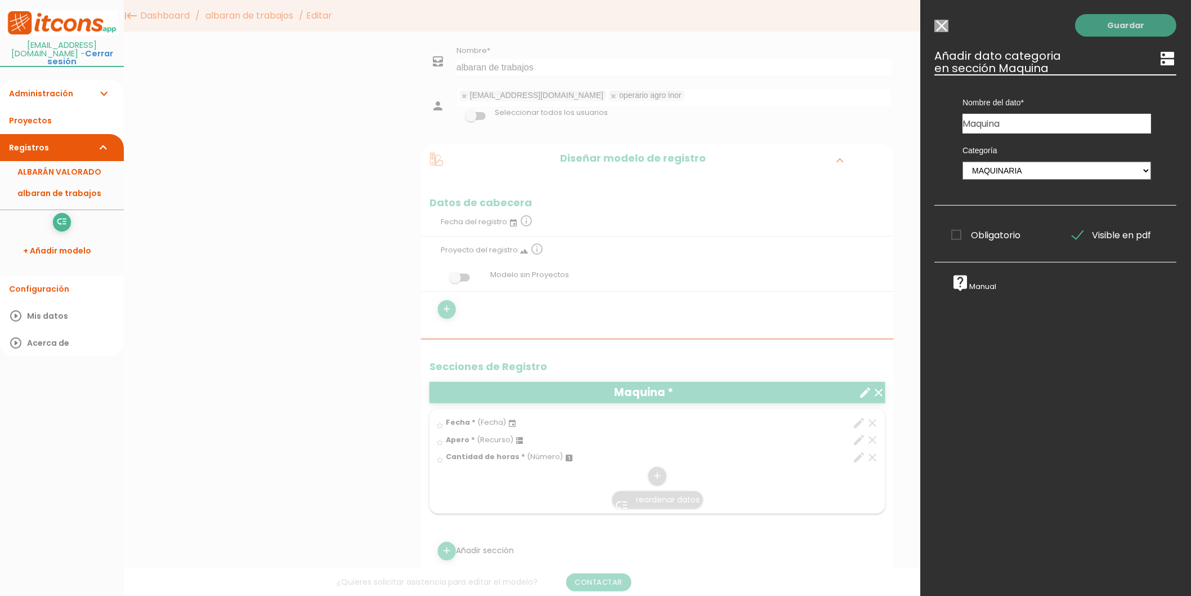
click at [1121, 29] on link "Guardar" at bounding box center [1126, 25] width 101 height 23
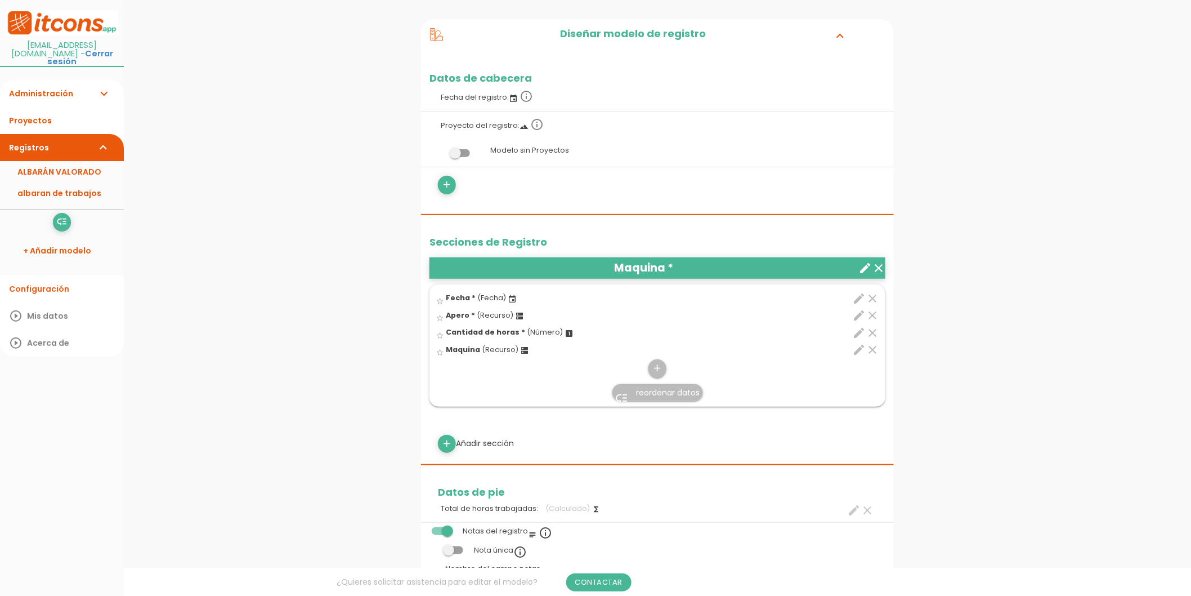
scroll to position [125, 0]
click at [649, 394] on span "reordenar datos" at bounding box center [669, 391] width 64 height 11
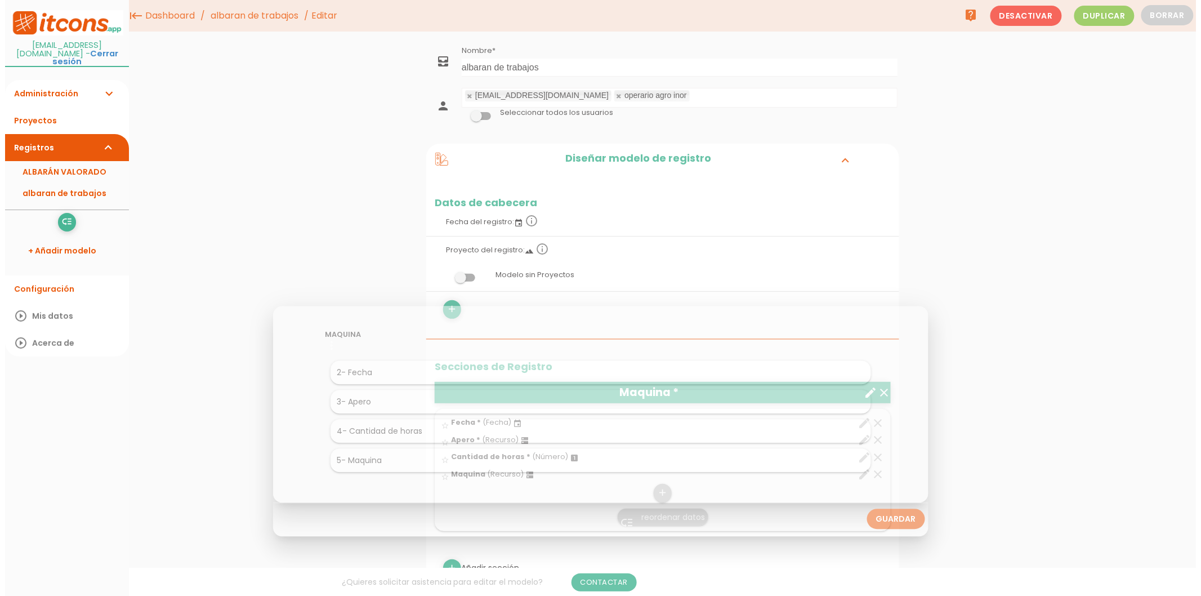
scroll to position [0, 0]
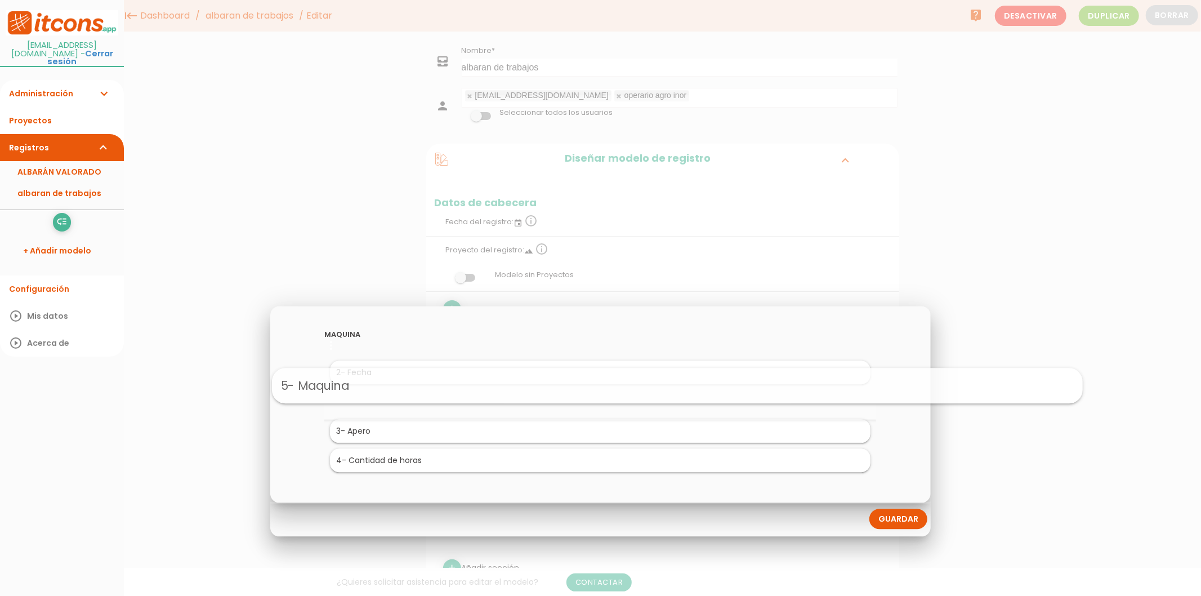
drag, startPoint x: 417, startPoint y: 456, endPoint x: 494, endPoint y: 381, distance: 107.5
click at [908, 517] on link "Guardar" at bounding box center [898, 518] width 58 height 20
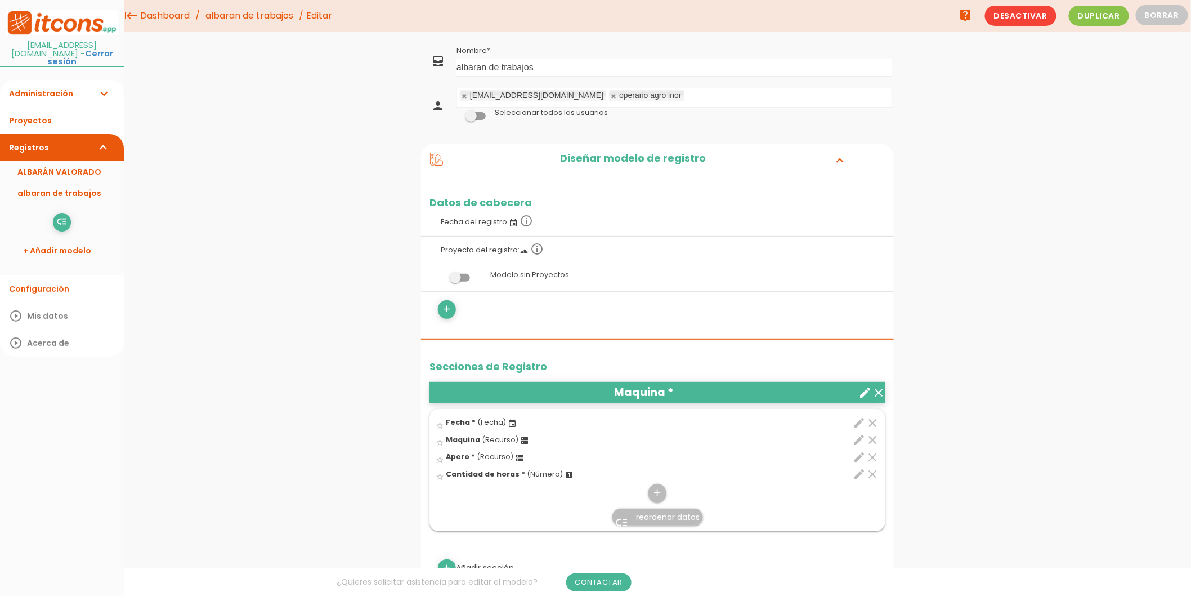
click at [41, 283] on link "Configuración" at bounding box center [62, 288] width 124 height 27
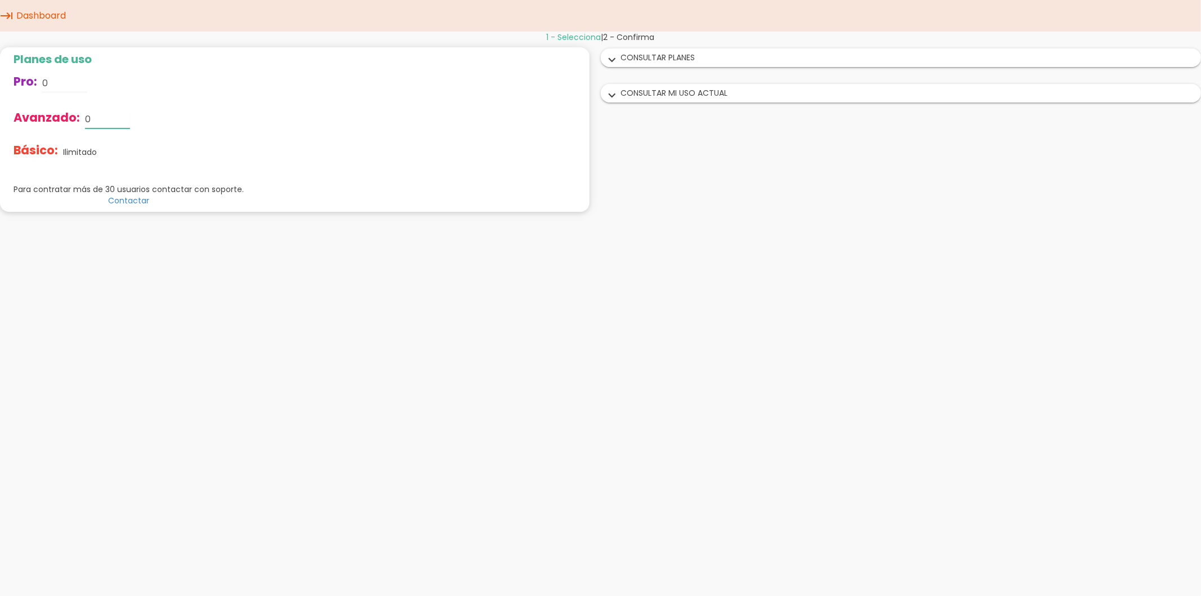
drag, startPoint x: 98, startPoint y: 121, endPoint x: 74, endPoint y: 121, distance: 24.2
click at [74, 121] on div "Avanzado: 0" at bounding box center [129, 119] width 230 height 36
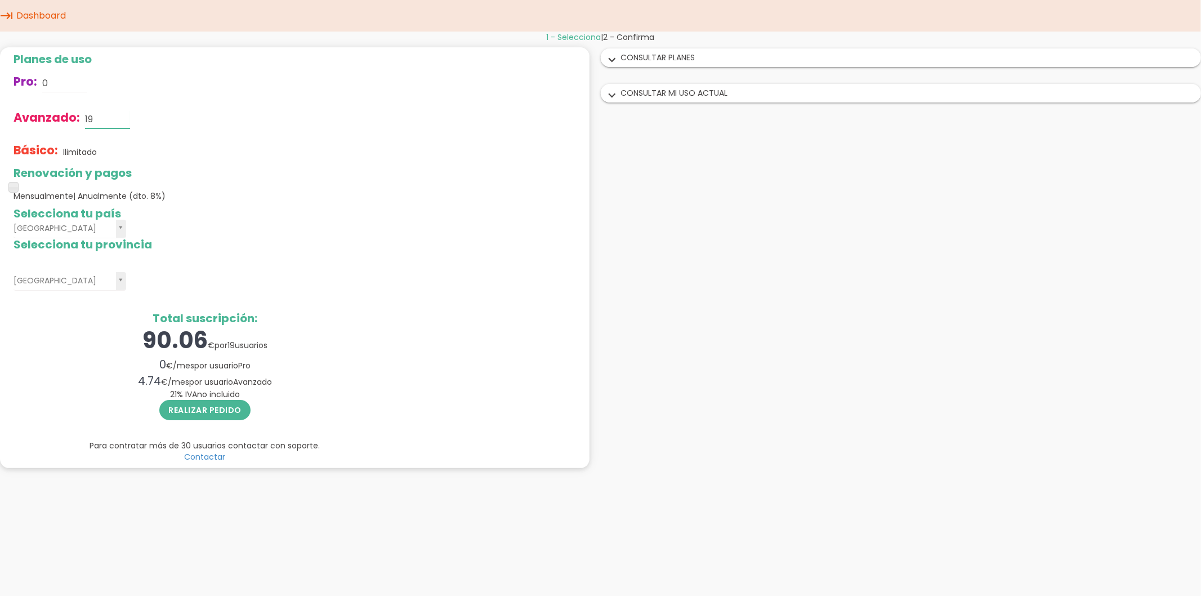
drag, startPoint x: 99, startPoint y: 118, endPoint x: 79, endPoint y: 118, distance: 20.3
click at [79, 118] on div "Avanzado: 19" at bounding box center [205, 119] width 383 height 36
click at [104, 116] on input "5" at bounding box center [107, 119] width 45 height 18
drag, startPoint x: 104, startPoint y: 116, endPoint x: 77, endPoint y: 116, distance: 26.5
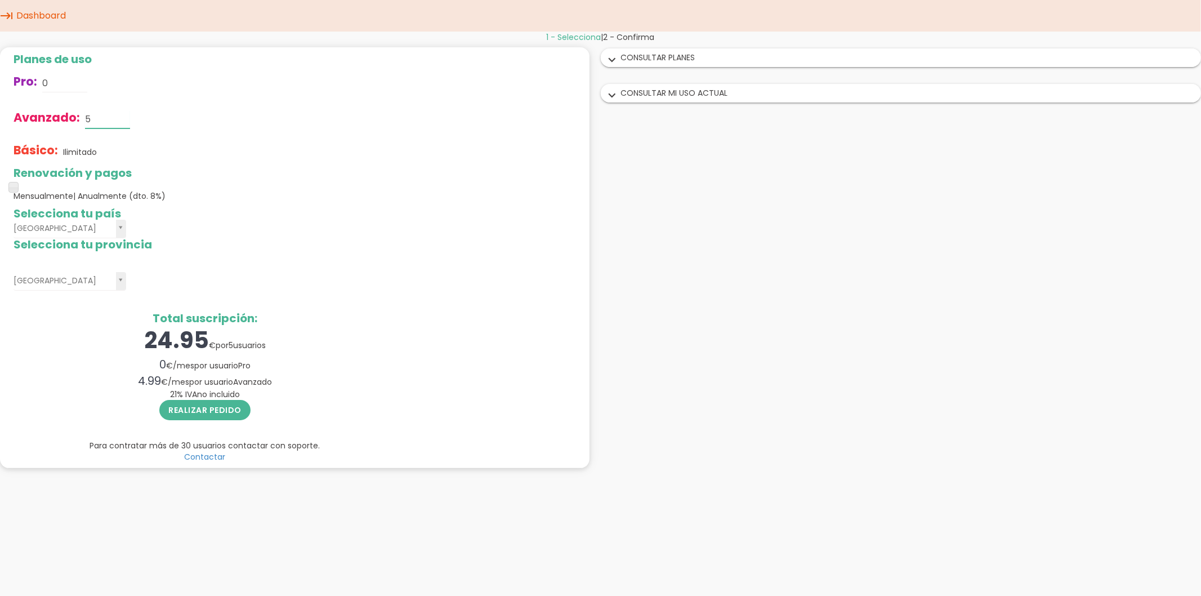
click at [77, 116] on div "Avanzado: 5" at bounding box center [205, 119] width 383 height 36
type input "4"
drag, startPoint x: 17, startPoint y: 188, endPoint x: 166, endPoint y: 198, distance: 149.0
click at [166, 198] on div "Renovación y pagos Mensualmente | Anualmente (dto. 8%)" at bounding box center [205, 184] width 383 height 35
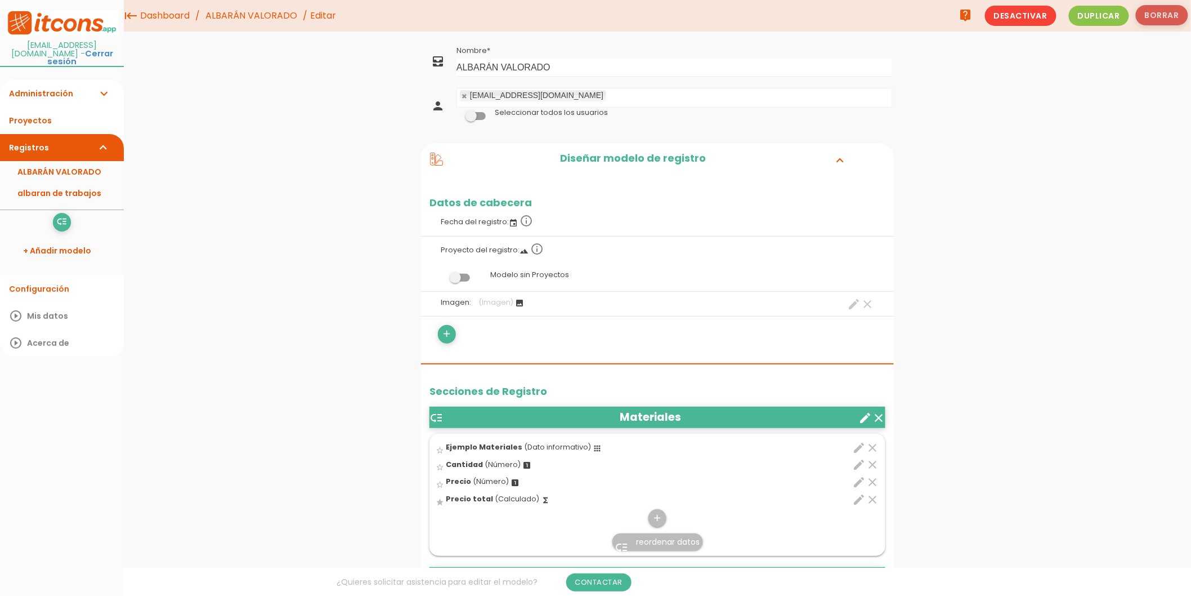
click at [1169, 20] on button "Borrar" at bounding box center [1162, 15] width 52 height 20
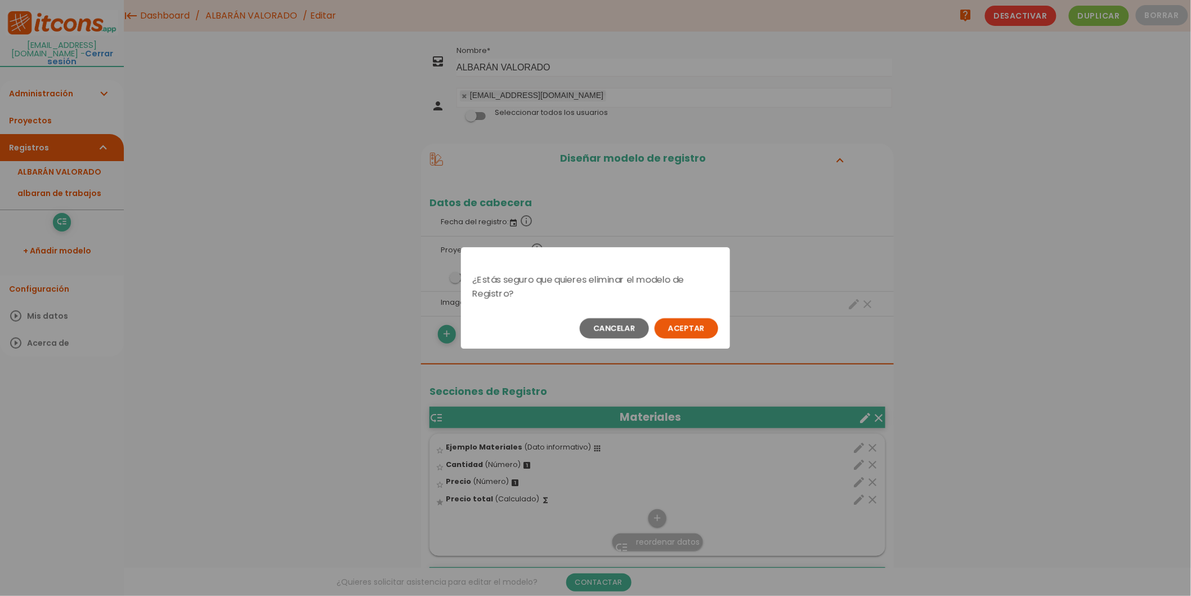
click at [690, 334] on button "Aceptar" at bounding box center [687, 328] width 64 height 20
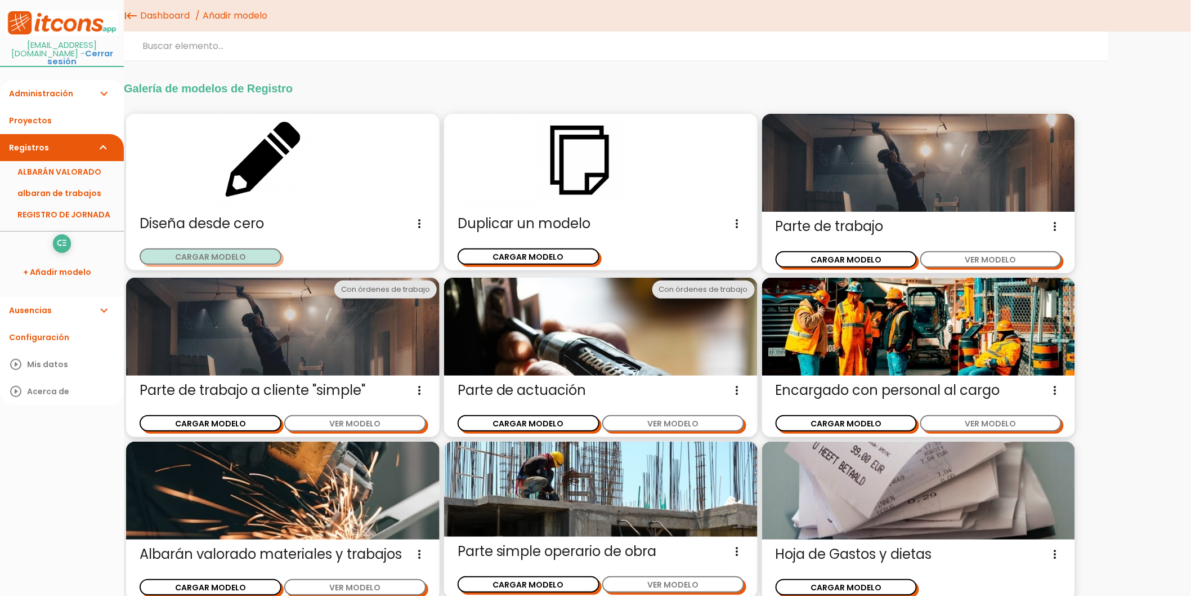
click at [236, 256] on button "CARGAR MODELO" at bounding box center [211, 256] width 142 height 16
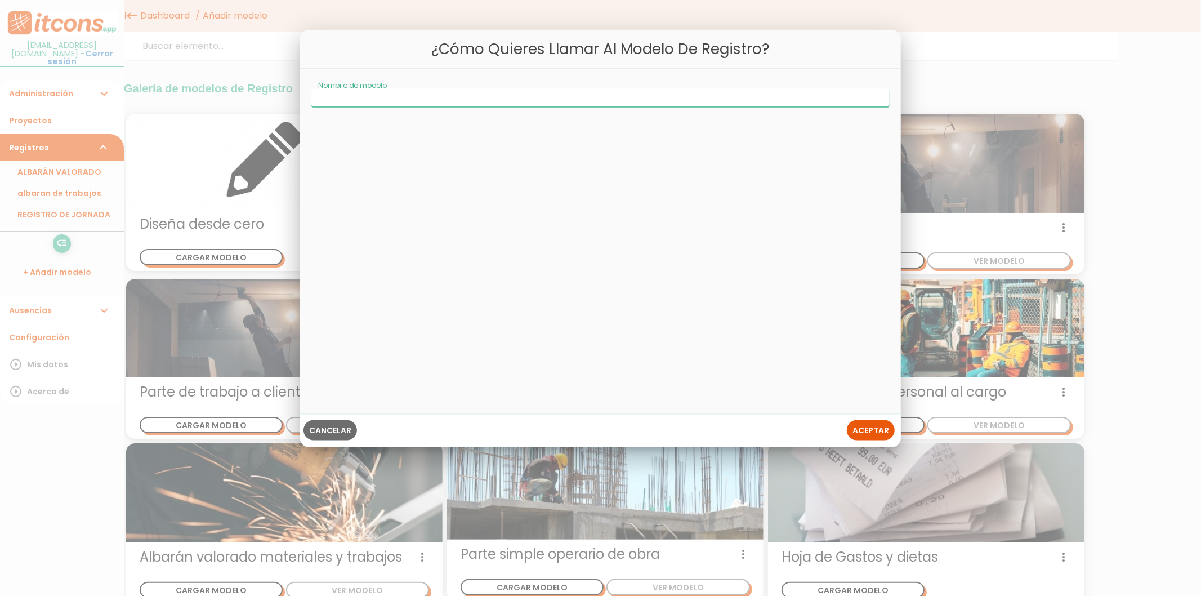
click at [353, 104] on input "Nombre de modelo" at bounding box center [600, 97] width 578 height 18
type input "entrega de nomina"
click at [871, 434] on span "Aceptar" at bounding box center [870, 430] width 37 height 11
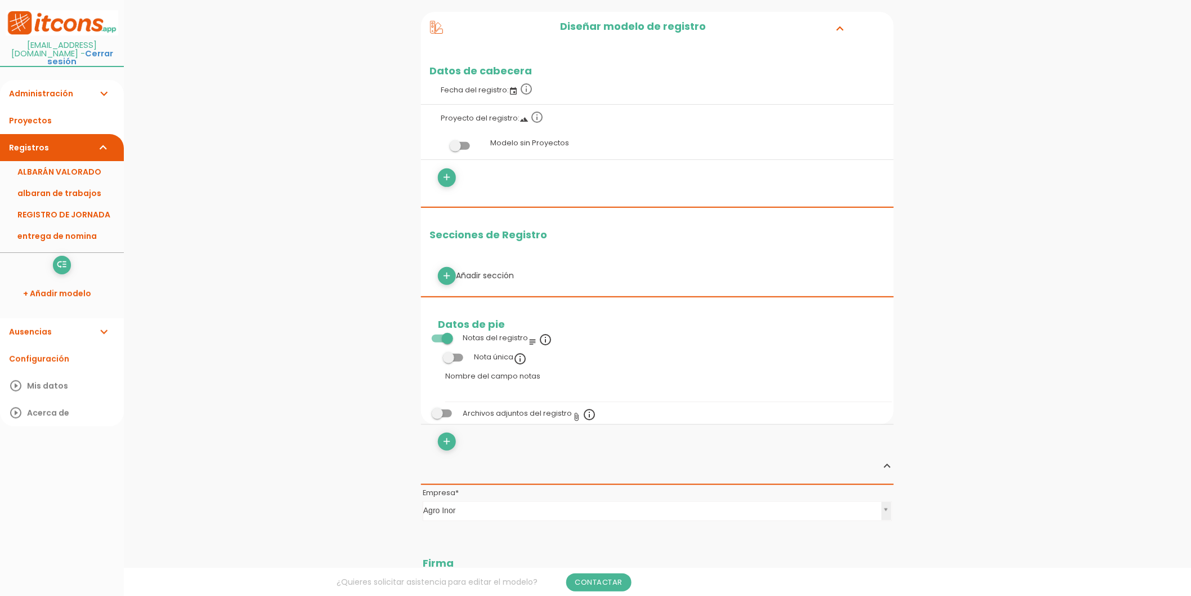
scroll to position [250, 0]
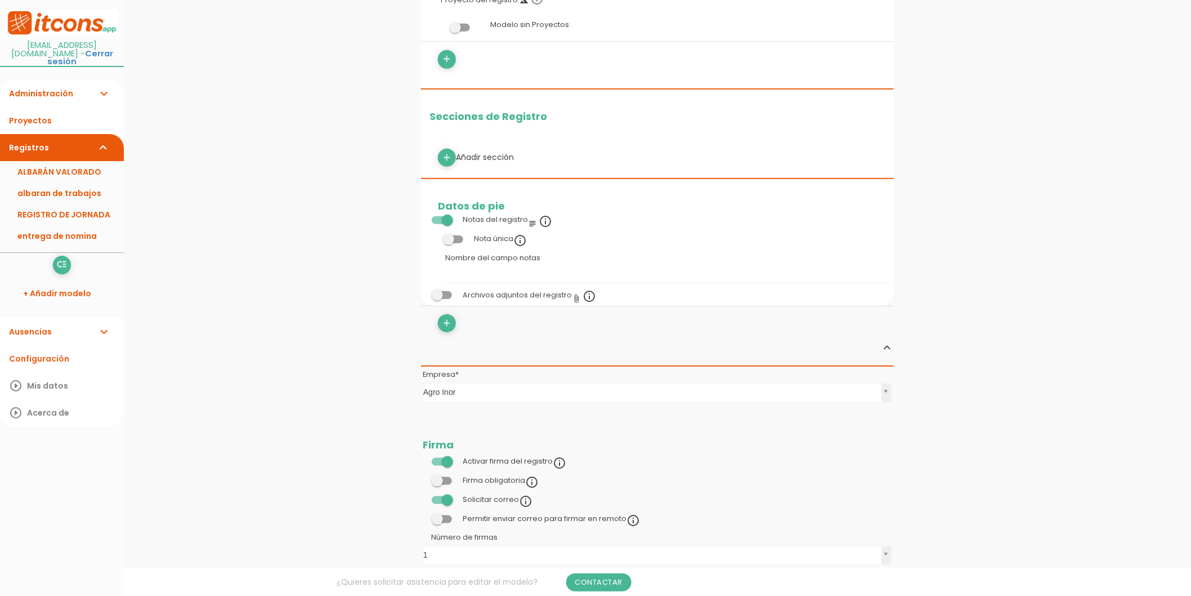
click at [440, 296] on span at bounding box center [442, 295] width 20 height 8
click at [423, 292] on input "checkbox" at bounding box center [423, 292] width 0 height 0
click at [619, 42] on link "Guardar" at bounding box center [630, 38] width 68 height 20
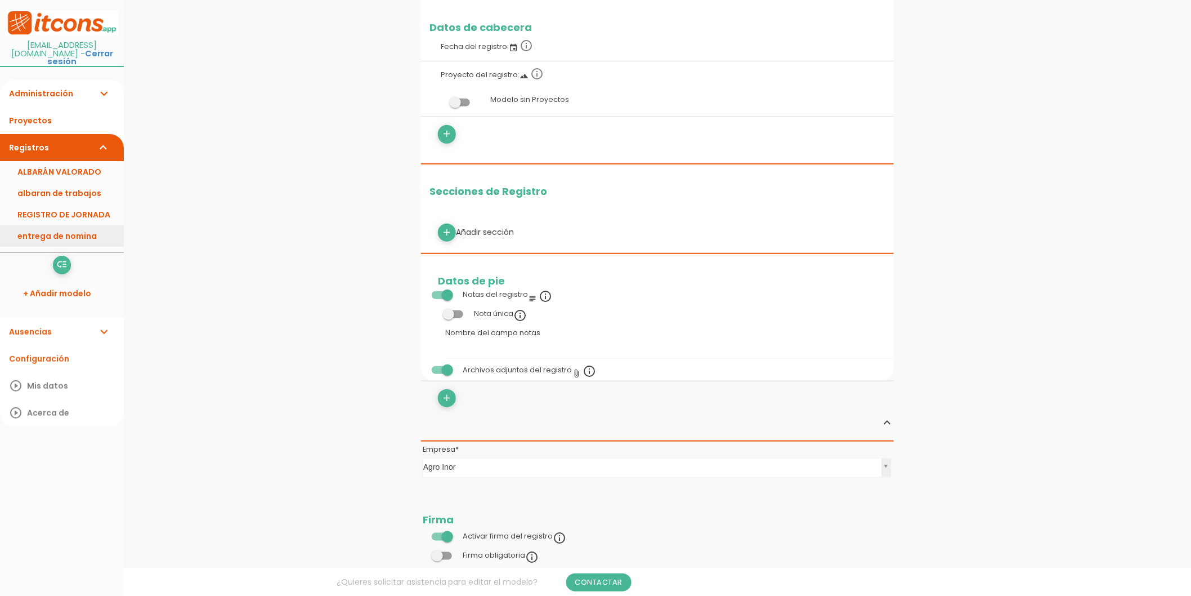
click at [43, 232] on link "entrega de nomina" at bounding box center [62, 235] width 124 height 21
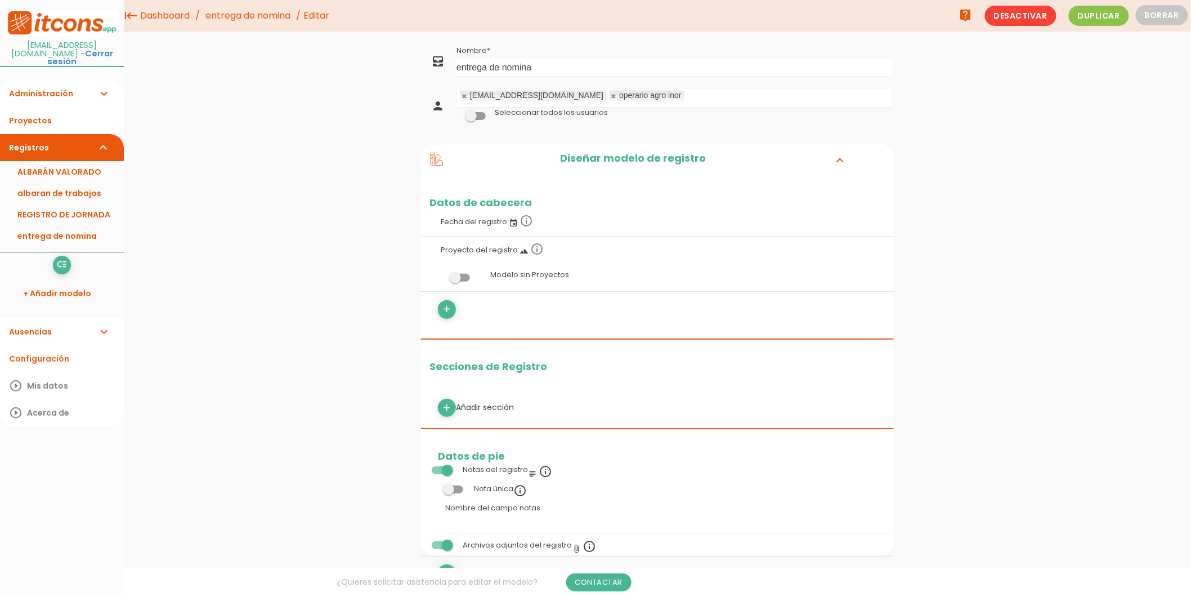
click at [457, 270] on label at bounding box center [460, 277] width 61 height 21
click at [441, 275] on input "checkbox" at bounding box center [441, 275] width 0 height 0
click at [646, 35] on link "Guardar" at bounding box center [630, 38] width 68 height 20
click at [279, 14] on link "entrega de nomina" at bounding box center [248, 16] width 91 height 32
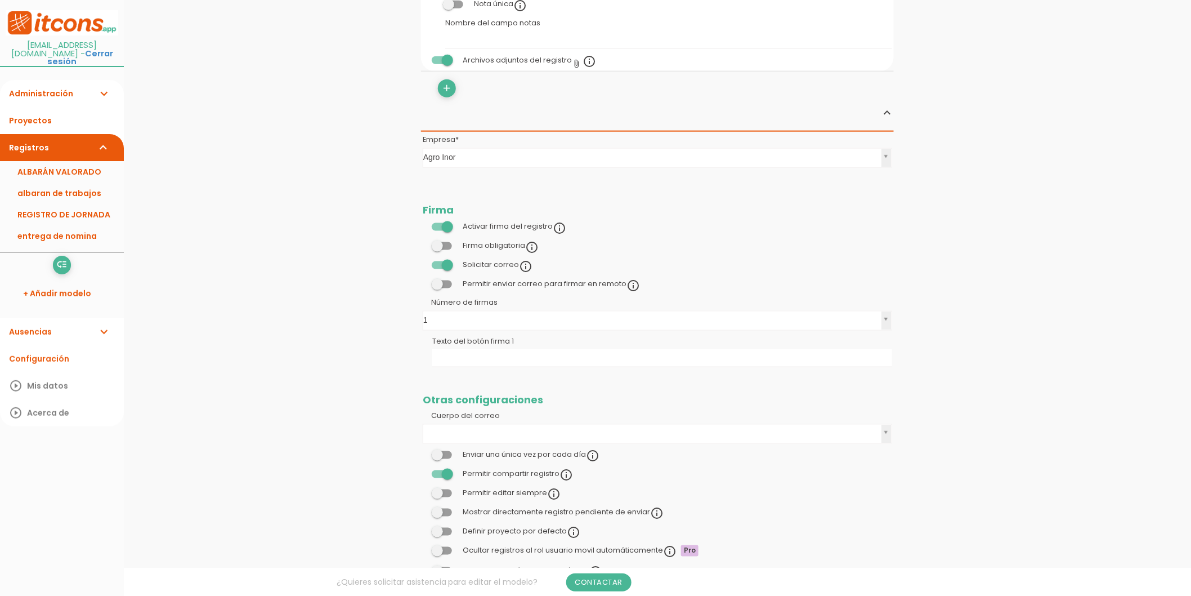
scroll to position [530, 0]
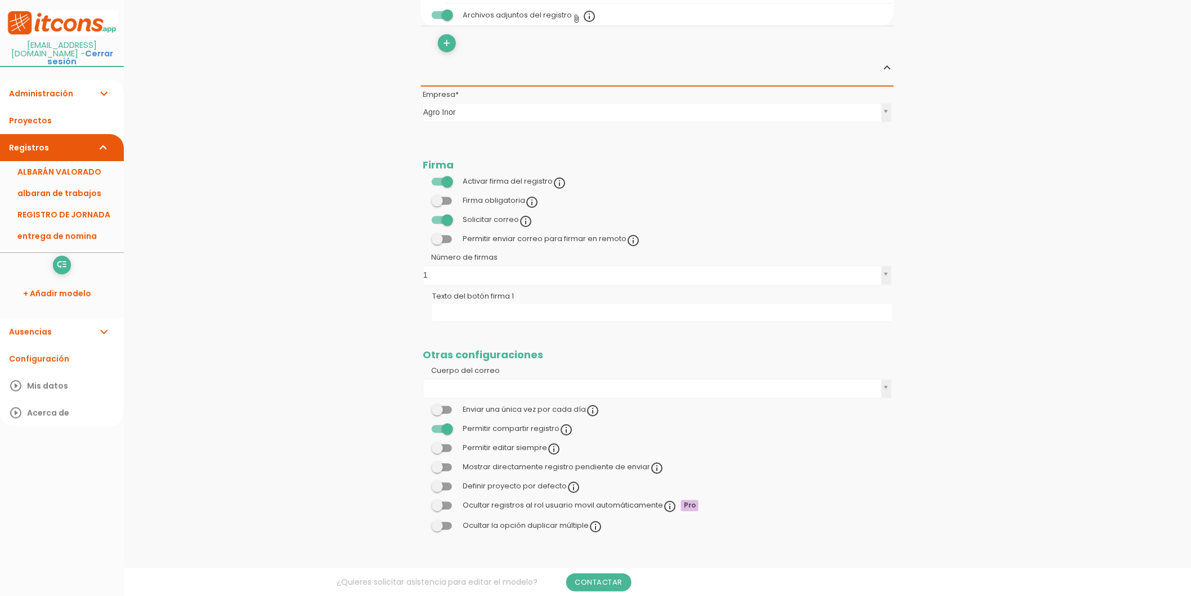
click at [441, 200] on span at bounding box center [442, 201] width 20 height 8
click at [423, 198] on input "checkbox" at bounding box center [423, 198] width 0 height 0
click at [489, 308] on input "Texto del botón firma 1" at bounding box center [662, 313] width 460 height 18
type input "Firma recibií"
click at [616, 37] on link "Guardar" at bounding box center [630, 38] width 68 height 20
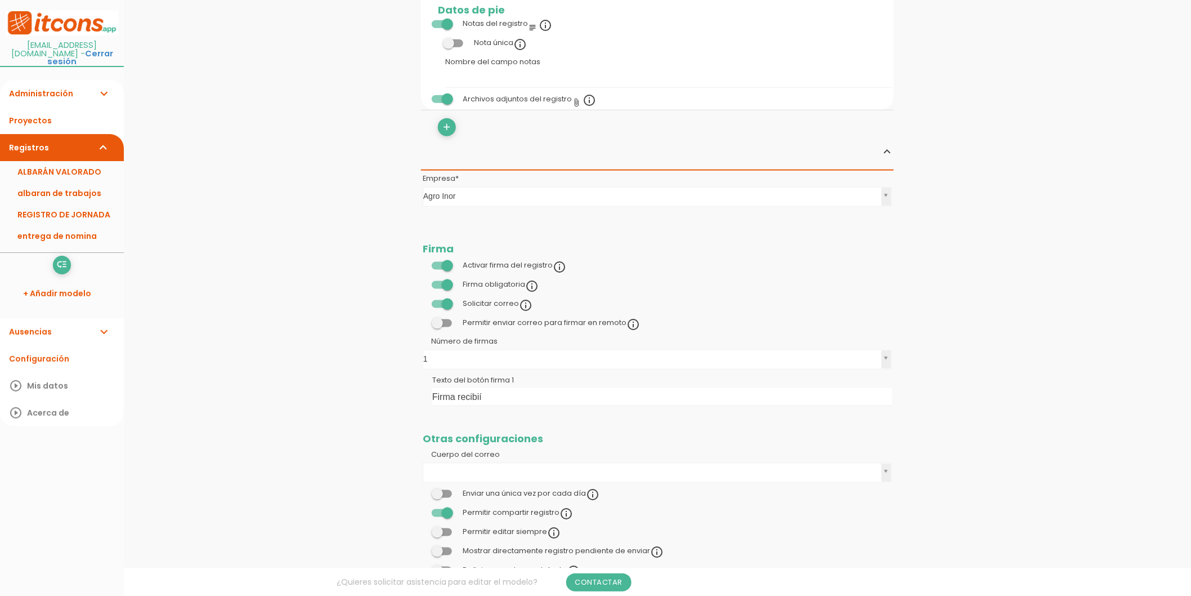
scroll to position [530, 0]
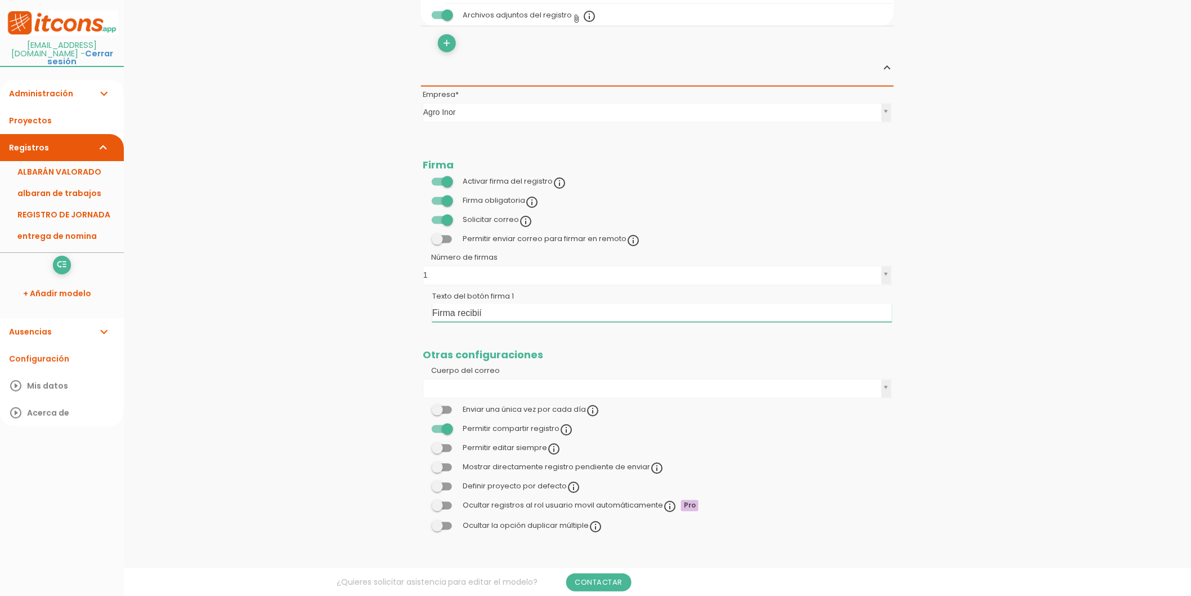
click at [480, 310] on input "Firma recibií" at bounding box center [662, 313] width 460 height 18
type input "Firma recibí"
click at [633, 43] on link "Guardar" at bounding box center [630, 38] width 68 height 20
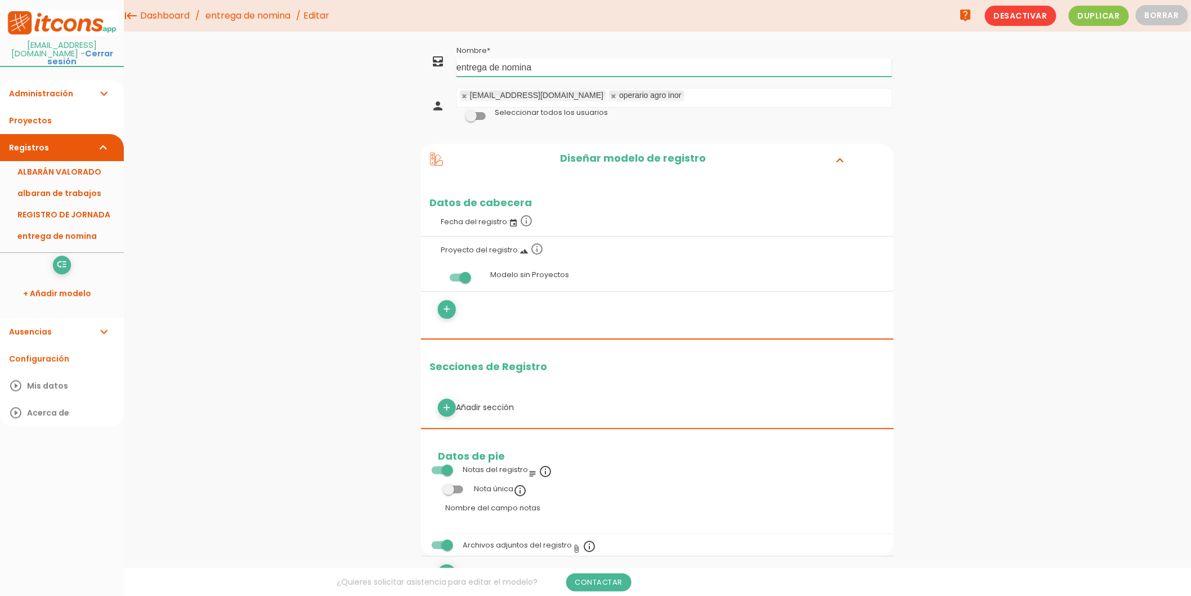
drag, startPoint x: 560, startPoint y: 65, endPoint x: 198, endPoint y: 72, distance: 362.1
click at [198, 72] on div "menu keyboard_tab Dashboard entrega de nomina Editar" at bounding box center [657, 563] width 1067 height 1127
type input "Entrega nómina"
click at [643, 37] on link "Guardar" at bounding box center [630, 38] width 68 height 20
click at [685, 91] on input "text" at bounding box center [690, 96] width 11 height 15
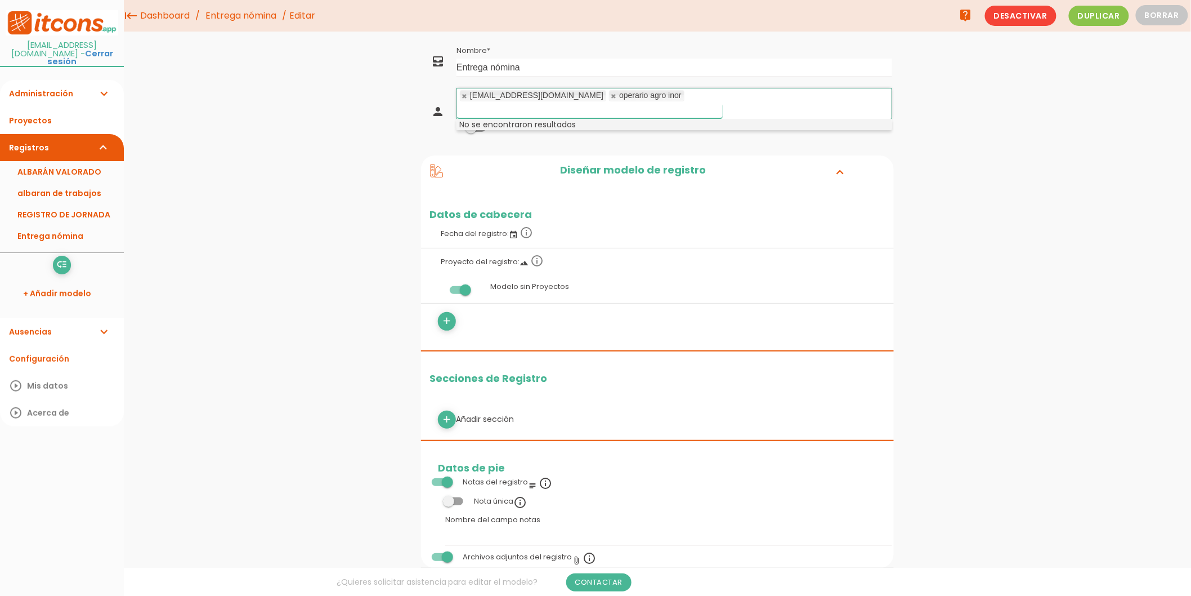
drag, startPoint x: 279, startPoint y: 97, endPoint x: 30, endPoint y: 86, distance: 248.6
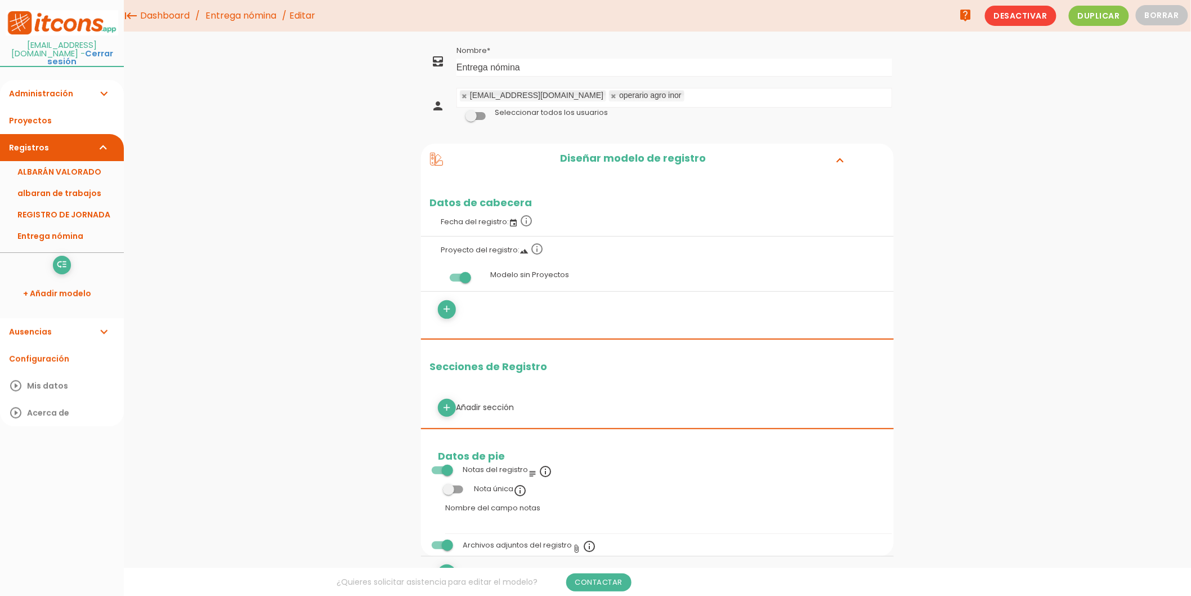
click at [82, 83] on link "Administración expand_more" at bounding box center [62, 93] width 124 height 27
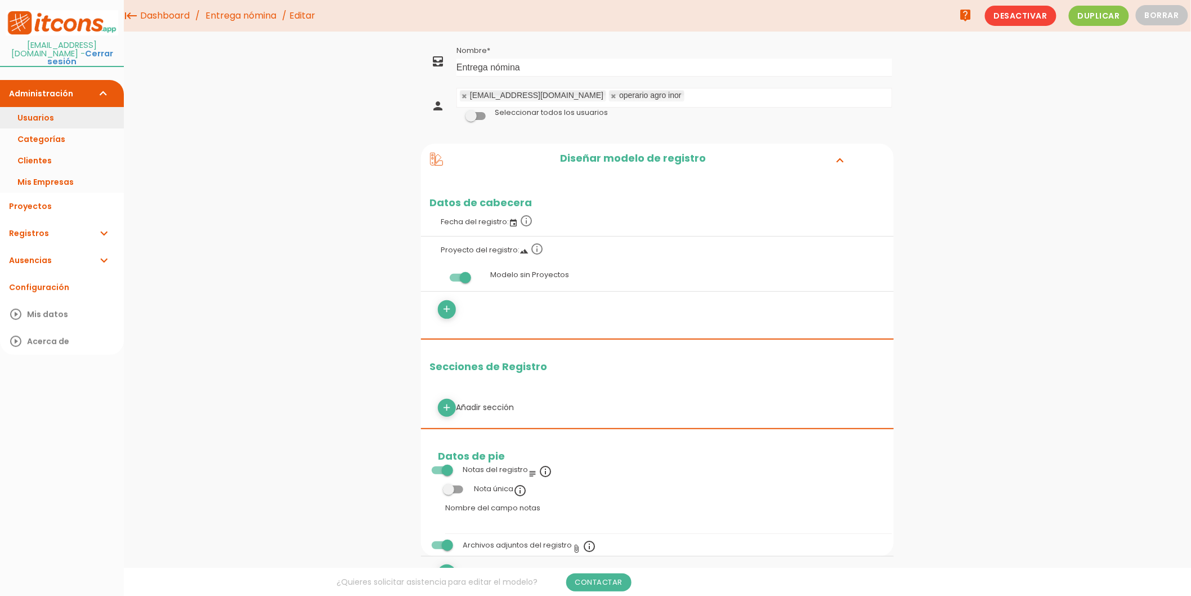
click at [65, 107] on link "Usuarios" at bounding box center [62, 117] width 124 height 21
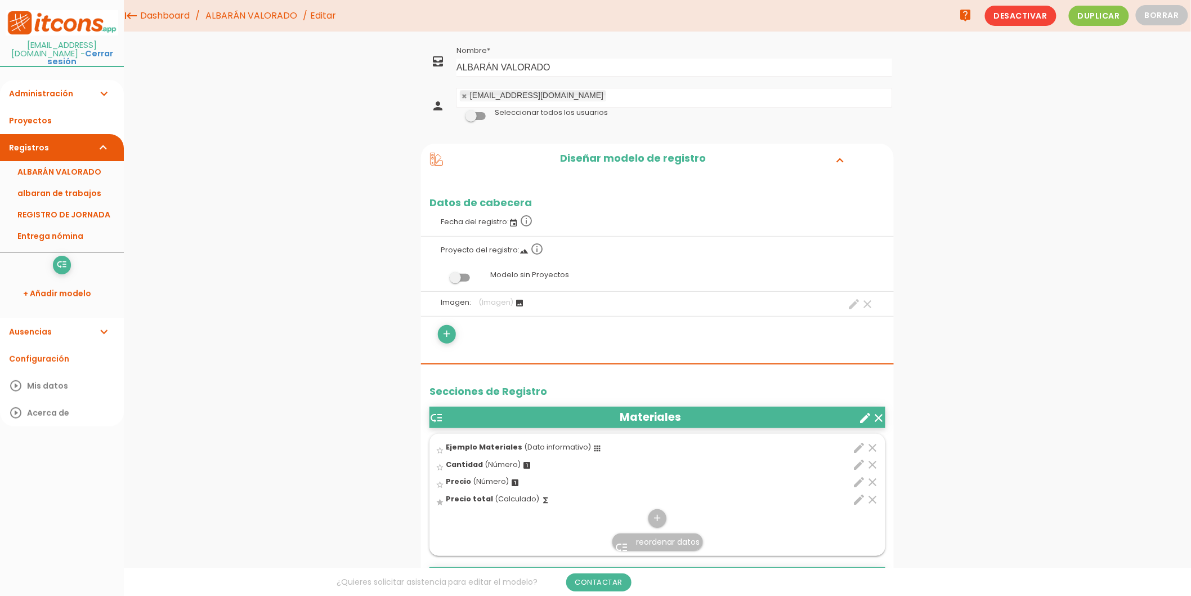
click at [1037, 18] on span "Desactivar" at bounding box center [1021, 16] width 72 height 20
click at [1156, 12] on button "Borrar" at bounding box center [1162, 15] width 52 height 20
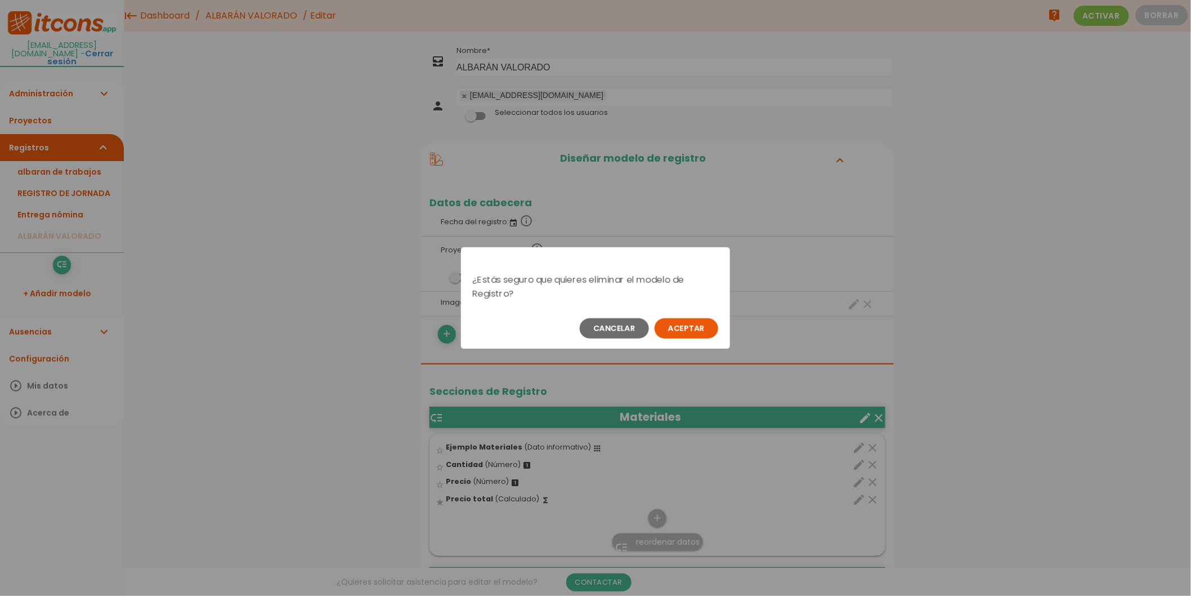
click at [689, 332] on button "Aceptar" at bounding box center [687, 328] width 64 height 20
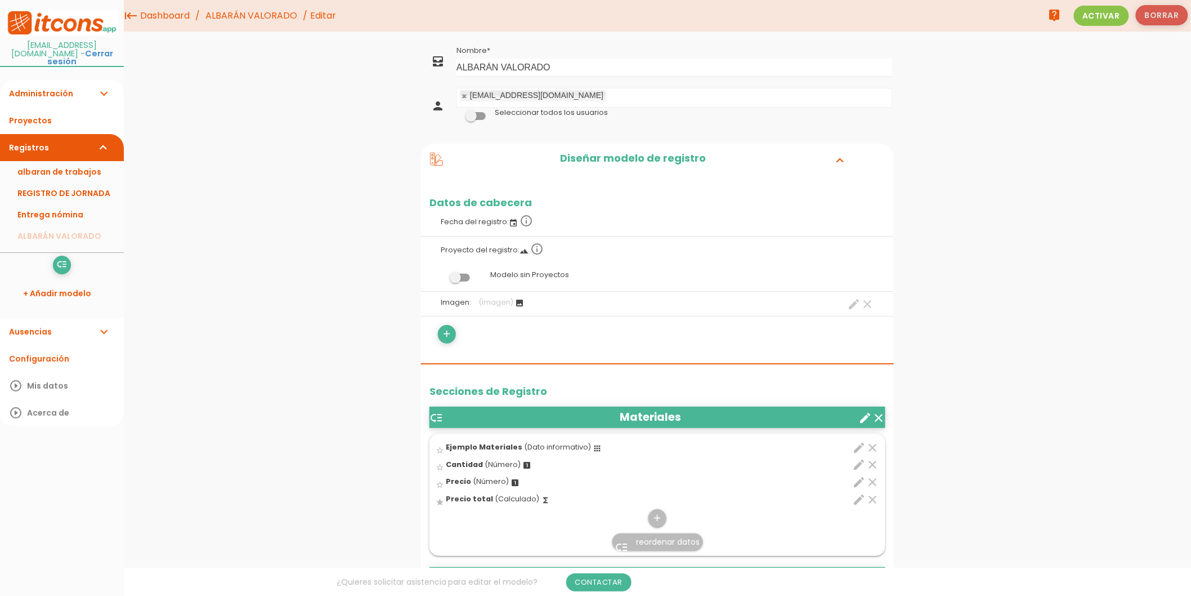
click at [1168, 20] on button "Borrar" at bounding box center [1162, 15] width 52 height 20
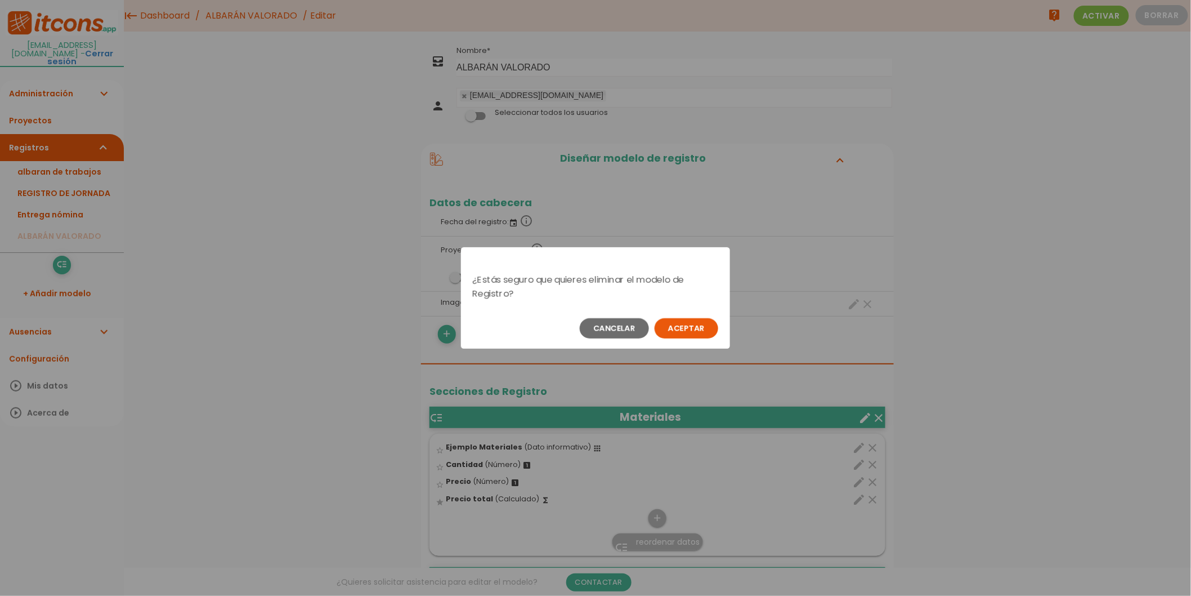
click at [674, 321] on button "Aceptar" at bounding box center [687, 328] width 64 height 20
